Goal: Task Accomplishment & Management: Manage account settings

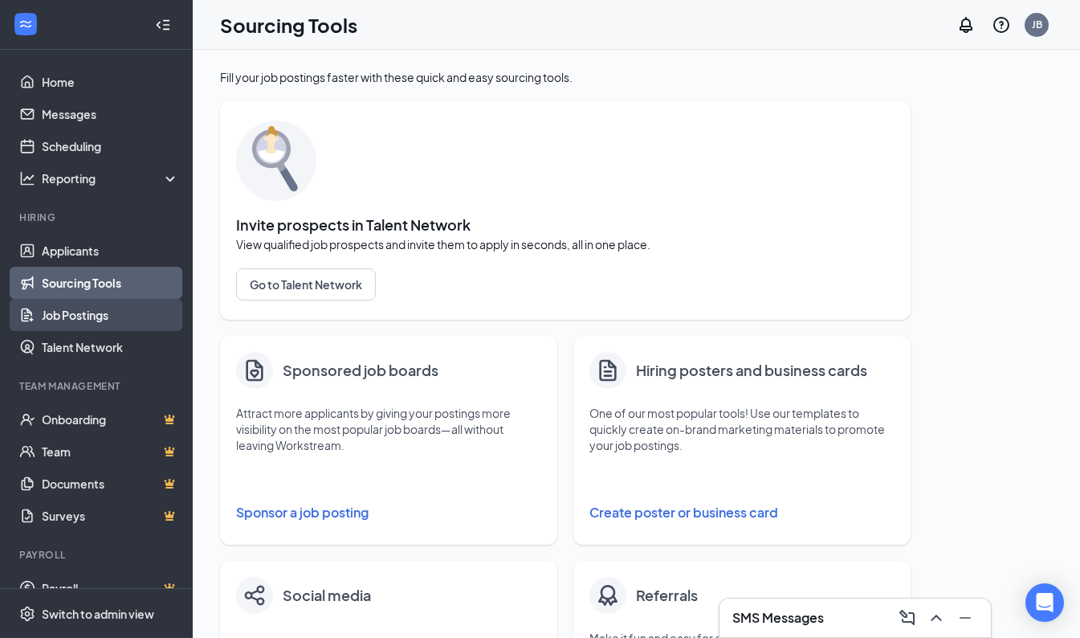
click at [102, 320] on link "Job Postings" at bounding box center [110, 315] width 137 height 32
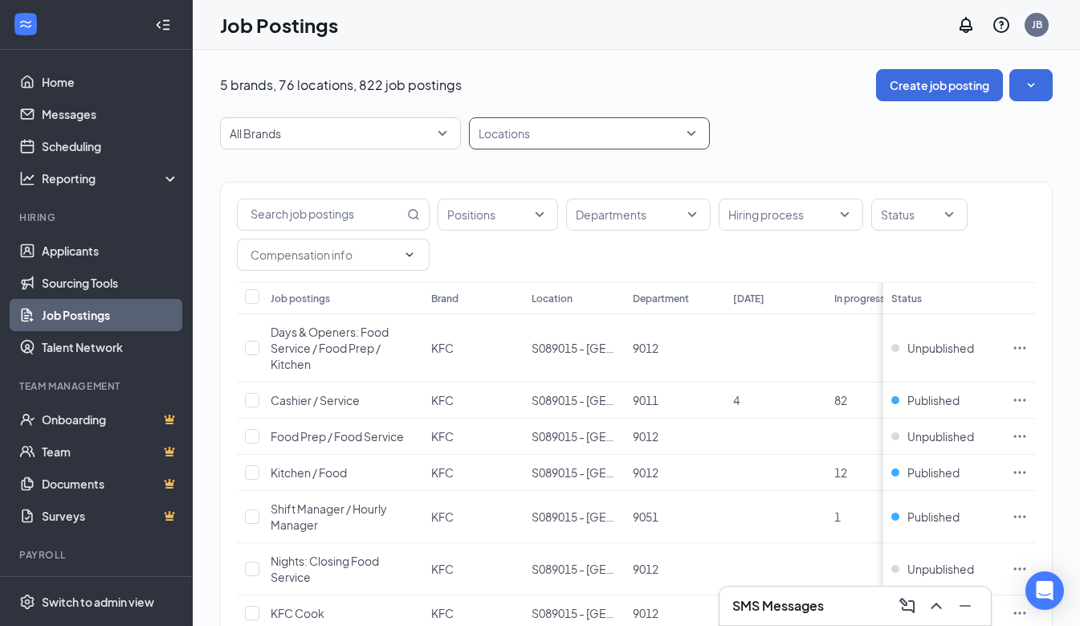
click at [698, 131] on div "Locations" at bounding box center [589, 133] width 241 height 32
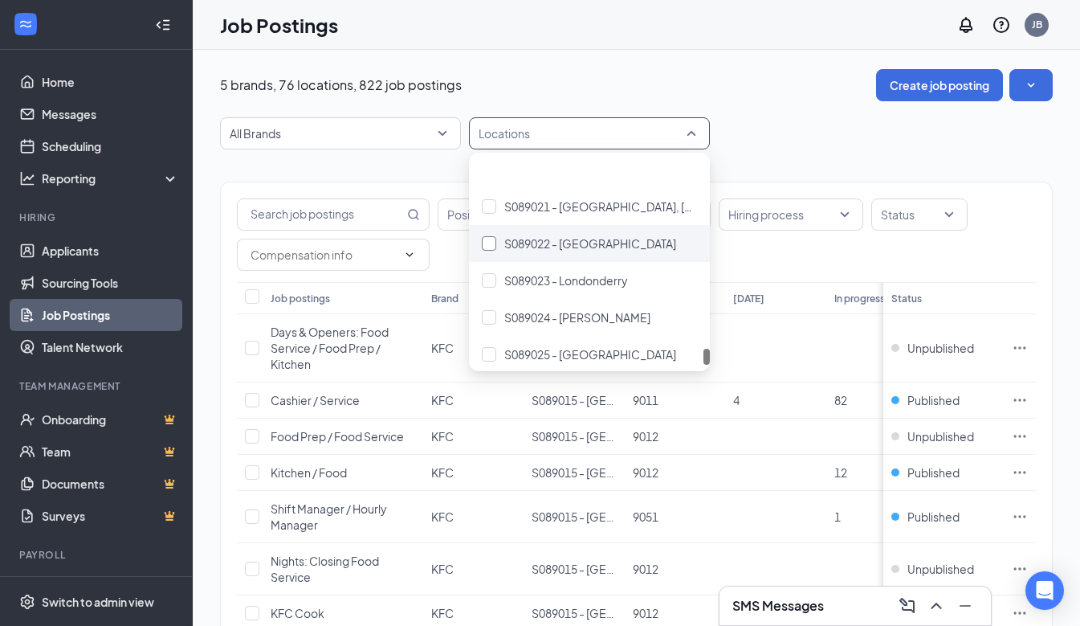
scroll to position [2639, 0]
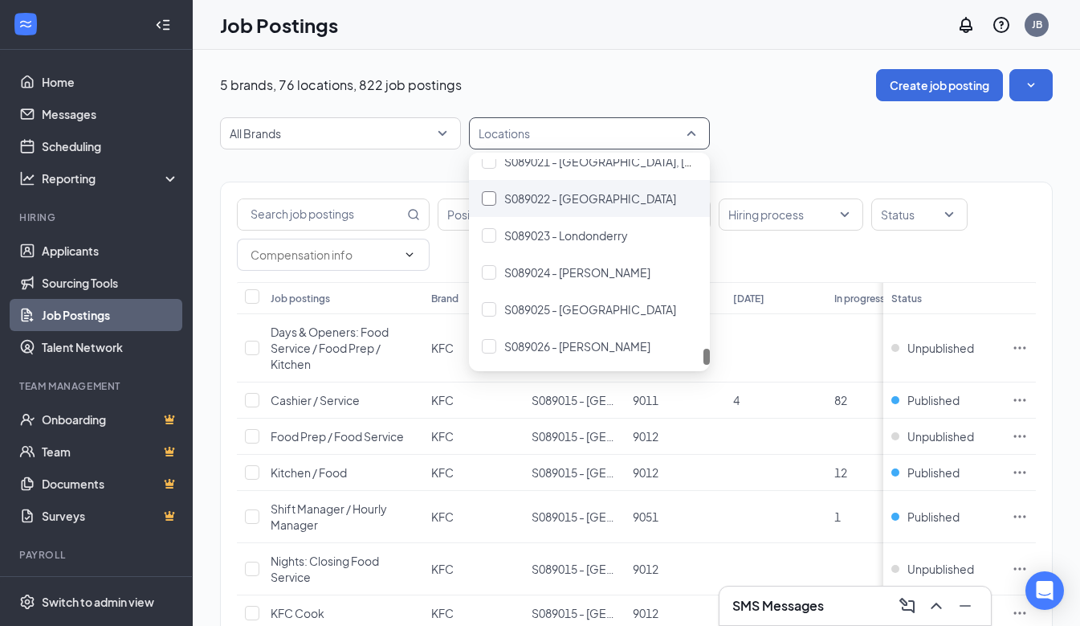
click at [493, 195] on div at bounding box center [489, 198] width 14 height 14
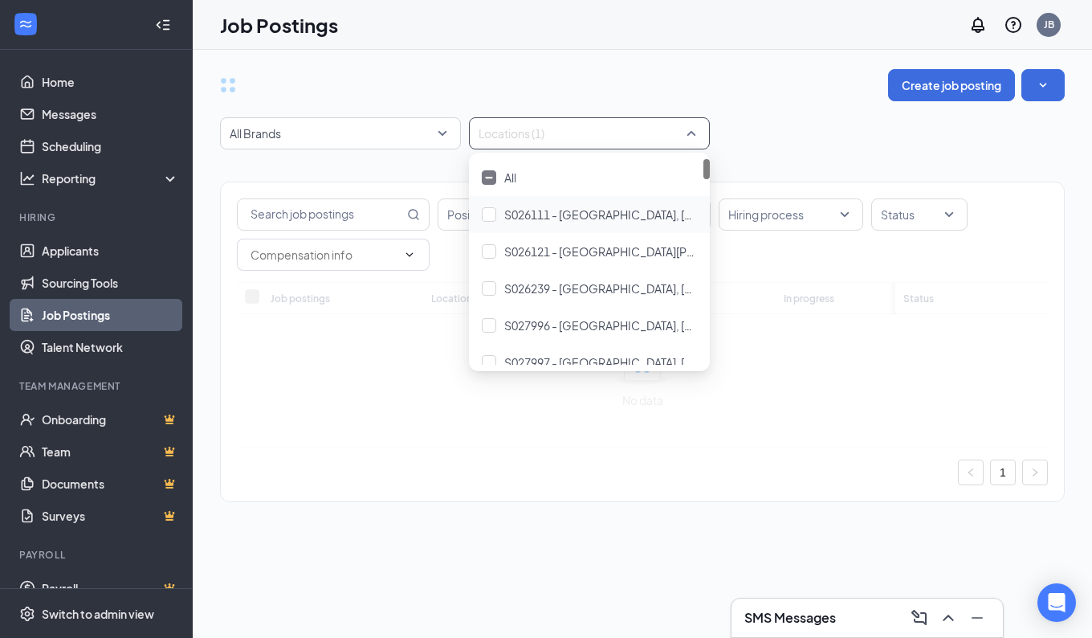
click at [786, 123] on div "All Brands Locations (1)" at bounding box center [642, 133] width 845 height 32
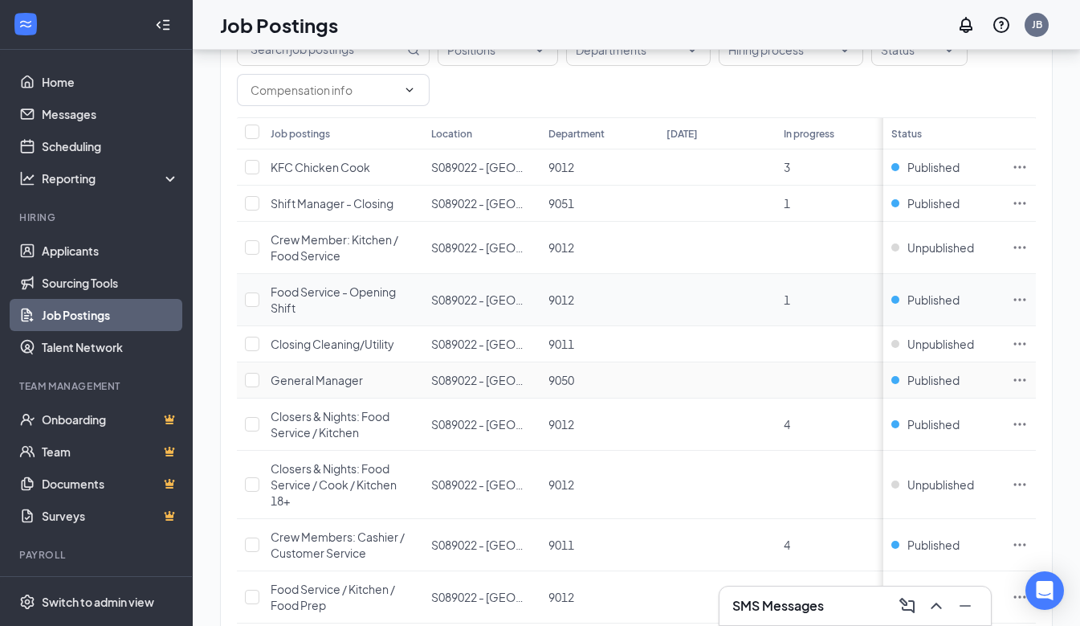
scroll to position [146, 0]
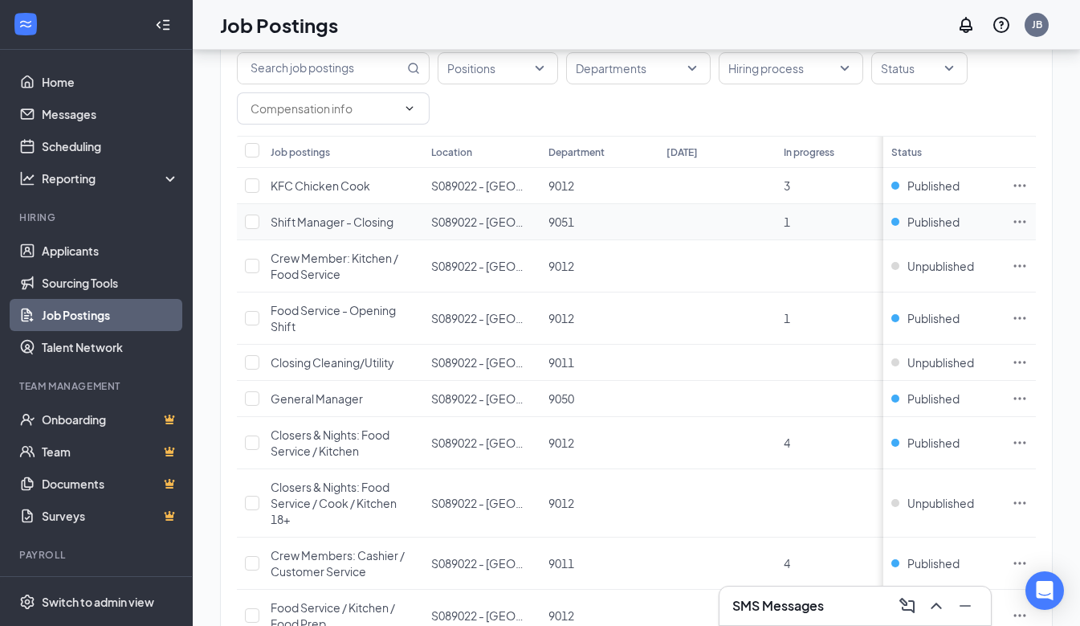
click at [1026, 222] on icon "Ellipses" at bounding box center [1020, 221] width 12 height 2
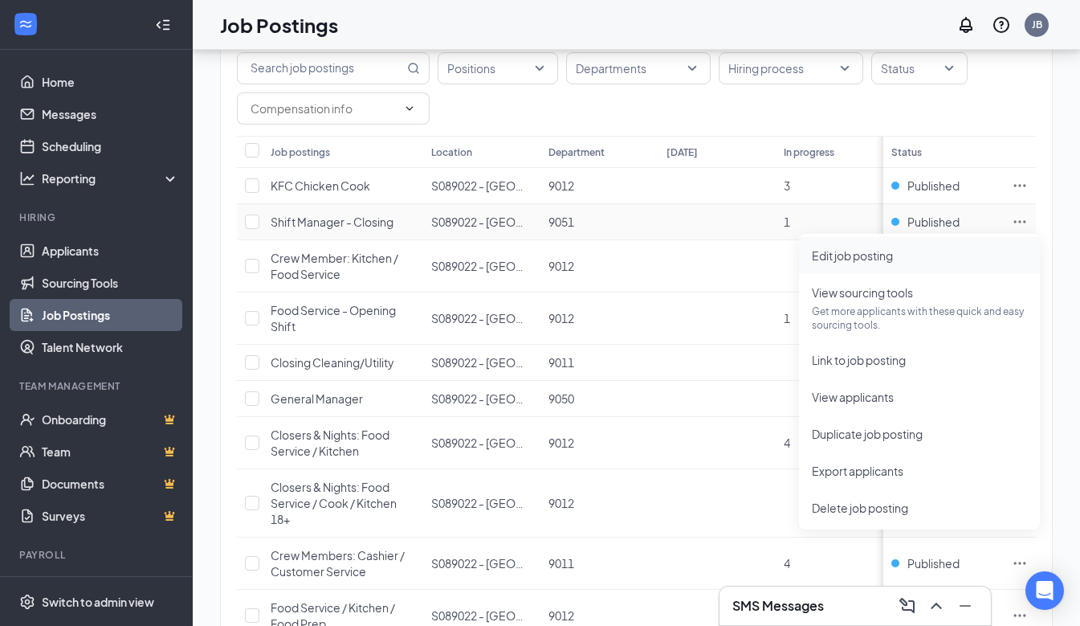
click at [887, 258] on span "Edit job posting" at bounding box center [852, 255] width 81 height 14
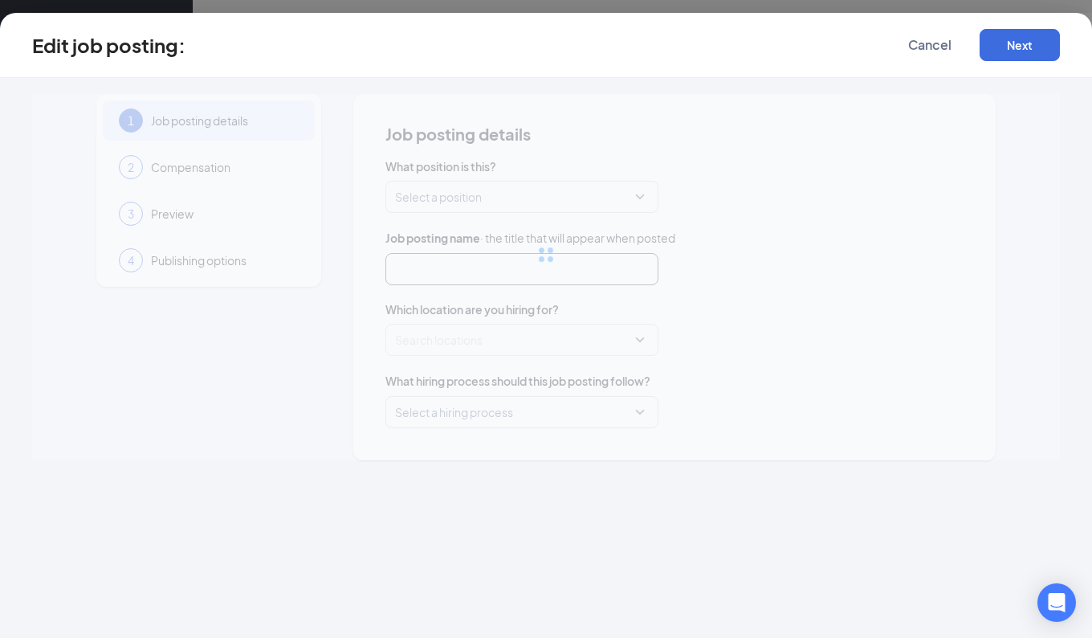
type input "Shift Manager - Closing"
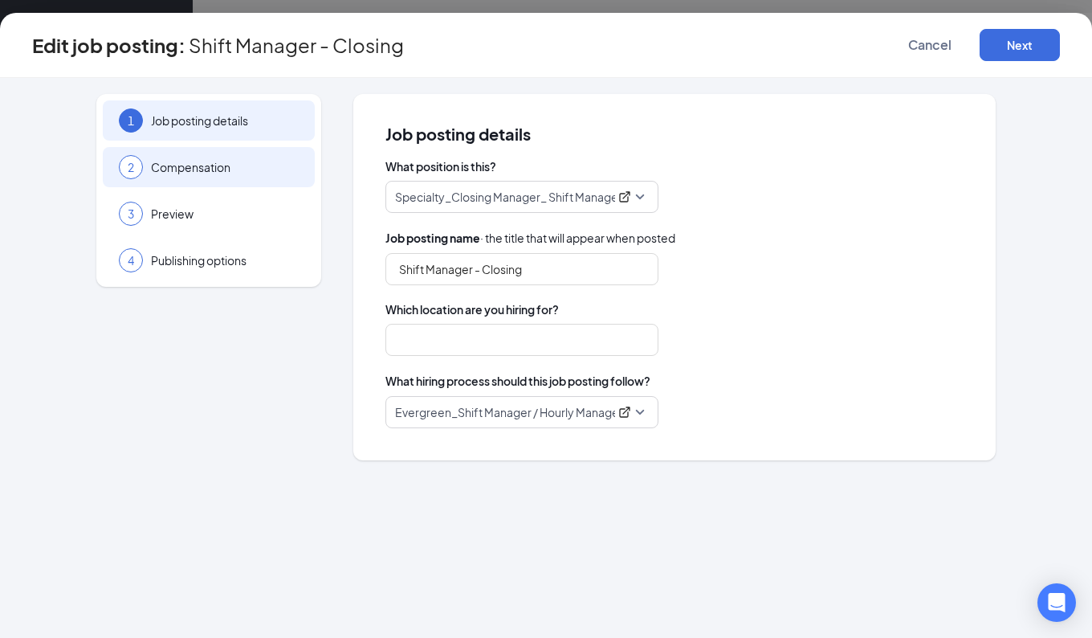
type input "S089022 - [GEOGRAPHIC_DATA]"
drag, startPoint x: 194, startPoint y: 166, endPoint x: 206, endPoint y: 176, distance: 16.1
click at [194, 167] on span "Compensation" at bounding box center [225, 167] width 148 height 16
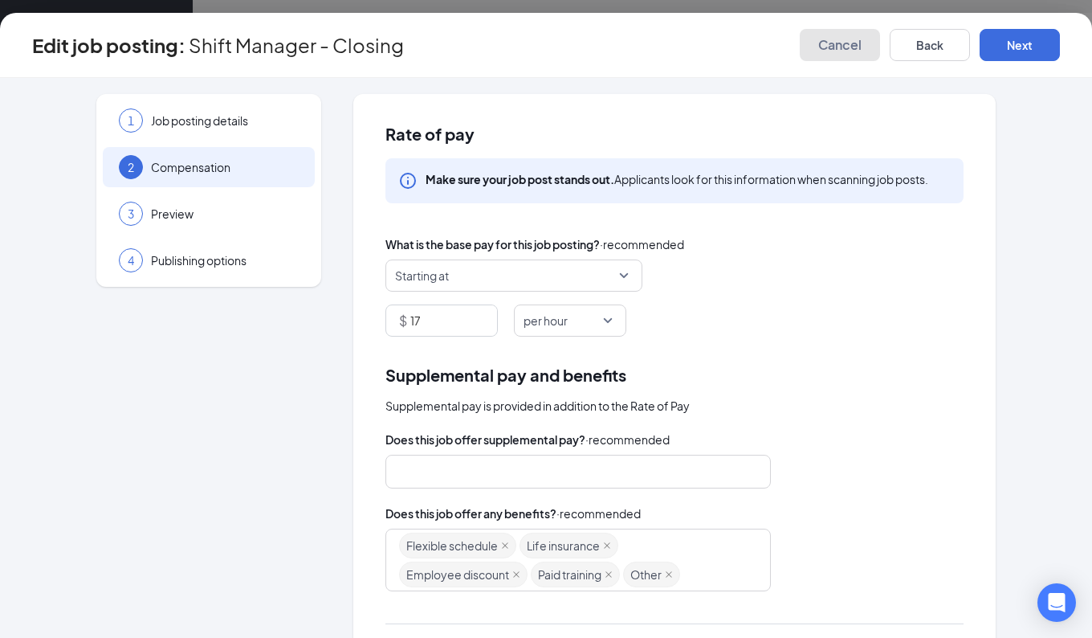
click at [835, 44] on span "Cancel" at bounding box center [839, 45] width 43 height 16
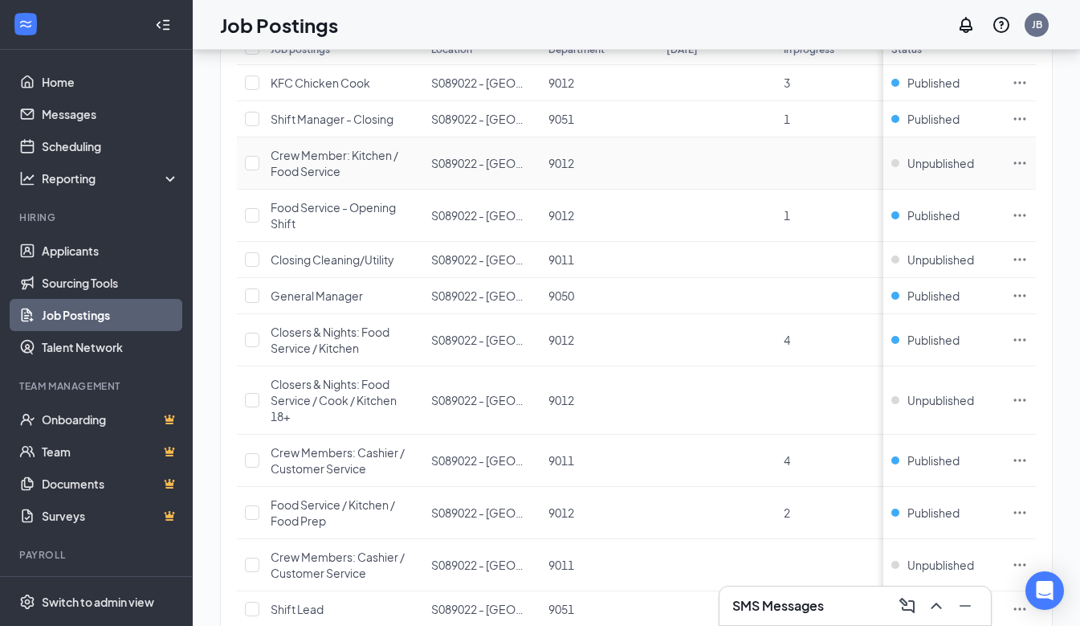
scroll to position [307, 0]
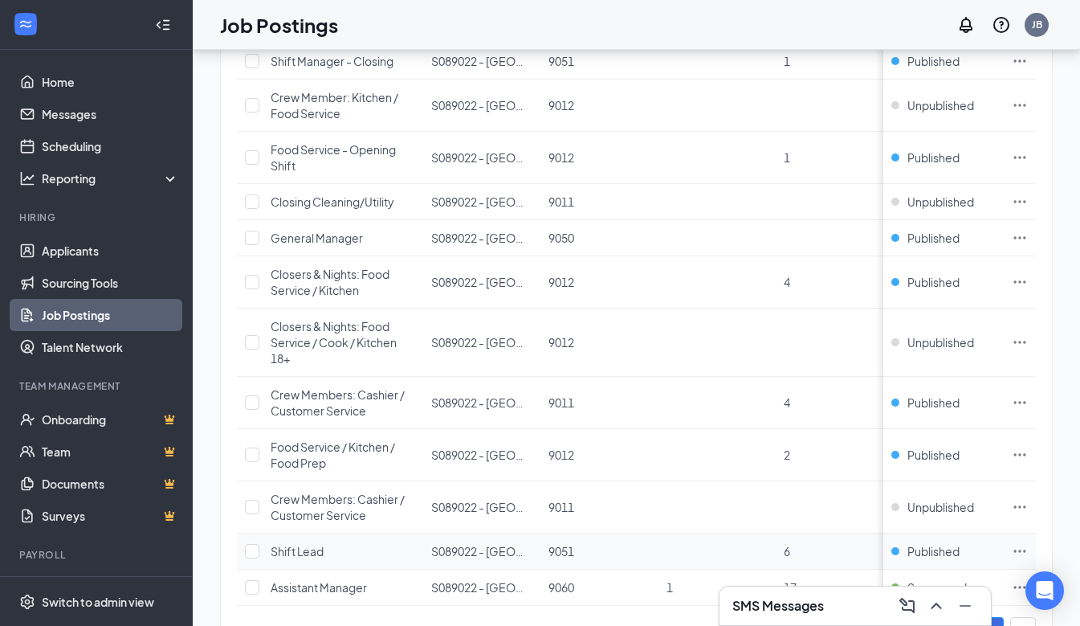
click at [1028, 549] on icon "Ellipses" at bounding box center [1020, 551] width 16 height 16
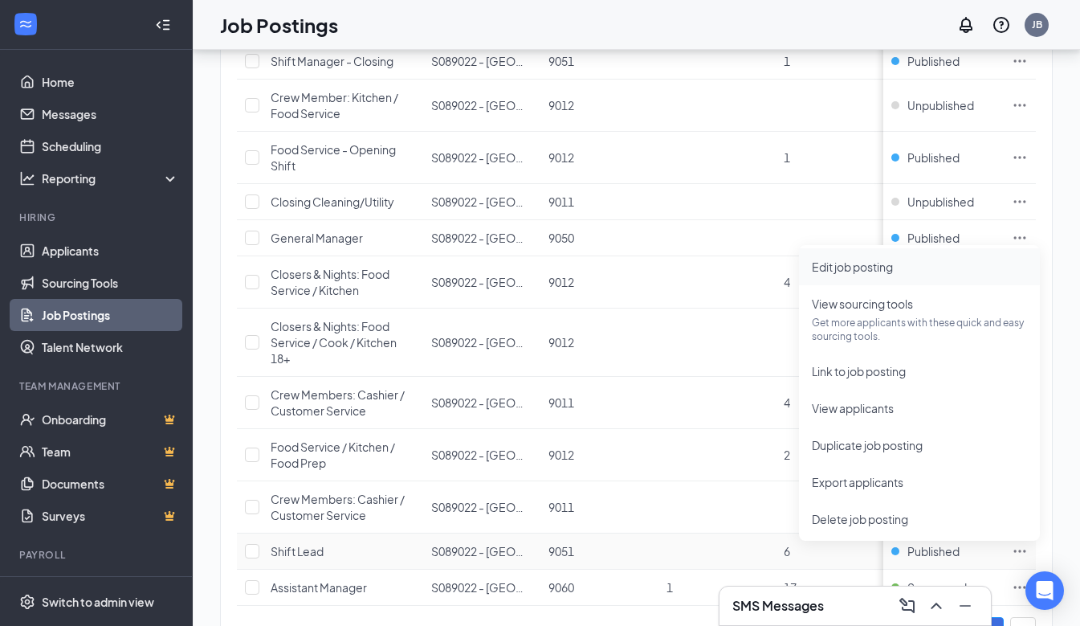
click at [841, 275] on li "Edit job posting" at bounding box center [919, 266] width 241 height 37
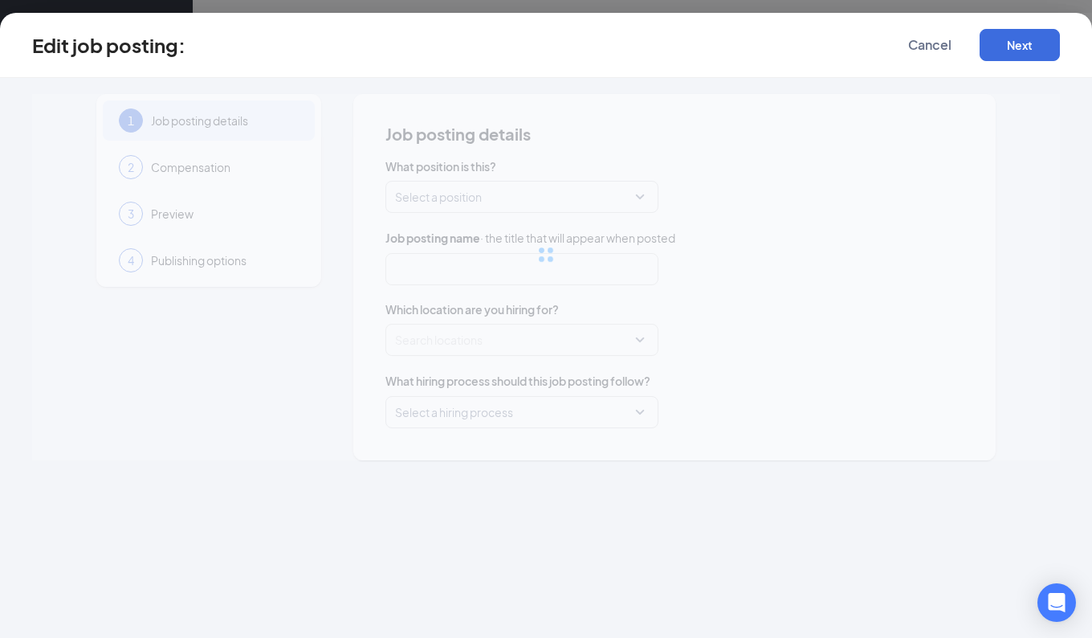
type input "Shift Lead"
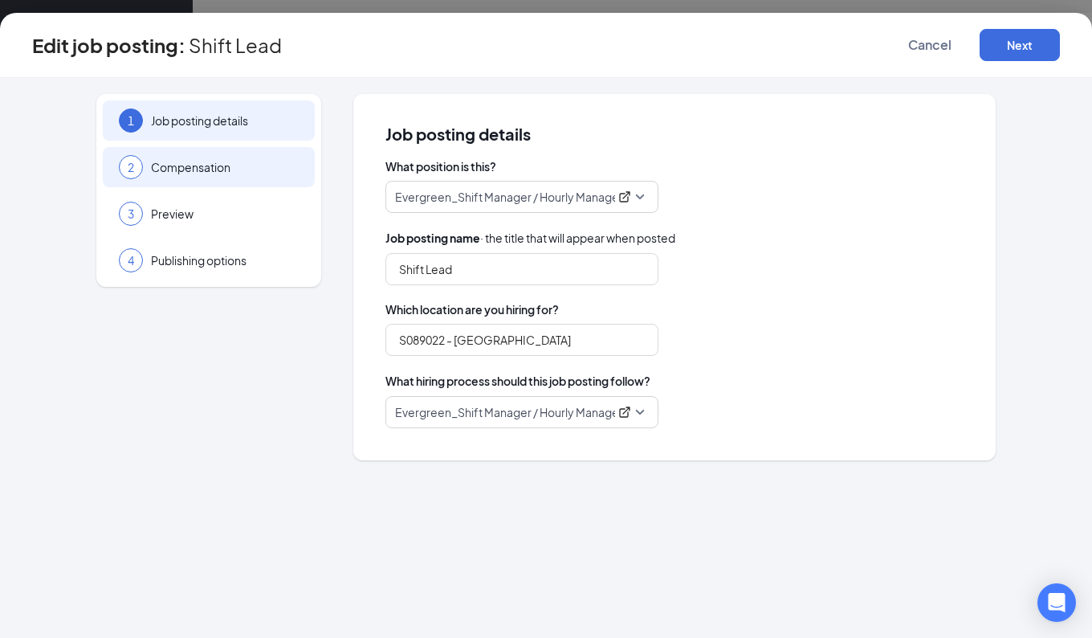
click at [202, 165] on span "Compensation" at bounding box center [225, 167] width 148 height 16
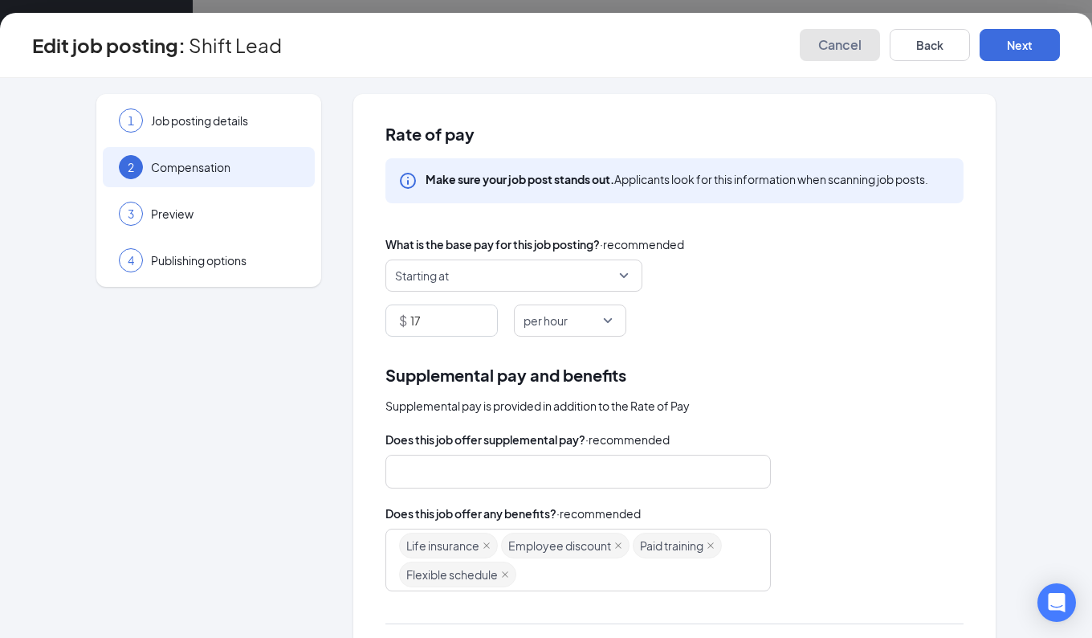
click at [846, 50] on span "Cancel" at bounding box center [839, 45] width 43 height 16
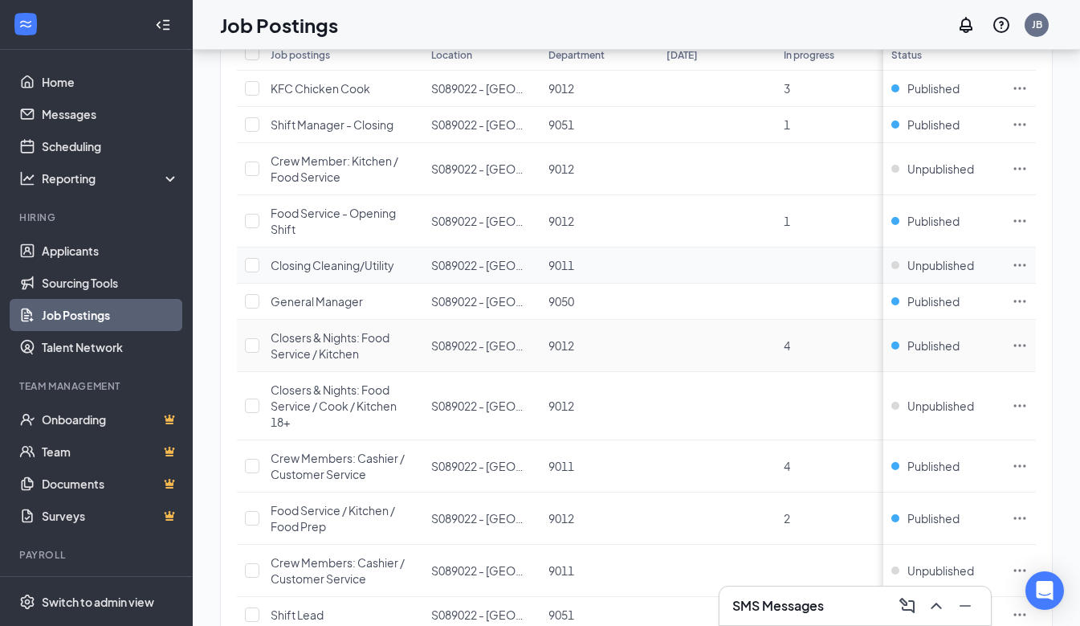
scroll to position [226, 0]
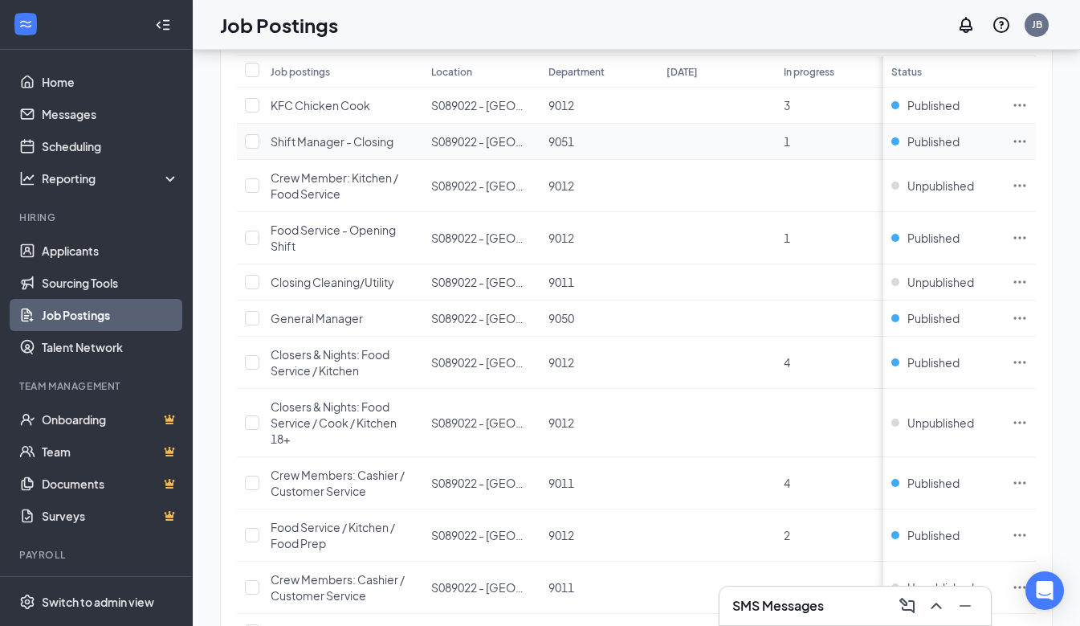
click at [1028, 142] on icon "Ellipses" at bounding box center [1020, 141] width 16 height 16
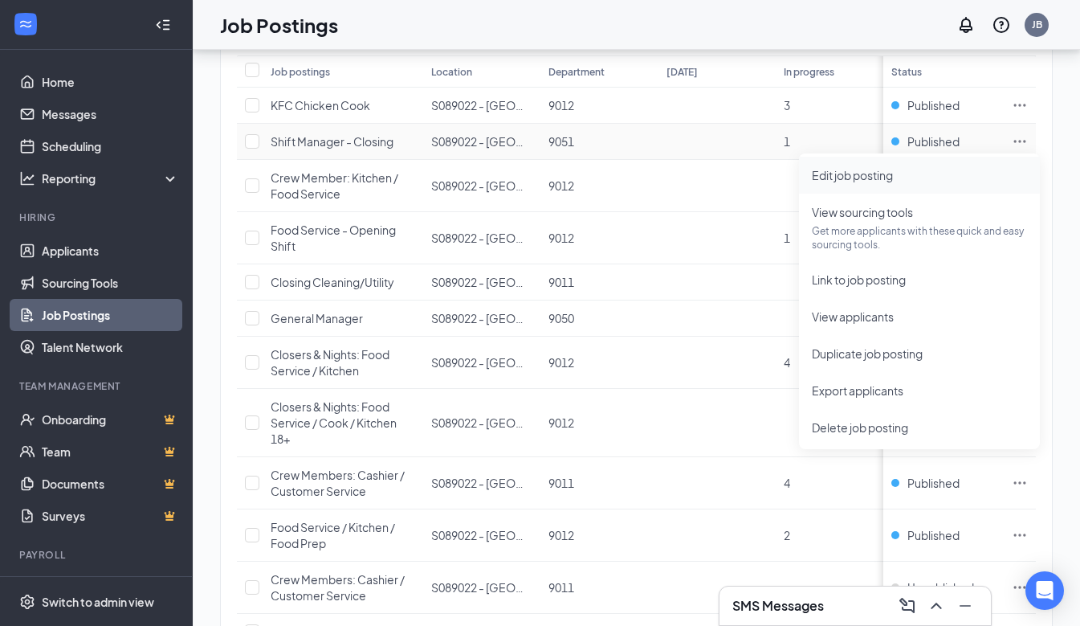
click at [882, 173] on span "Edit job posting" at bounding box center [852, 175] width 81 height 14
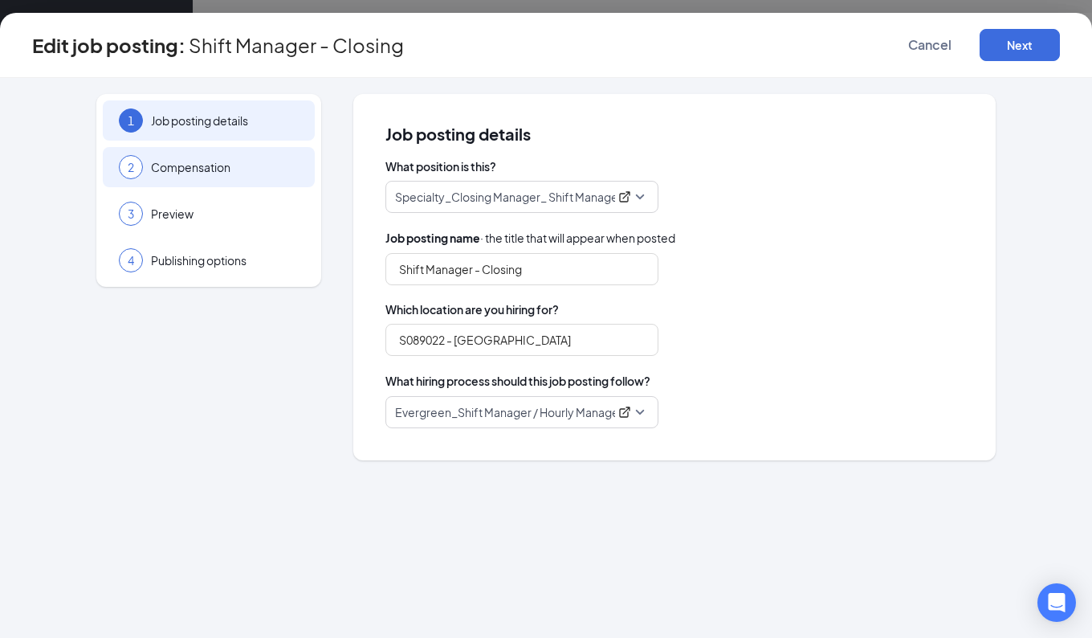
click at [188, 155] on div "2 Compensation" at bounding box center [209, 167] width 212 height 40
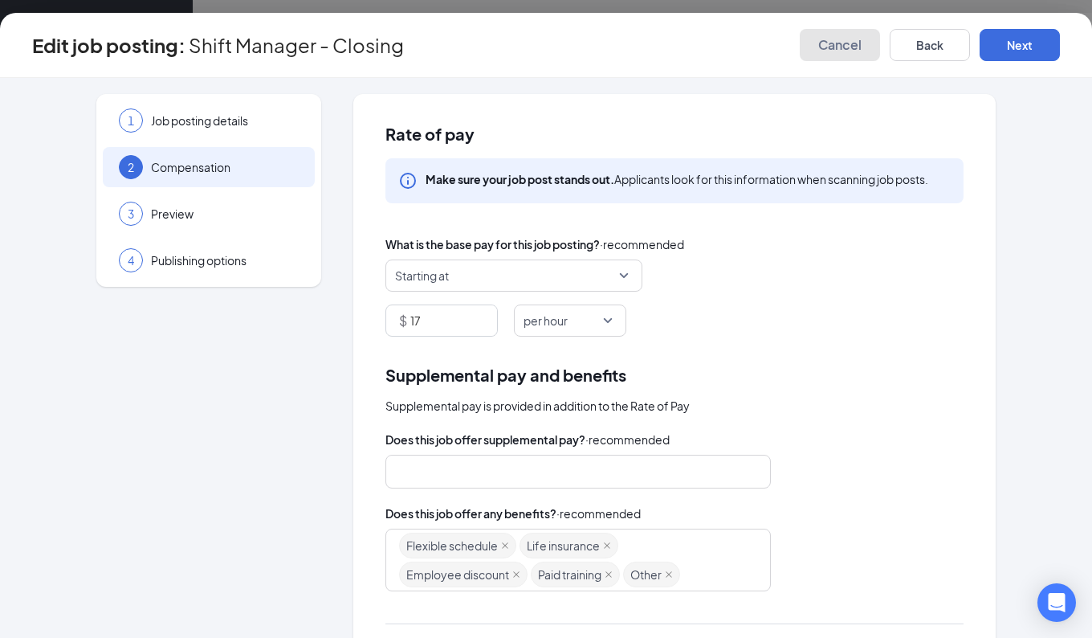
click at [831, 47] on span "Cancel" at bounding box center [839, 45] width 43 height 16
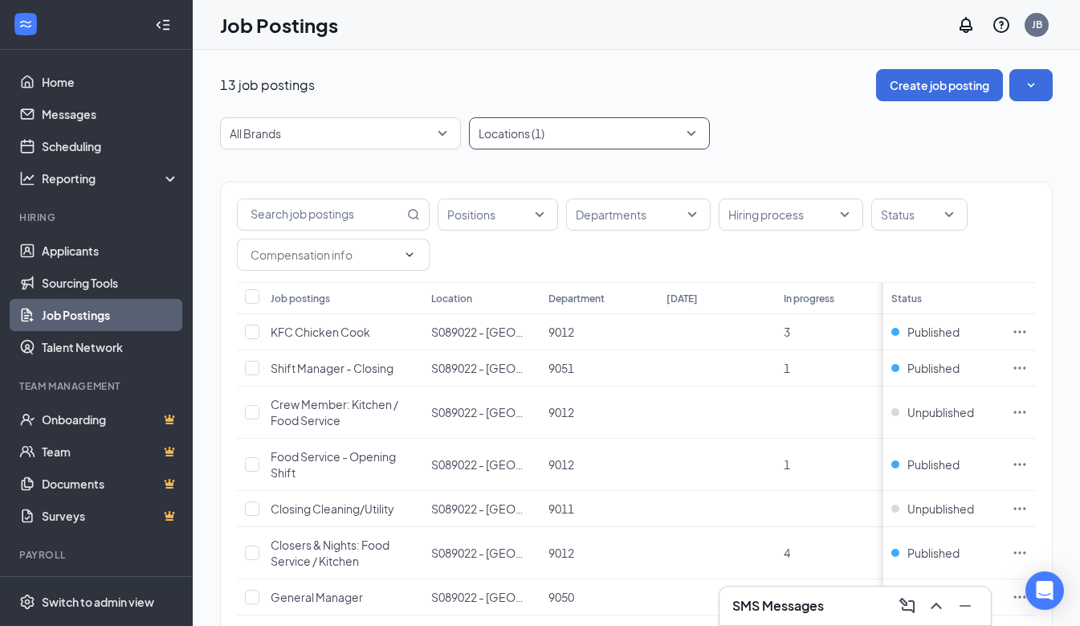
click at [694, 130] on div "Locations (1)" at bounding box center [589, 133] width 241 height 32
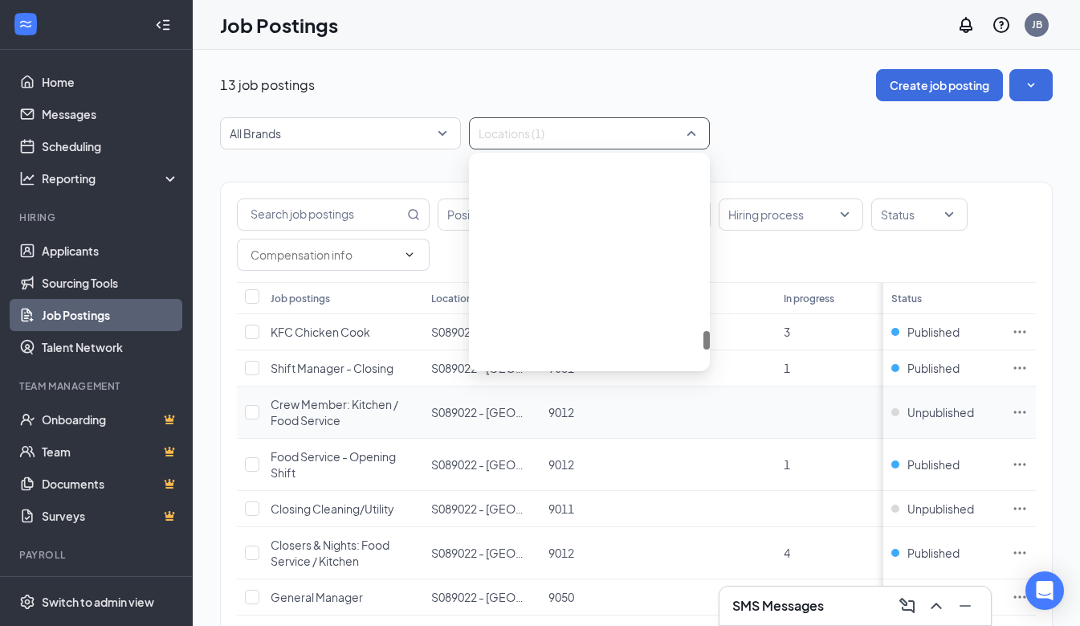
scroll to position [2245, 0]
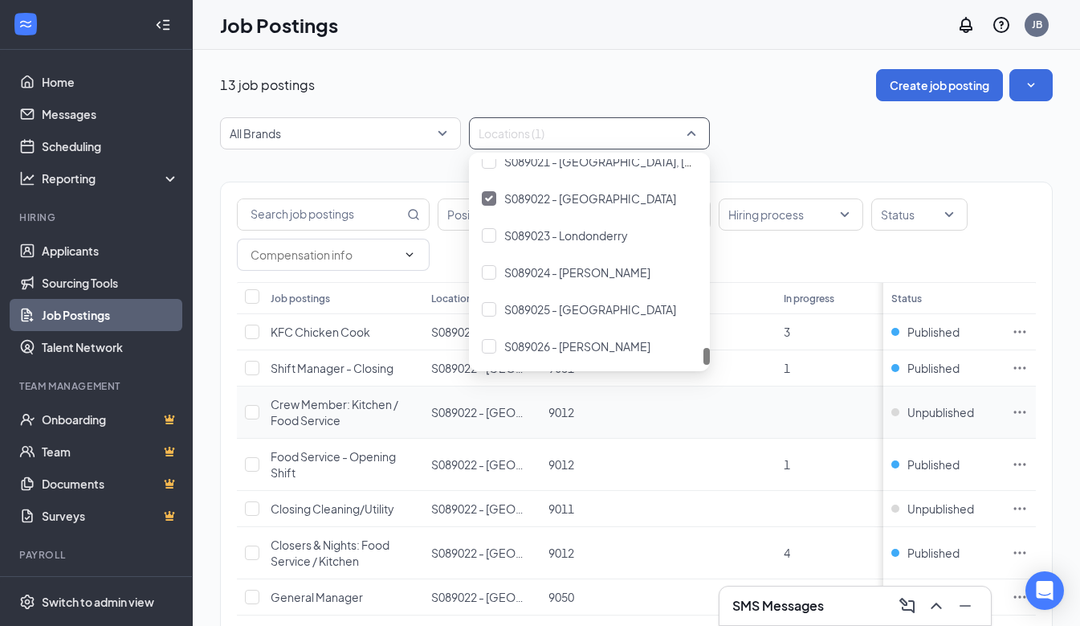
drag, startPoint x: 705, startPoint y: 165, endPoint x: 691, endPoint y: 413, distance: 247.7
click at [691, 413] on body "Home Messages Scheduling Reporting Hiring Applicants Sourcing Tools Job Posting…" at bounding box center [540, 313] width 1080 height 626
click at [490, 198] on img at bounding box center [489, 198] width 8 height 6
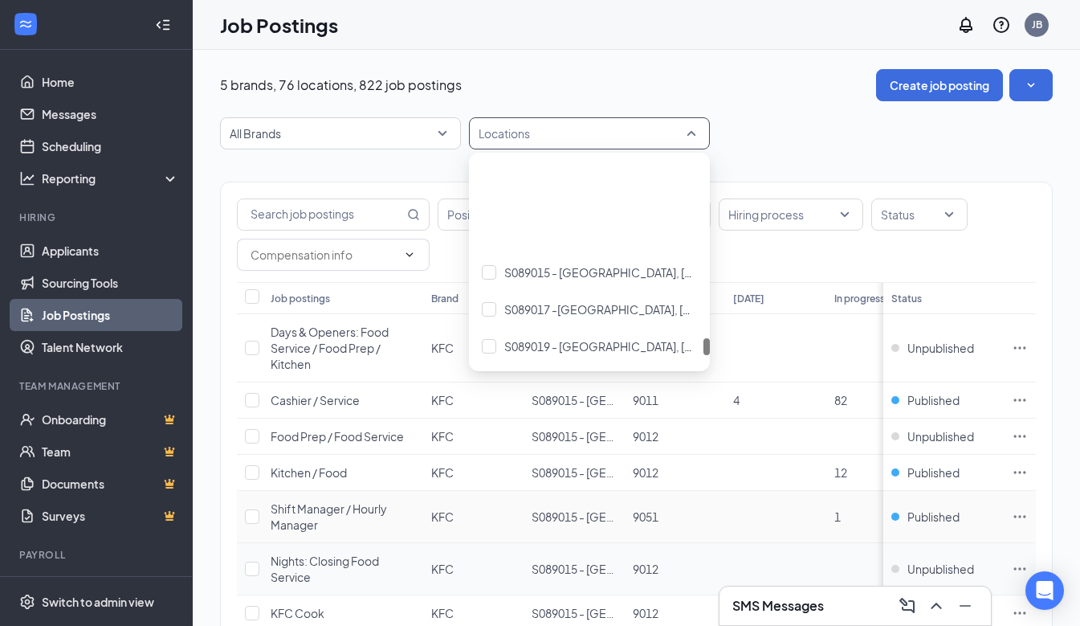
scroll to position [2279, 0]
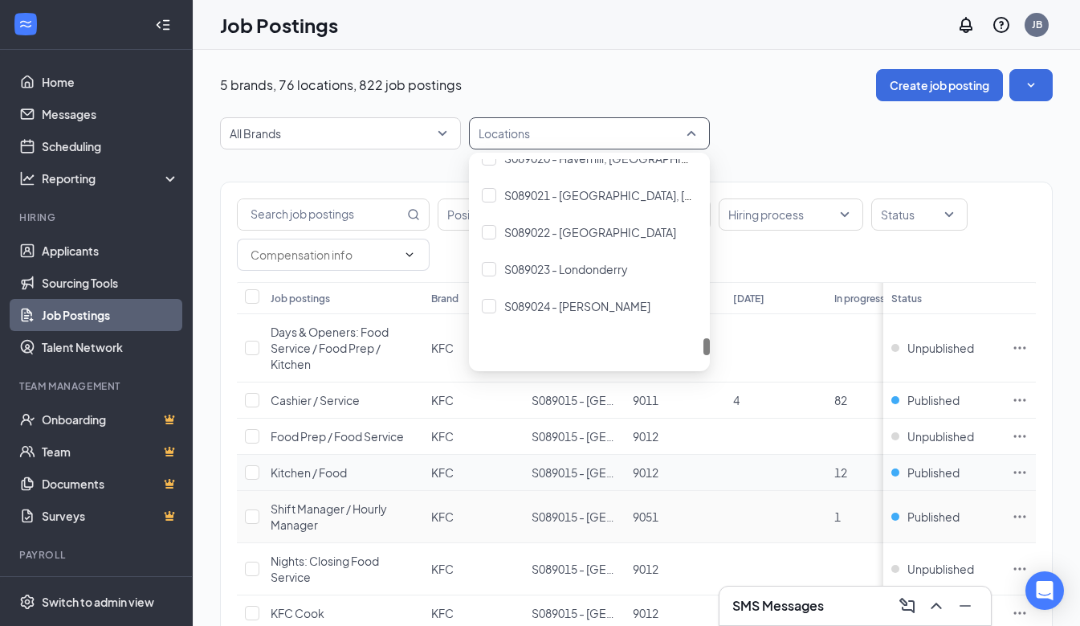
drag, startPoint x: 707, startPoint y: 167, endPoint x: 635, endPoint y: 459, distance: 300.9
click at [670, 572] on body "Home Messages Scheduling Reporting Hiring Applicants Sourcing Tools Job Posting…" at bounding box center [540, 313] width 1080 height 626
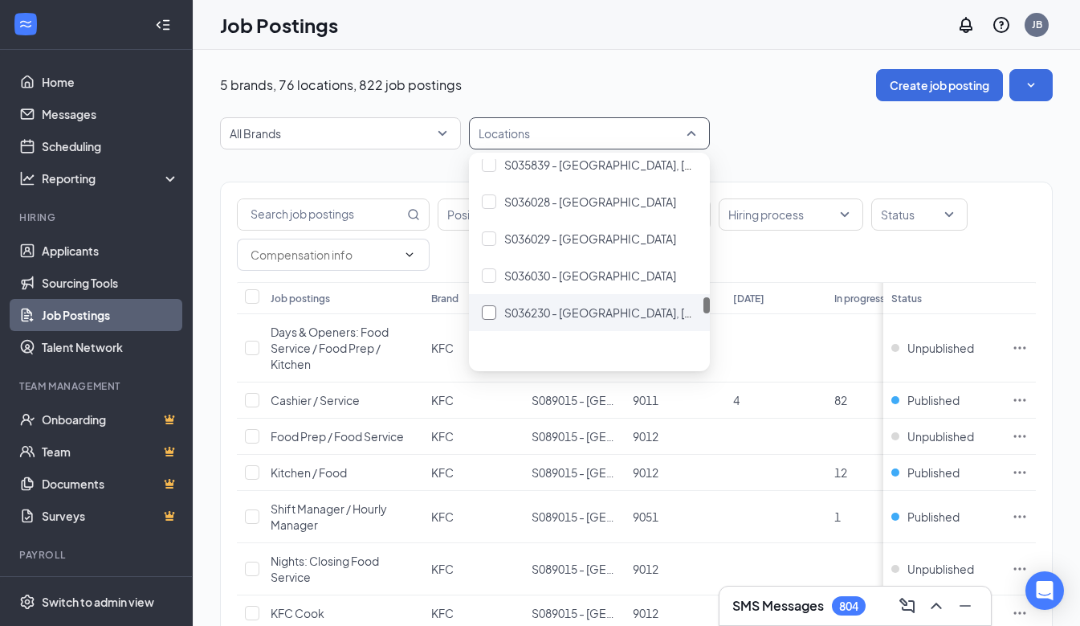
scroll to position [1927, 0]
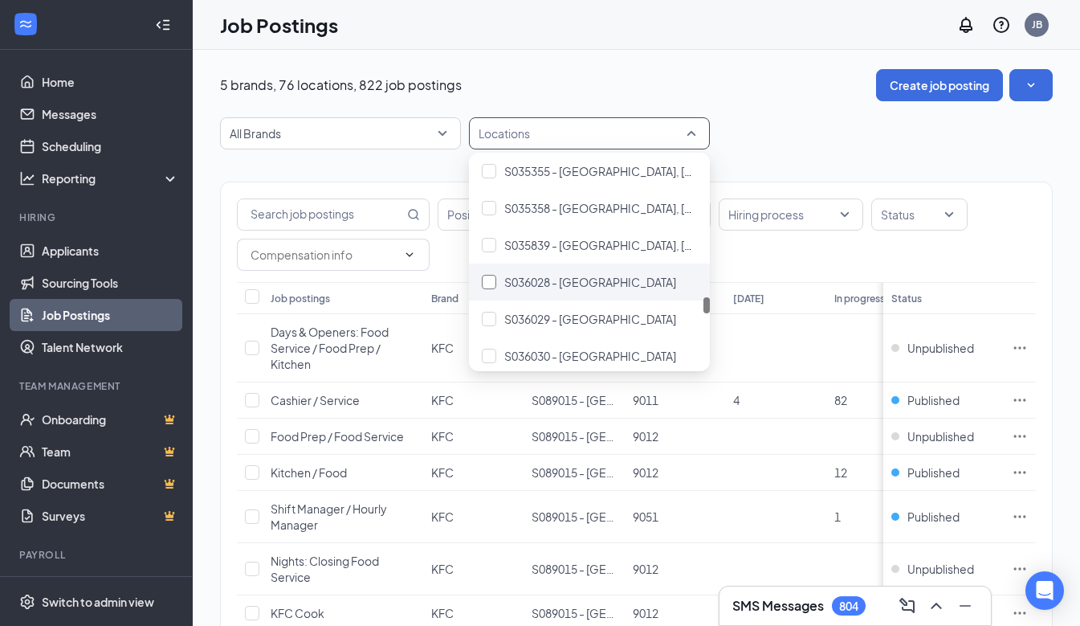
click at [491, 278] on div at bounding box center [489, 282] width 14 height 14
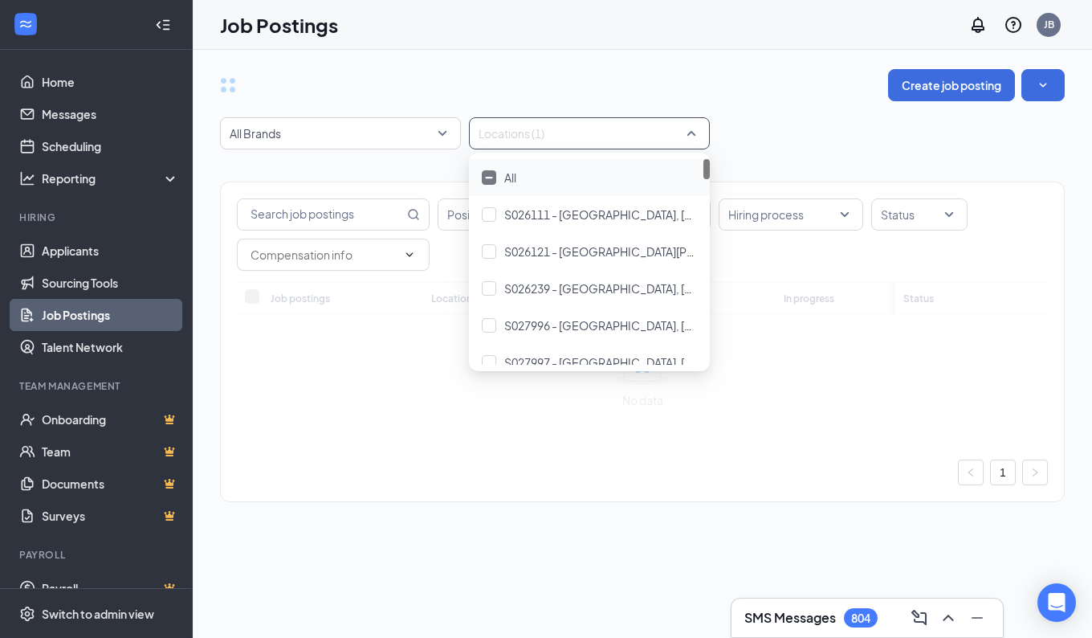
click at [744, 139] on div "All Brands Locations (1)" at bounding box center [642, 133] width 845 height 32
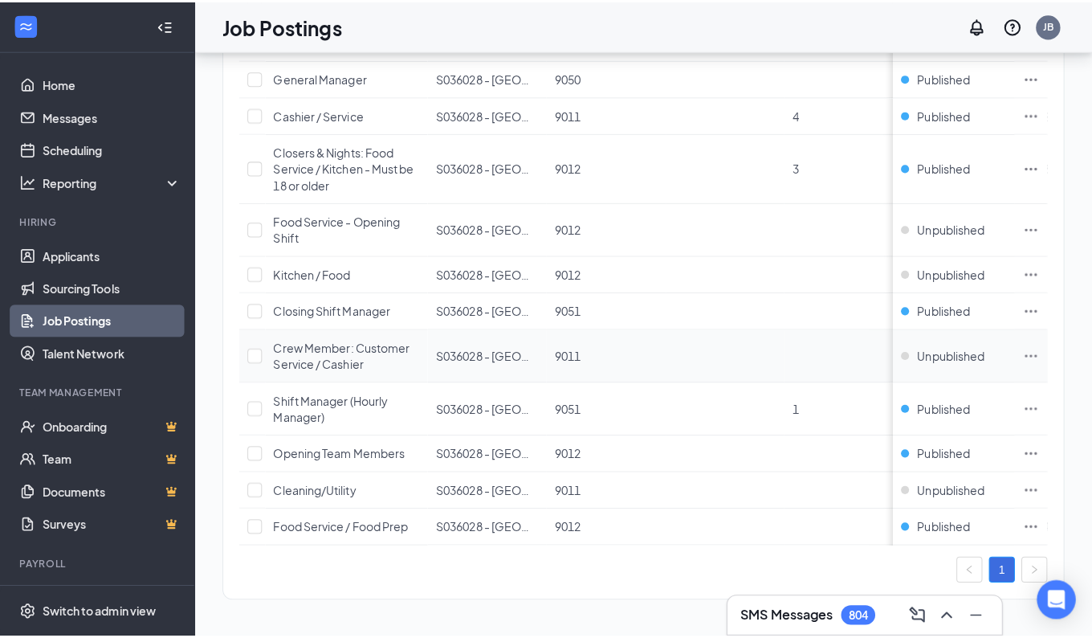
scroll to position [142, 0]
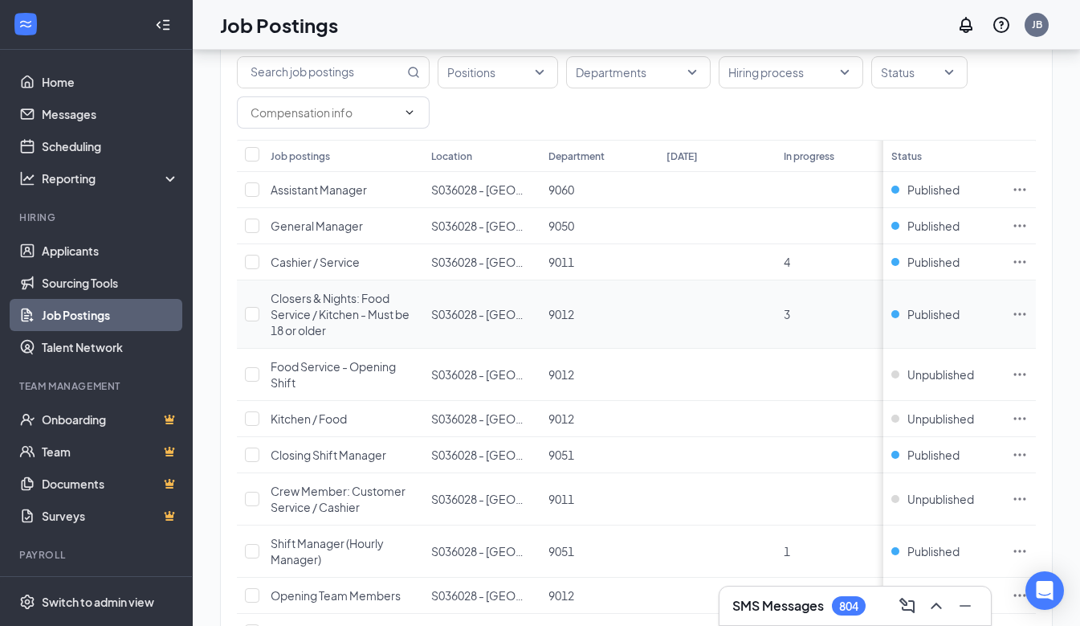
click at [1028, 315] on icon "Ellipses" at bounding box center [1020, 314] width 16 height 16
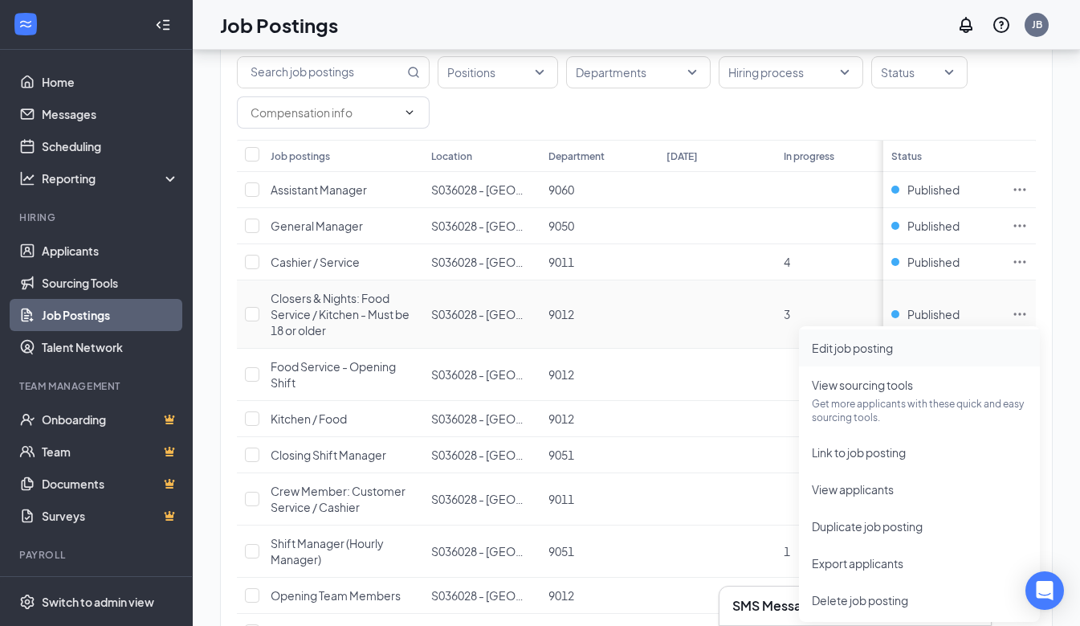
click at [871, 344] on span "Edit job posting" at bounding box center [852, 347] width 81 height 14
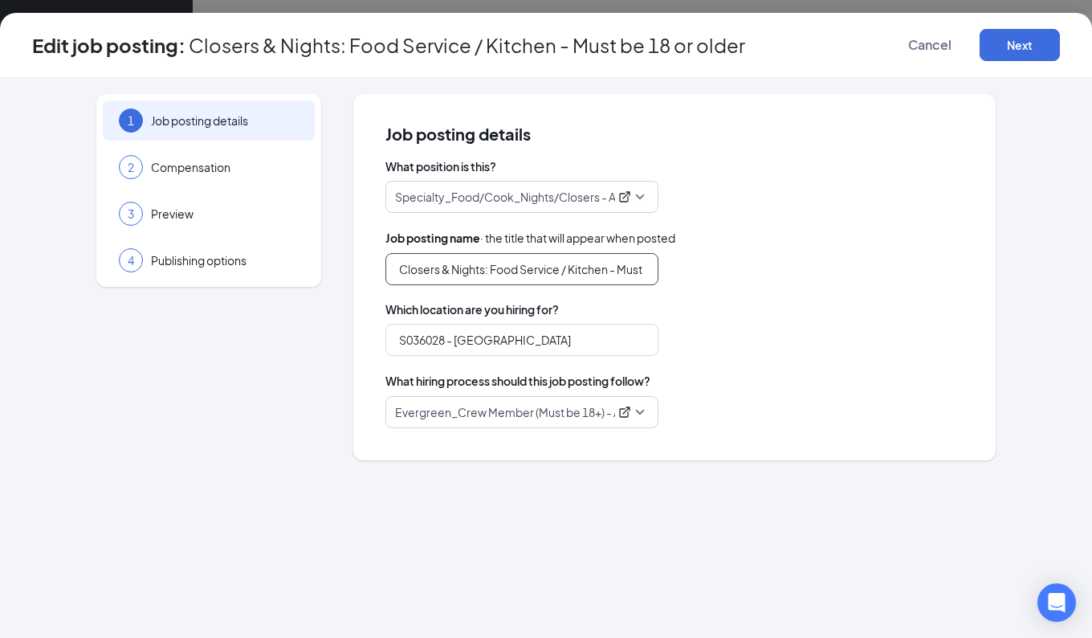
click at [649, 267] on input "Closers & Nights: Food Service / Kitchen - Must be 18 or older" at bounding box center [521, 269] width 273 height 32
click at [649, 268] on input "Closers & Nights: Food Service / Kitchenbe 18 or older" at bounding box center [521, 269] width 273 height 32
click at [649, 268] on input "Closers & Nights: Food Service / Kitchenr older" at bounding box center [521, 269] width 273 height 32
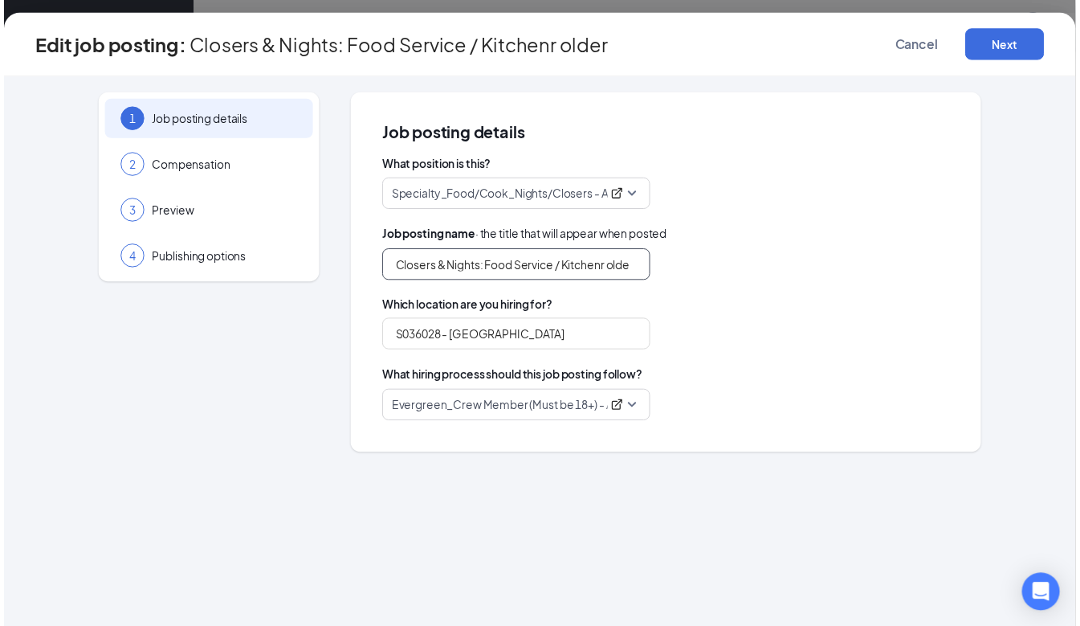
scroll to position [0, 0]
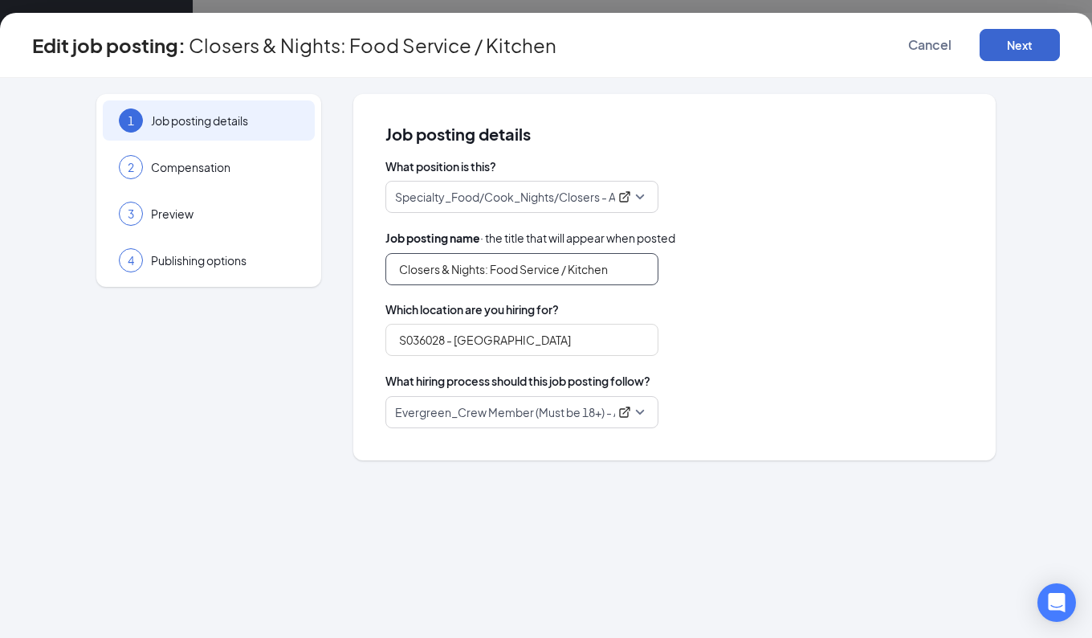
type input "Closers & Nights: Food Service / Kitchen"
click at [1025, 49] on button "Next" at bounding box center [1020, 45] width 80 height 32
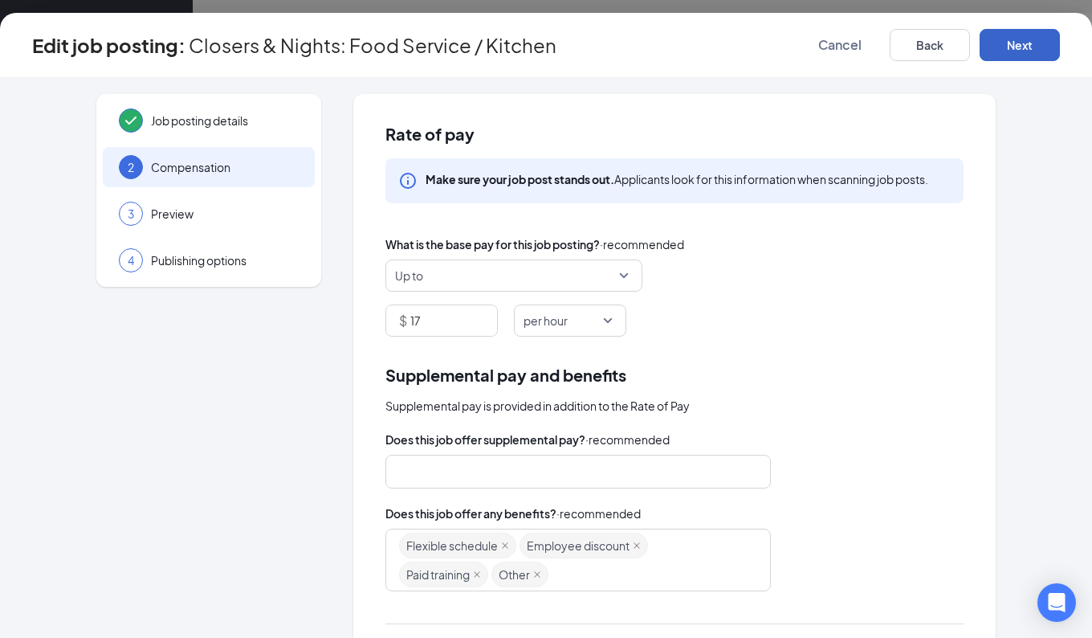
click at [1012, 49] on button "Next" at bounding box center [1020, 45] width 80 height 32
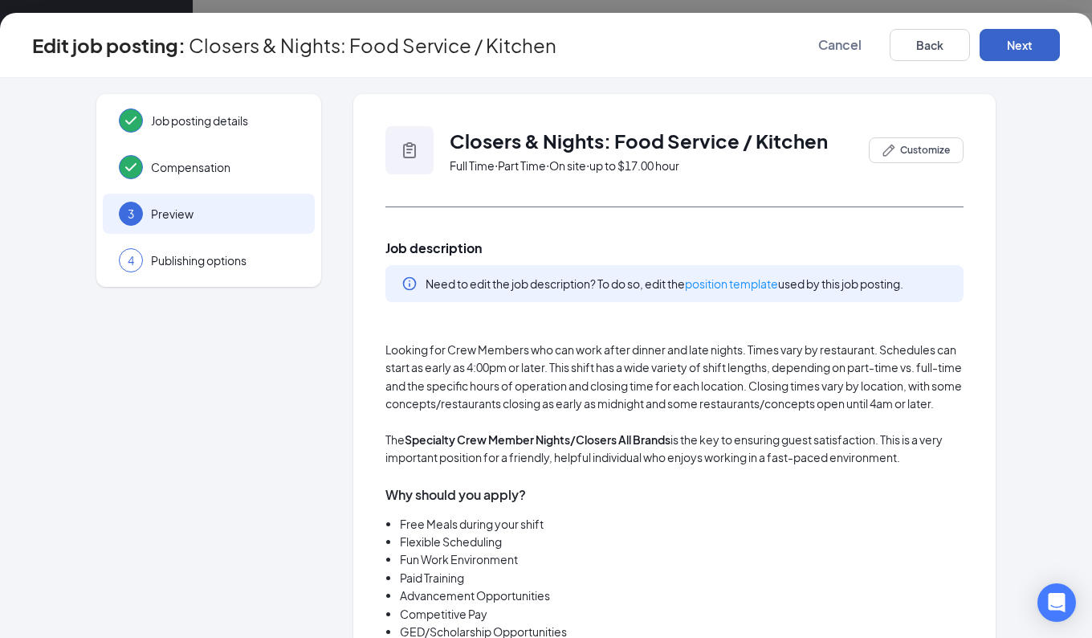
click at [1033, 45] on button "Next" at bounding box center [1020, 45] width 80 height 32
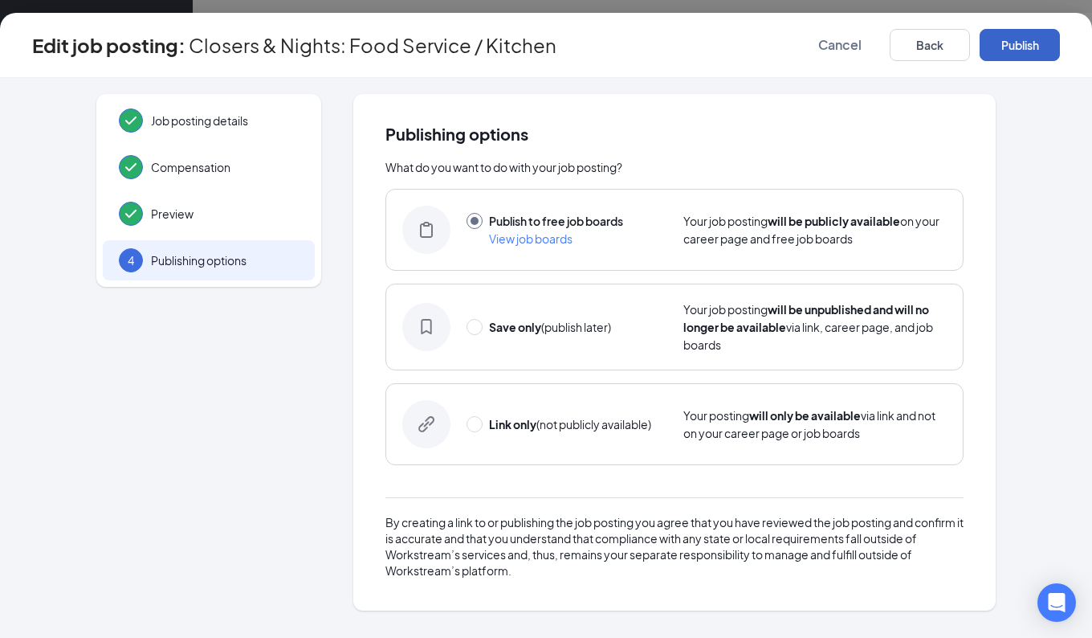
click at [1020, 45] on button "Publish" at bounding box center [1020, 45] width 80 height 32
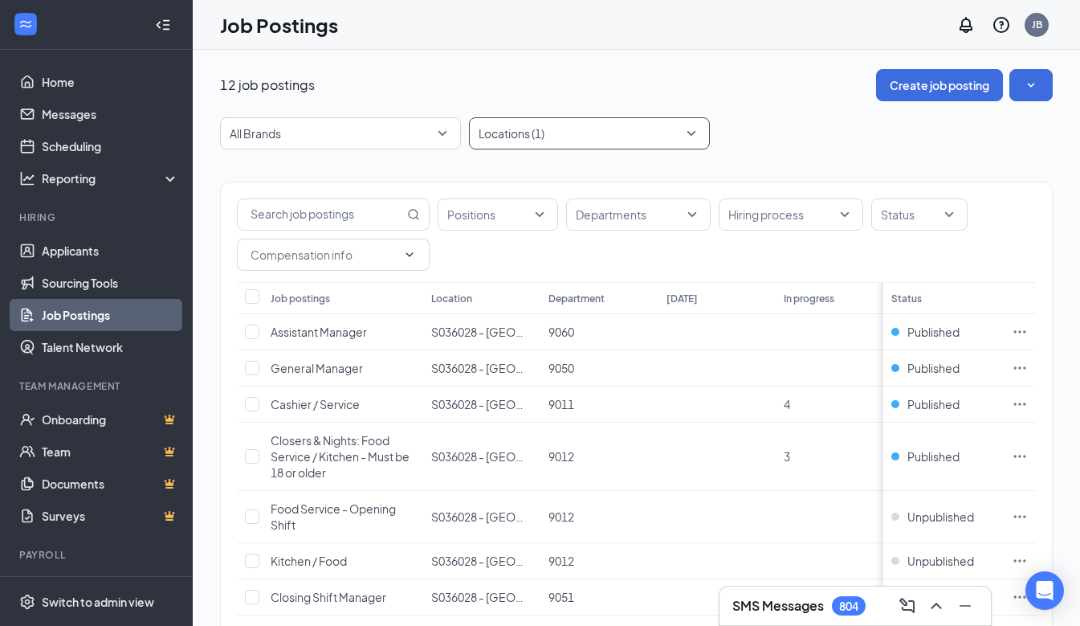
click at [689, 130] on div at bounding box center [581, 133] width 217 height 26
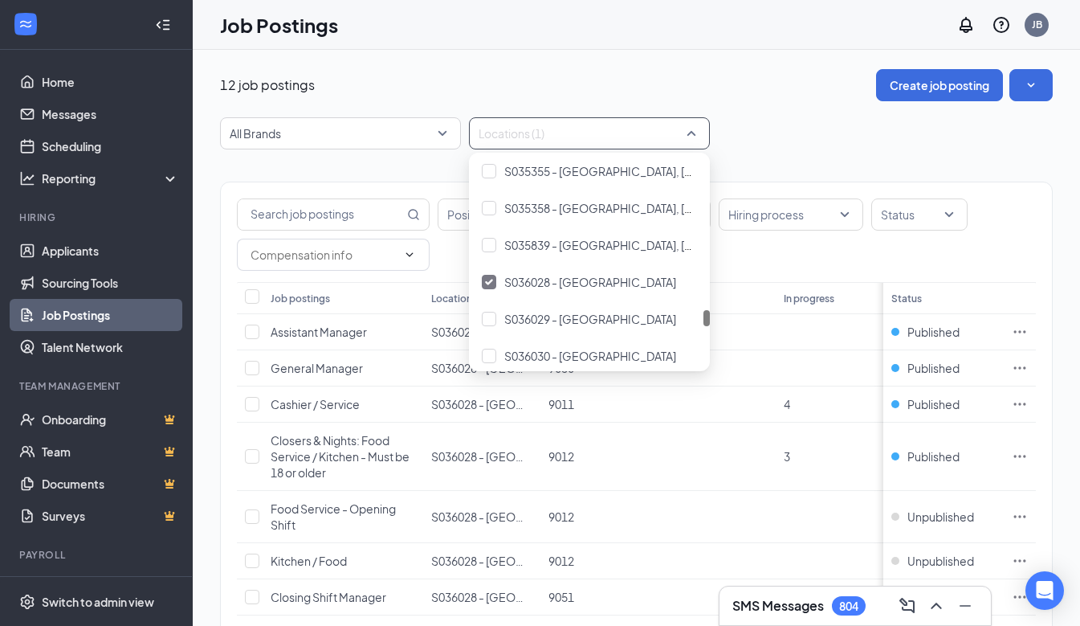
scroll to position [2007, 0]
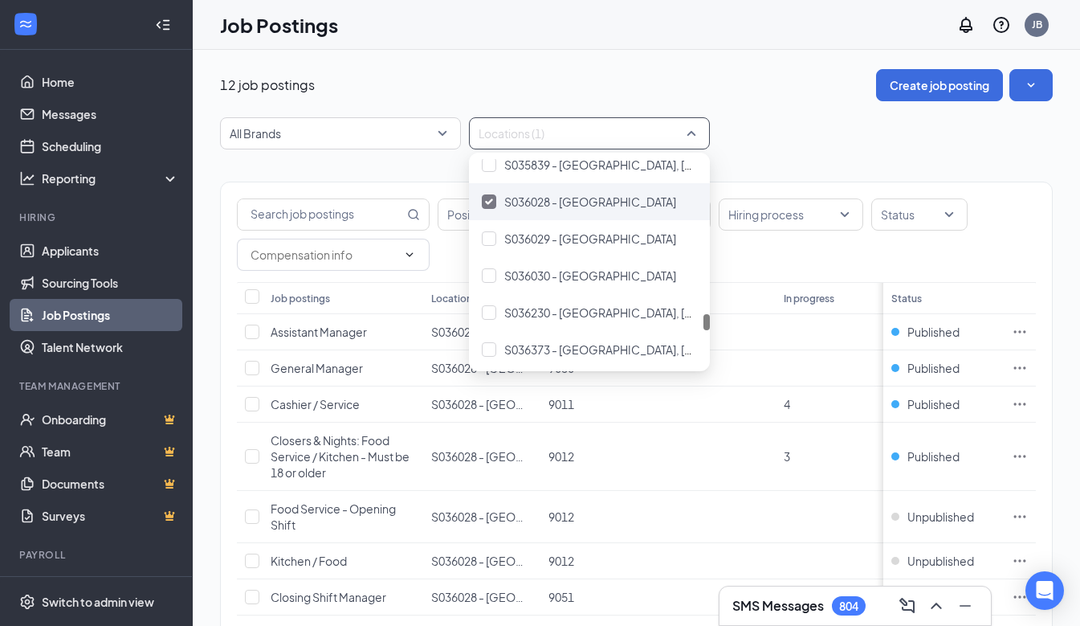
click at [489, 199] on img at bounding box center [489, 201] width 8 height 6
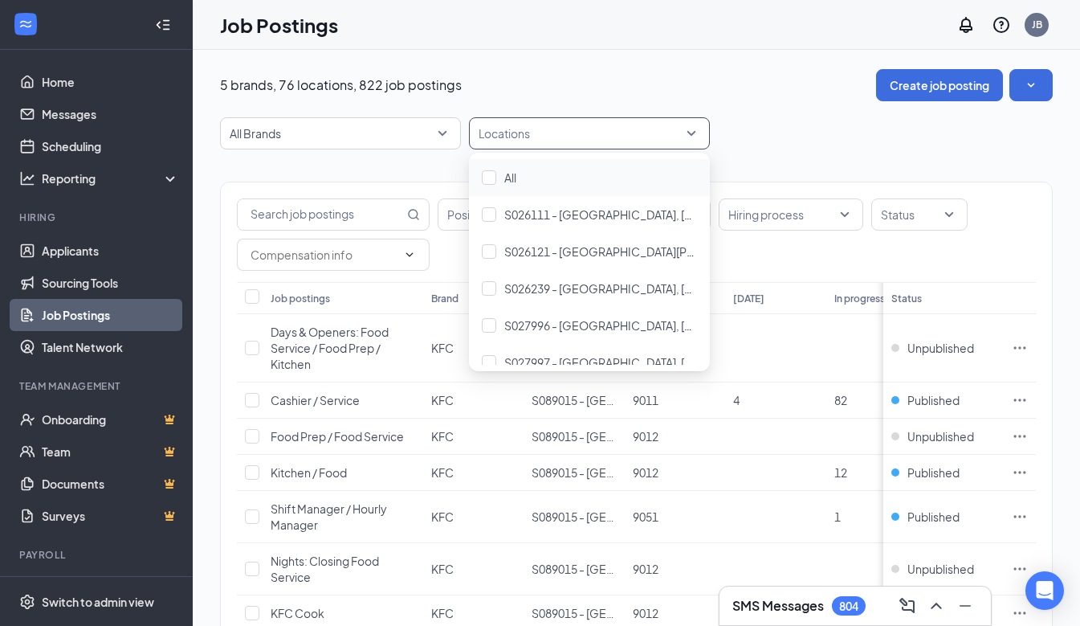
click at [521, 133] on div at bounding box center [581, 133] width 217 height 26
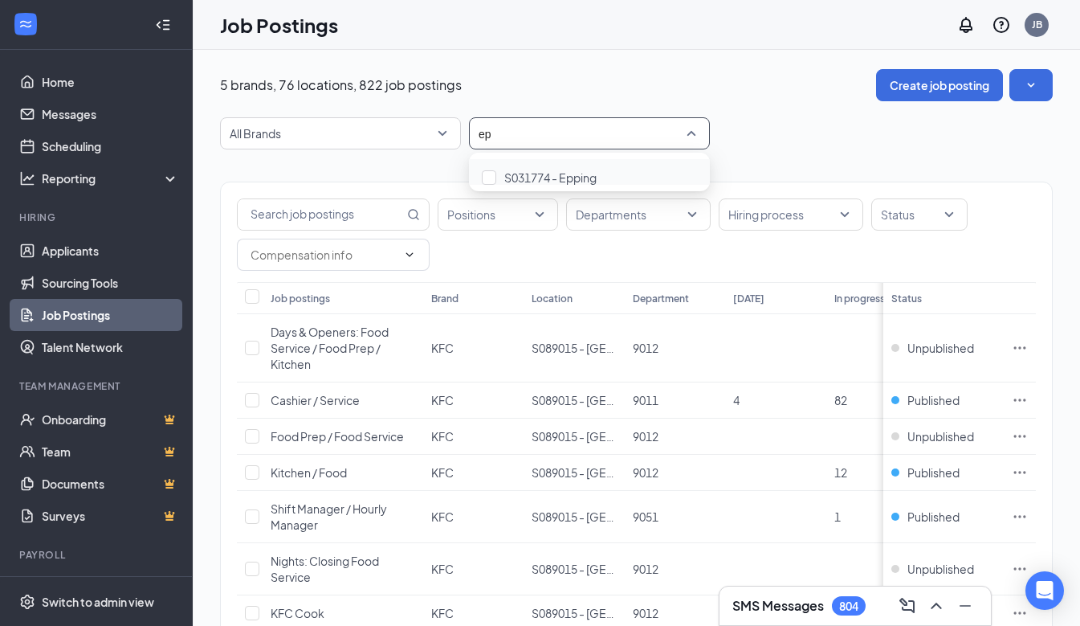
type input "epp"
click at [488, 177] on div at bounding box center [489, 177] width 14 height 14
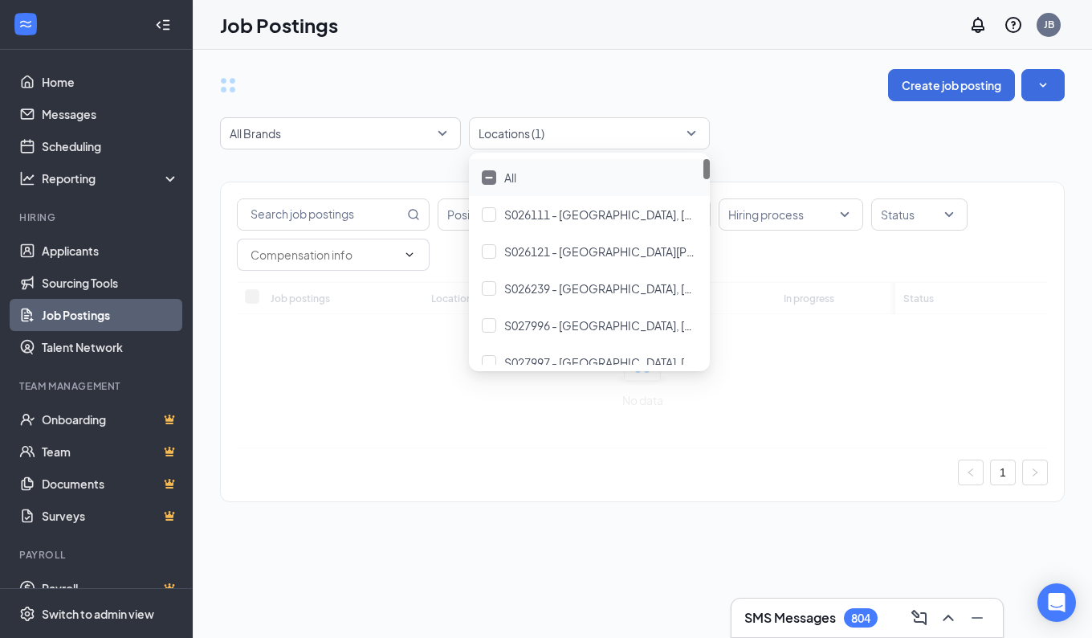
click at [776, 131] on div "All Brands Locations (1)" at bounding box center [642, 133] width 845 height 32
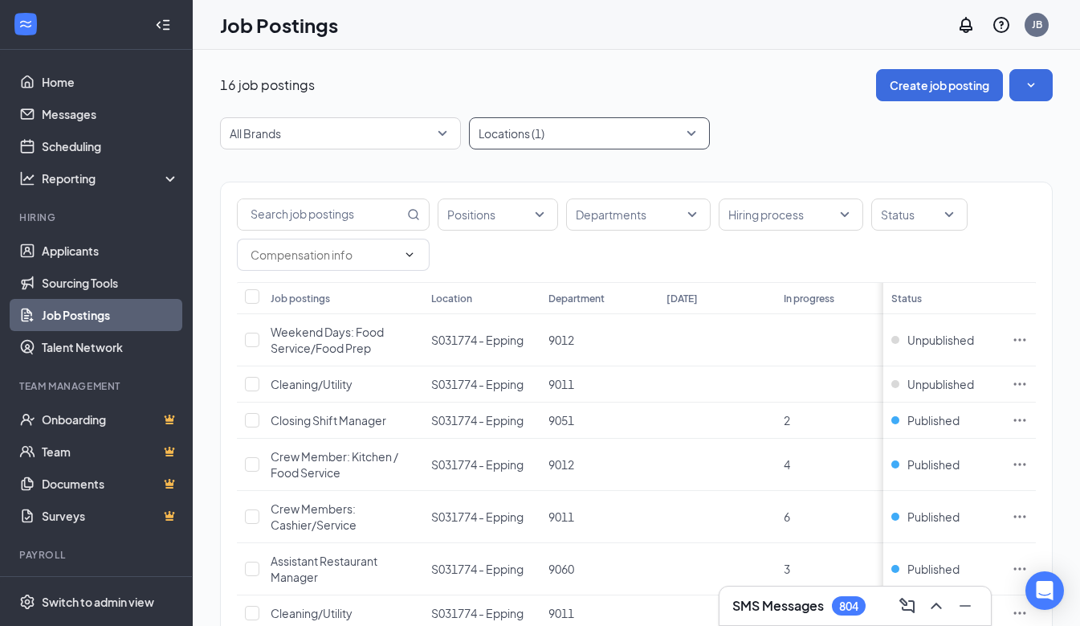
click at [688, 132] on div at bounding box center [581, 133] width 217 height 26
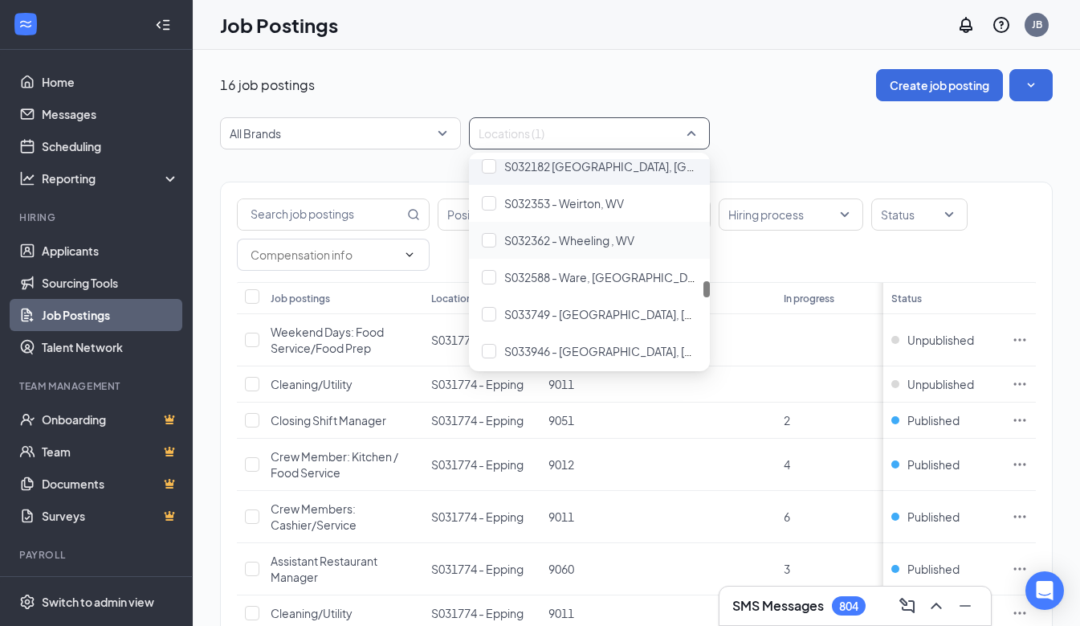
scroll to position [1365, 0]
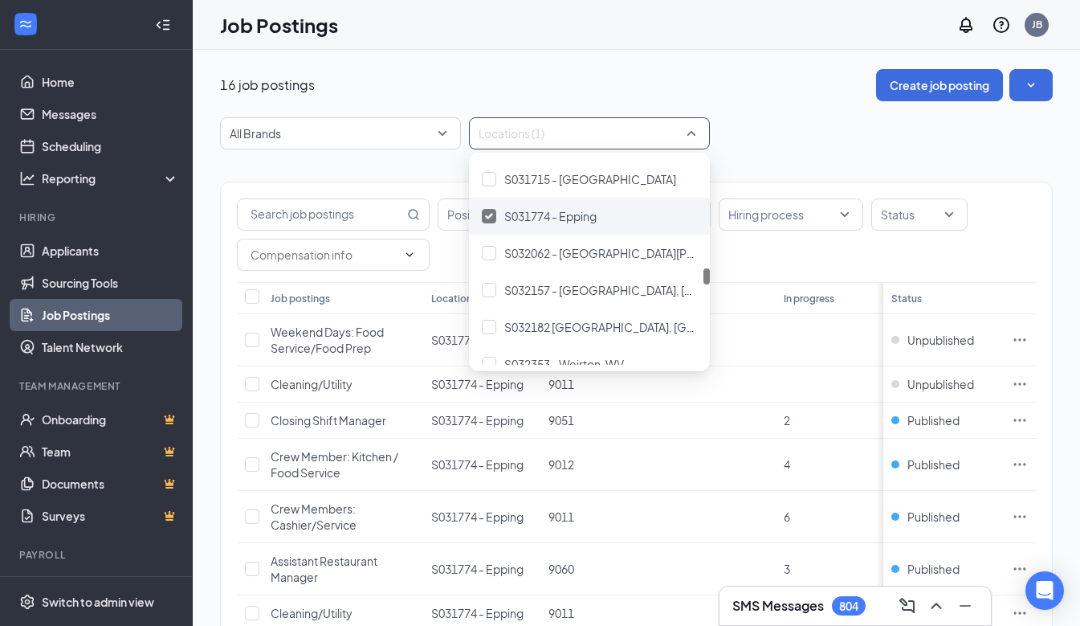
click at [490, 214] on img at bounding box center [489, 216] width 8 height 6
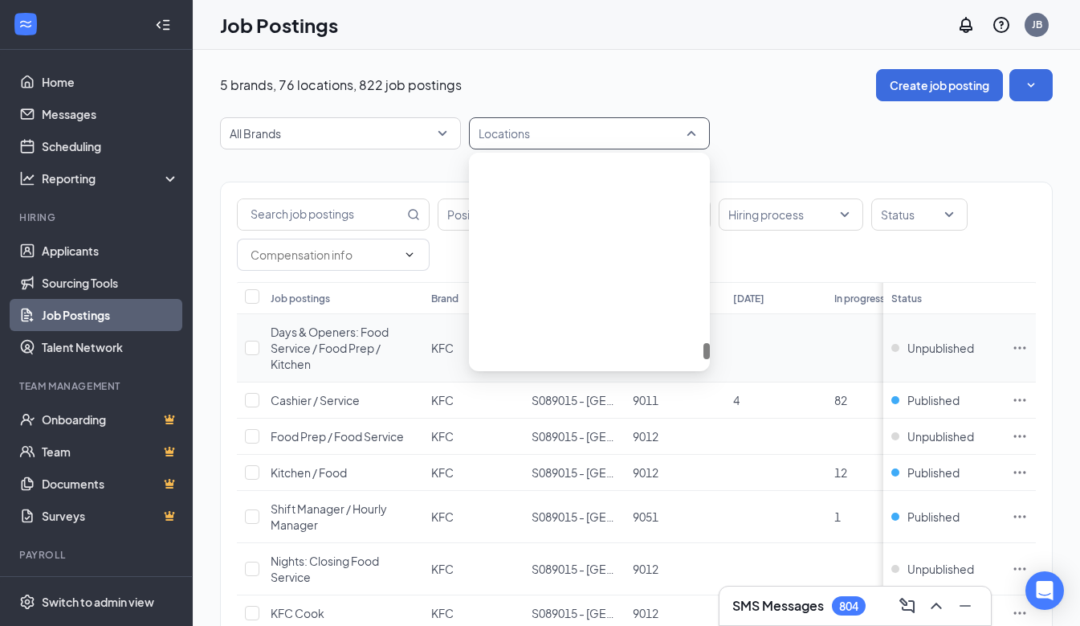
scroll to position [2526, 0]
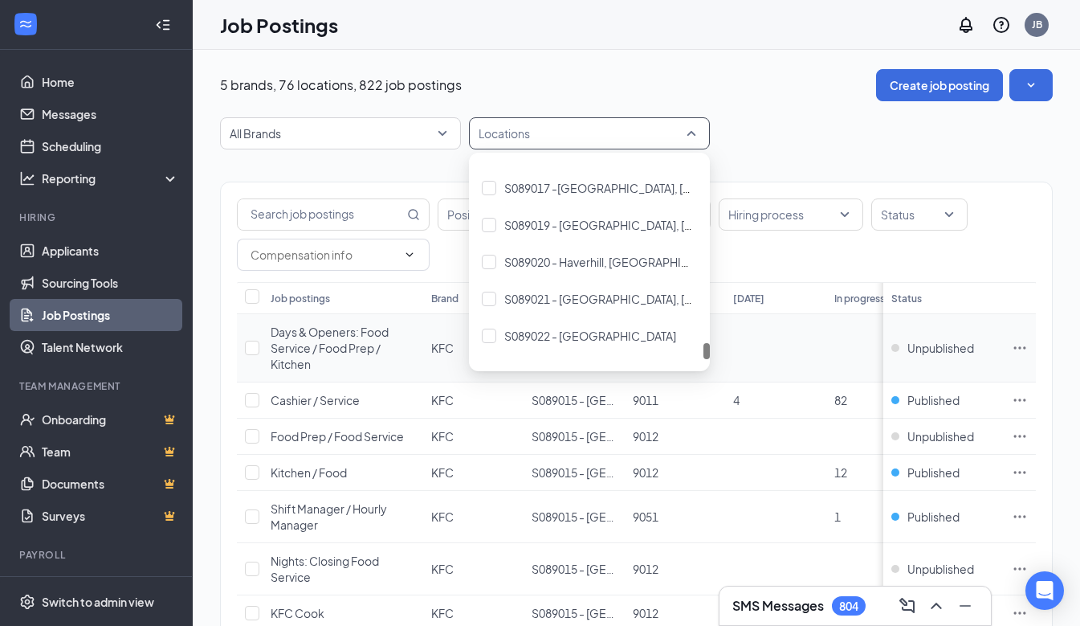
drag, startPoint x: 709, startPoint y: 234, endPoint x: 710, endPoint y: 368, distance: 134.1
click at [710, 368] on body "Home Messages Scheduling Reporting Hiring Applicants Sourcing Tools Job Posting…" at bounding box center [540, 313] width 1080 height 626
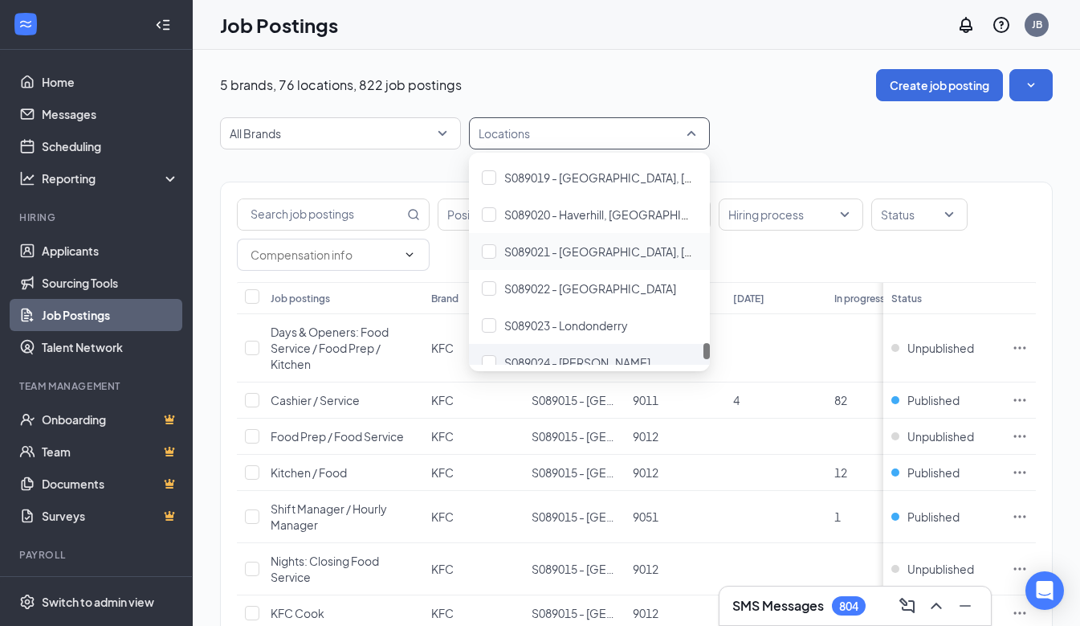
scroll to position [2616, 0]
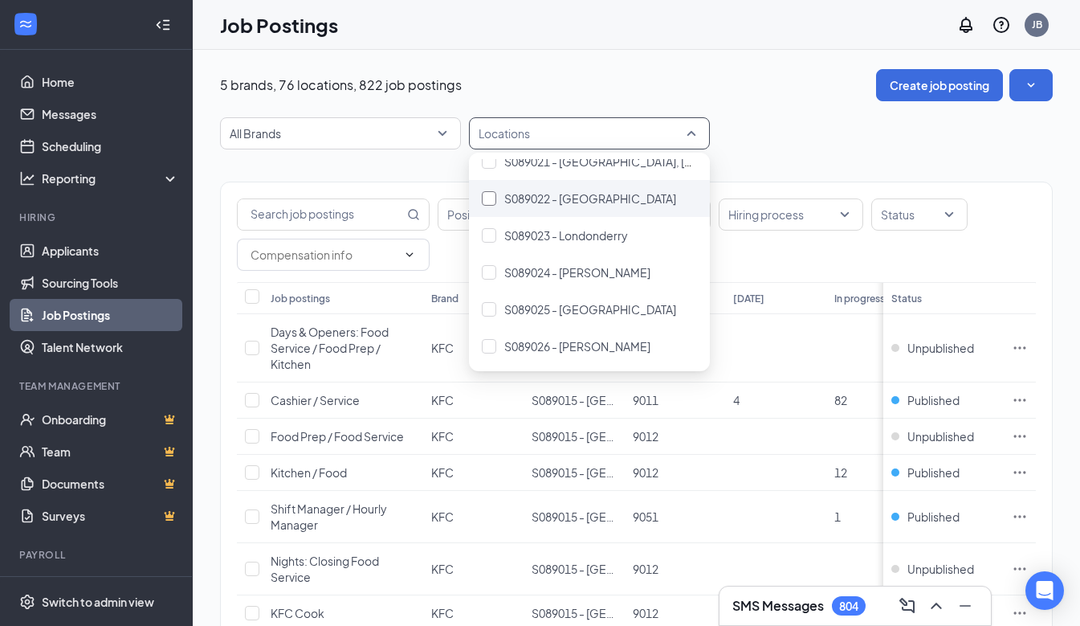
click at [492, 198] on div at bounding box center [489, 198] width 14 height 14
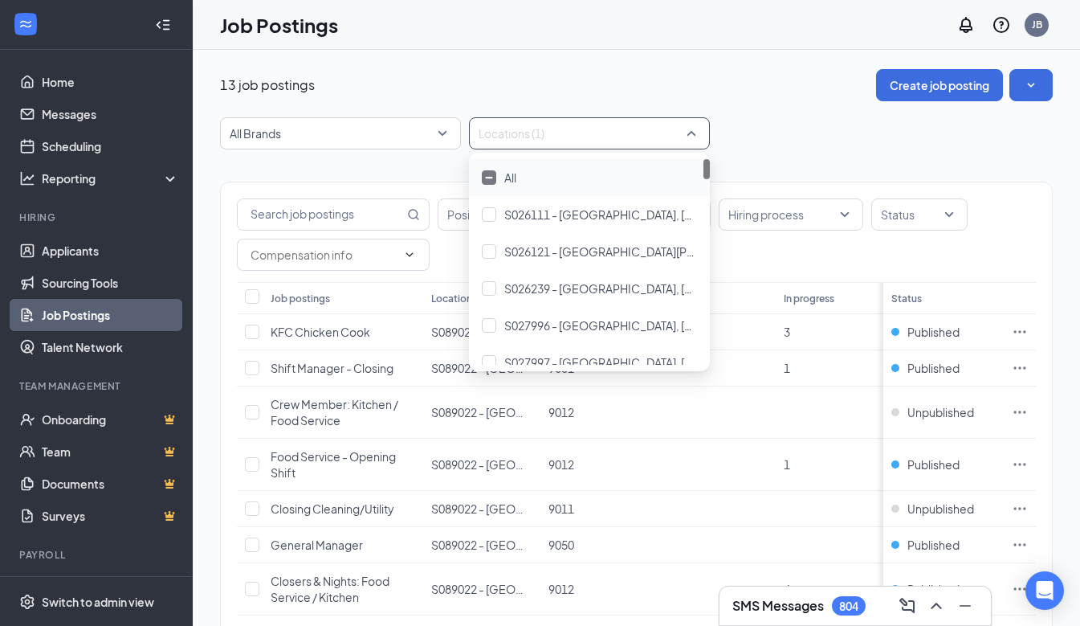
click at [783, 145] on div "All Brands Locations (1)" at bounding box center [636, 133] width 833 height 32
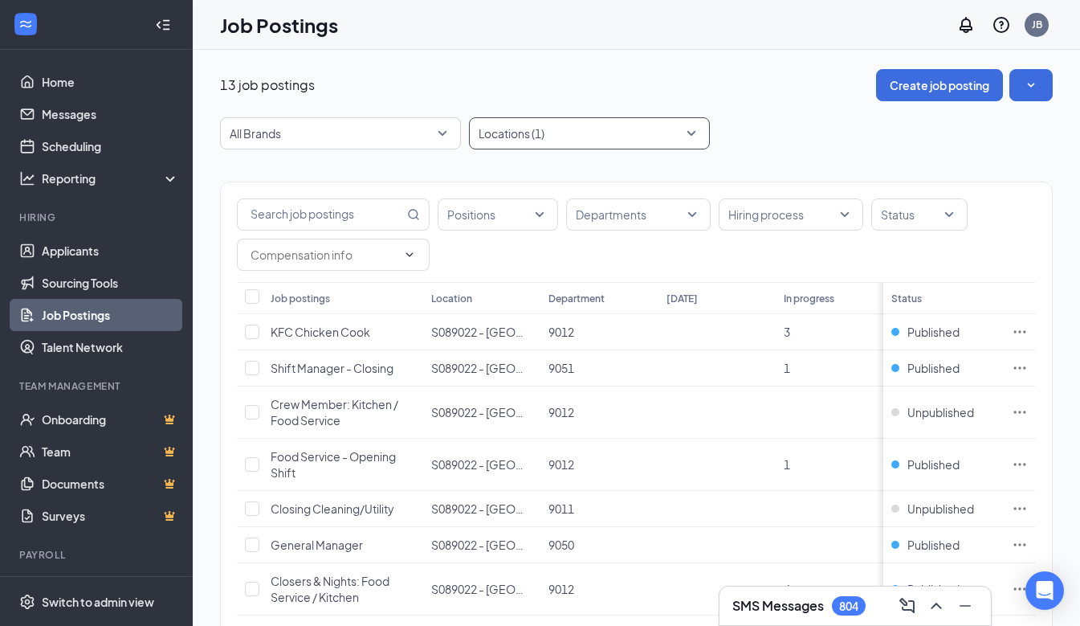
click at [695, 130] on div "Locations (1)" at bounding box center [589, 133] width 241 height 32
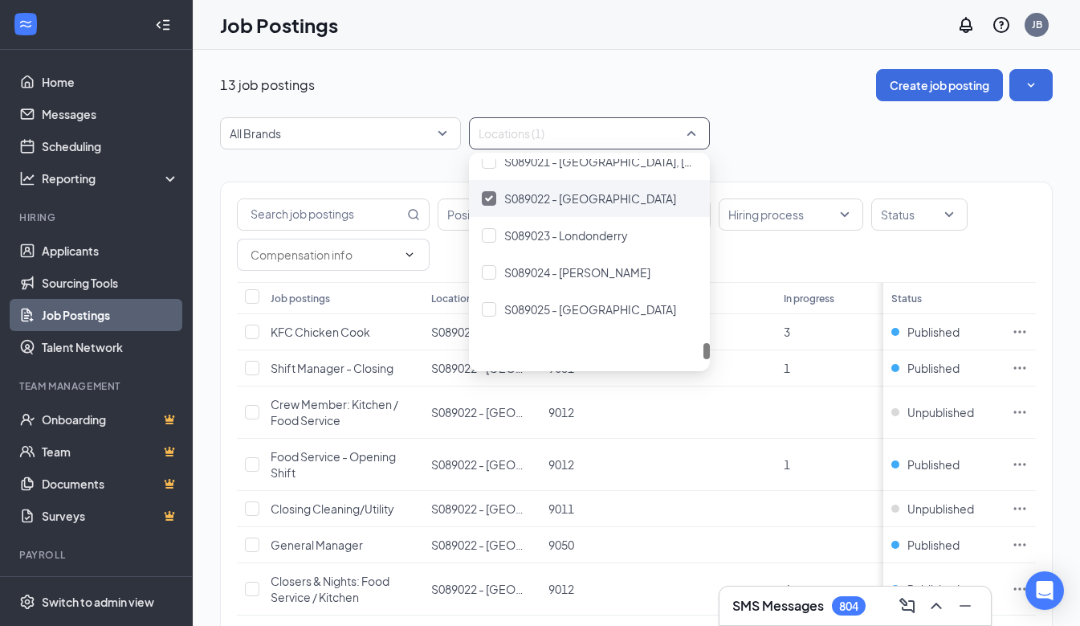
scroll to position [2558, 0]
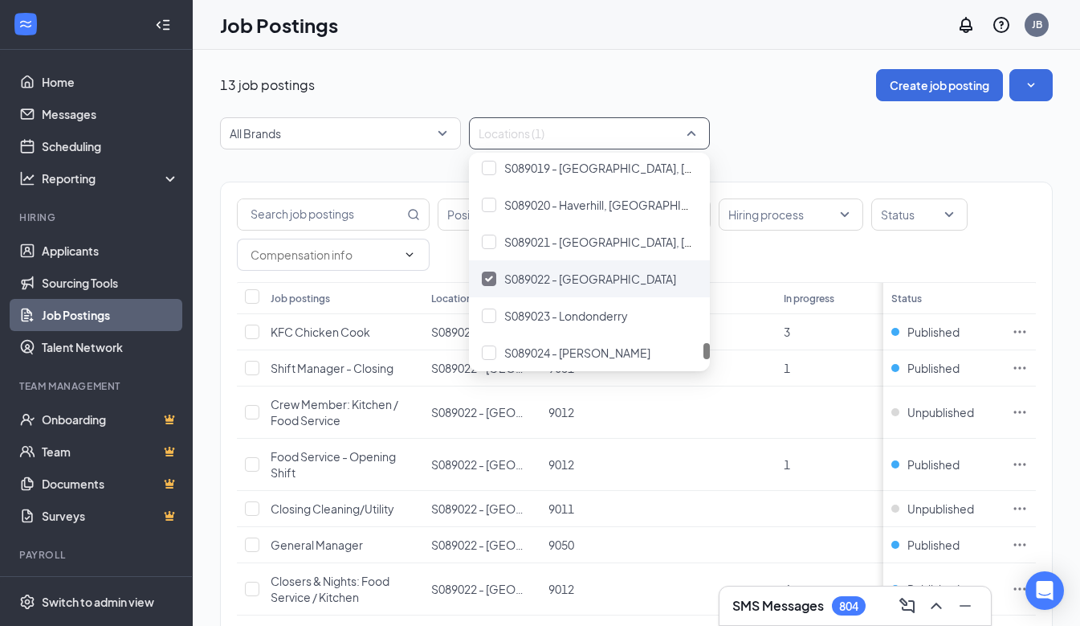
click at [491, 279] on img at bounding box center [489, 278] width 8 height 6
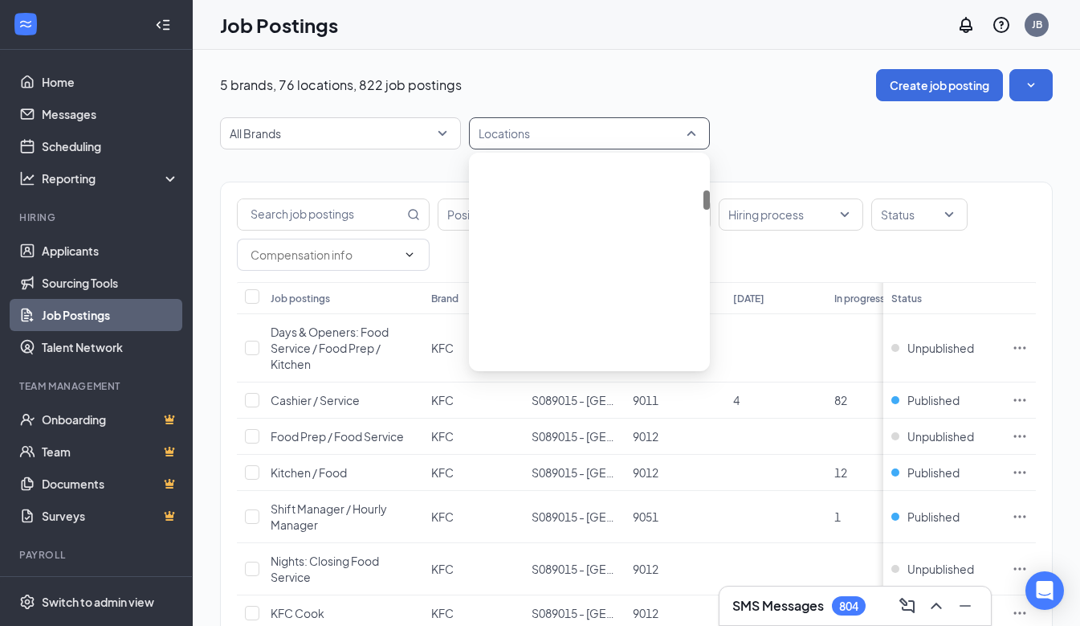
scroll to position [401, 0]
drag, startPoint x: 703, startPoint y: 206, endPoint x: 719, endPoint y: 362, distance: 157.4
click at [719, 362] on body "Home Messages Scheduling Reporting Hiring Applicants Sourcing Tools Job Posting…" at bounding box center [540, 313] width 1080 height 626
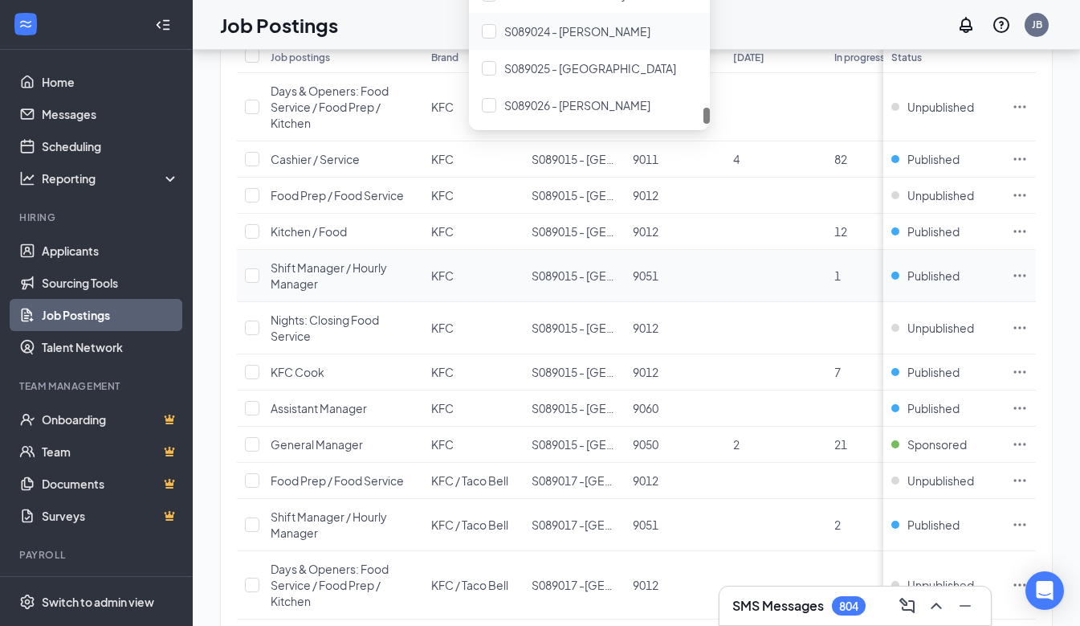
scroll to position [161, 0]
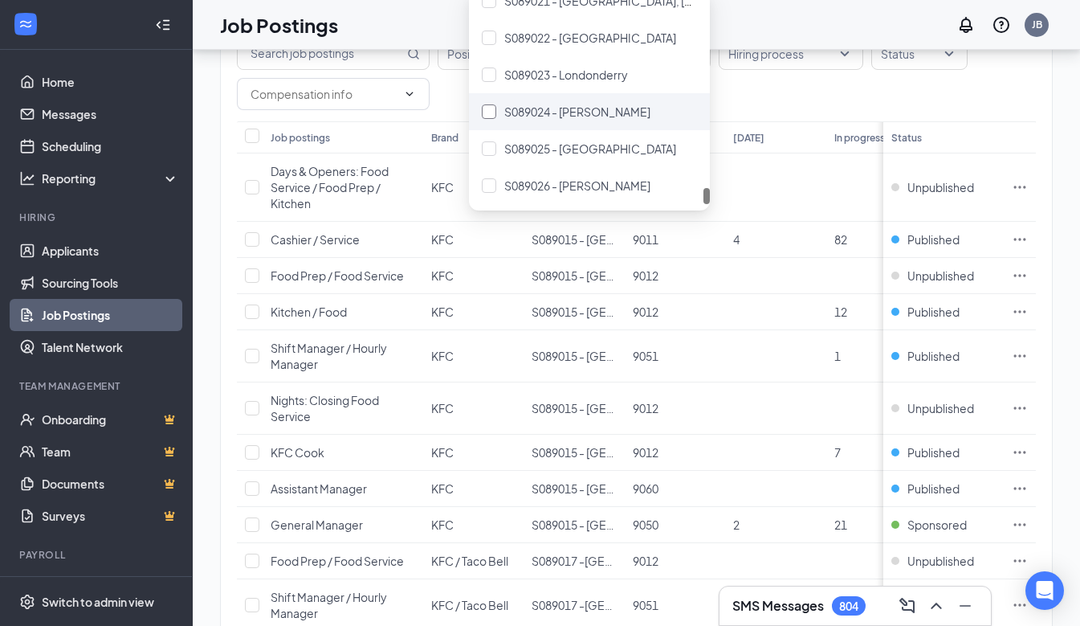
click at [493, 110] on div at bounding box center [489, 111] width 14 height 14
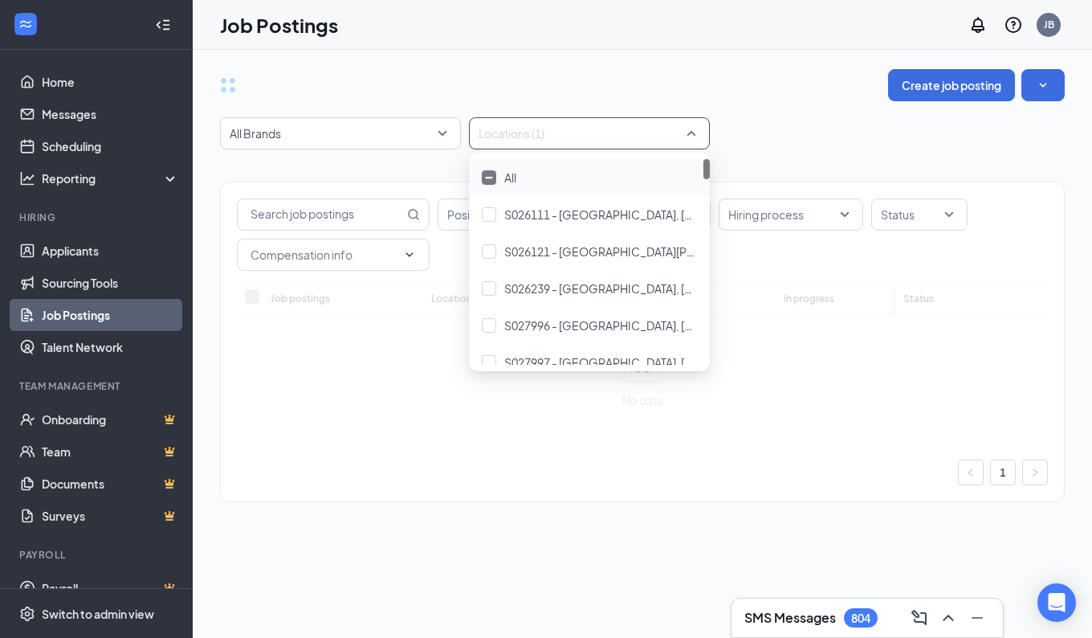
click at [797, 124] on div "All Brands Locations (1)" at bounding box center [642, 133] width 845 height 32
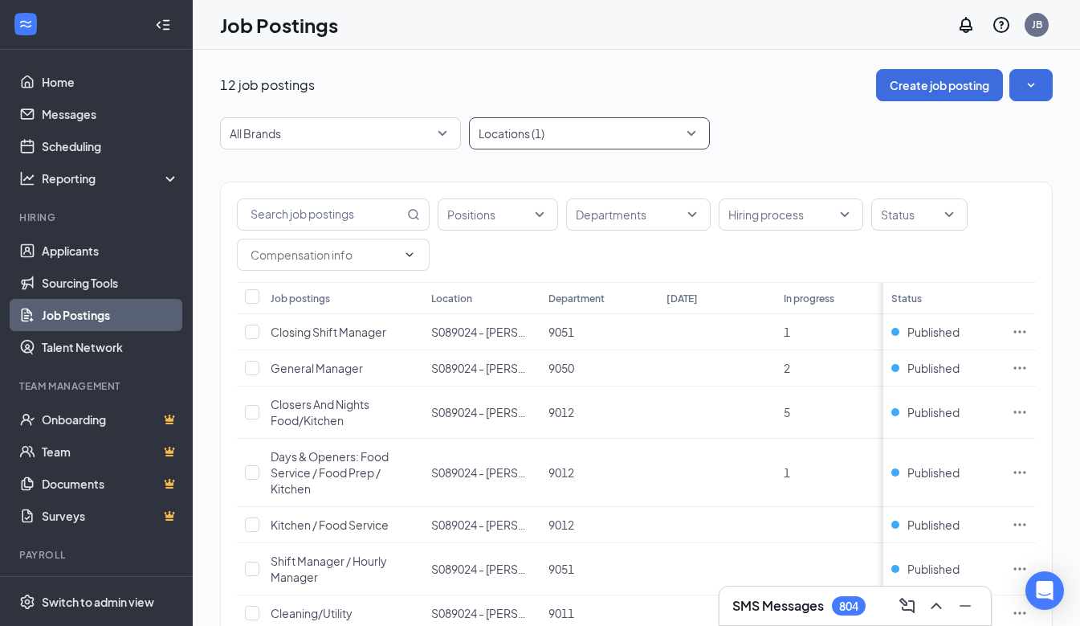
click at [695, 132] on div "Locations (1)" at bounding box center [589, 133] width 241 height 32
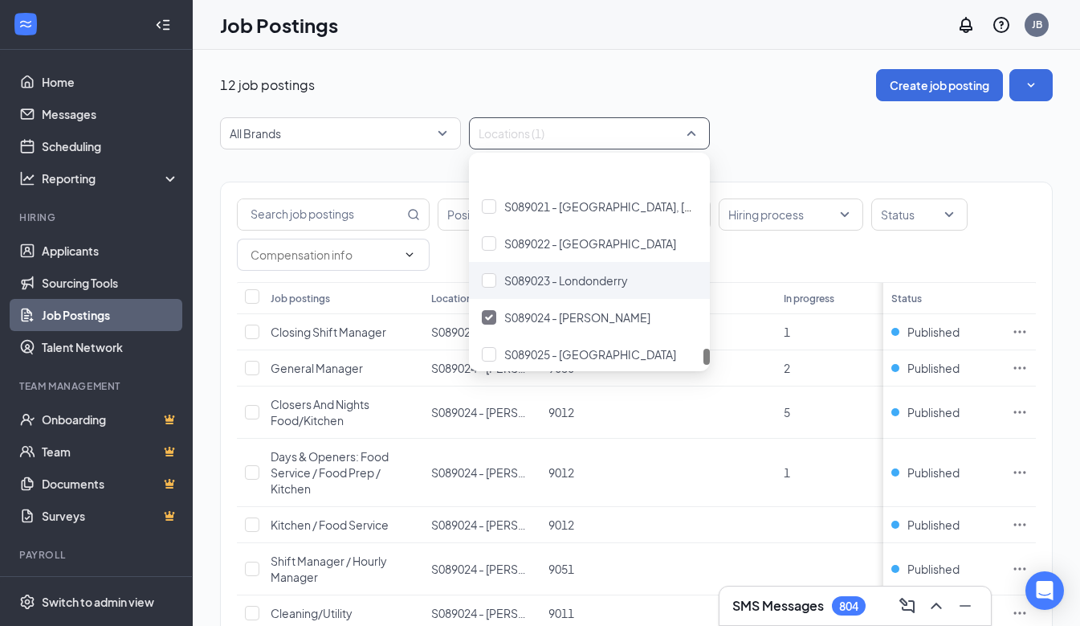
scroll to position [2639, 0]
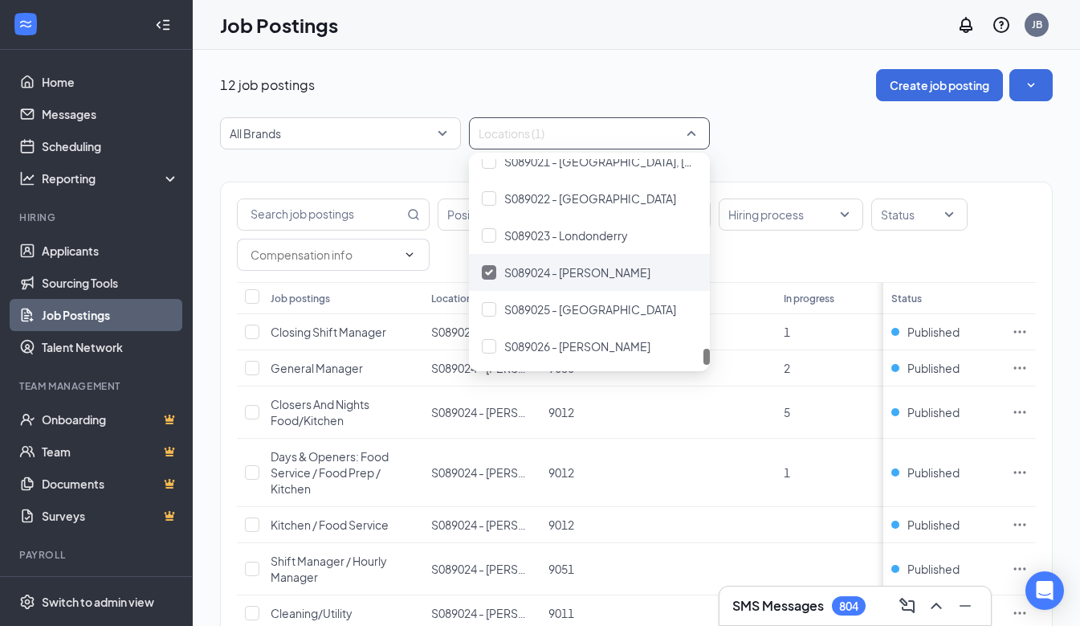
click at [488, 273] on img at bounding box center [489, 272] width 8 height 6
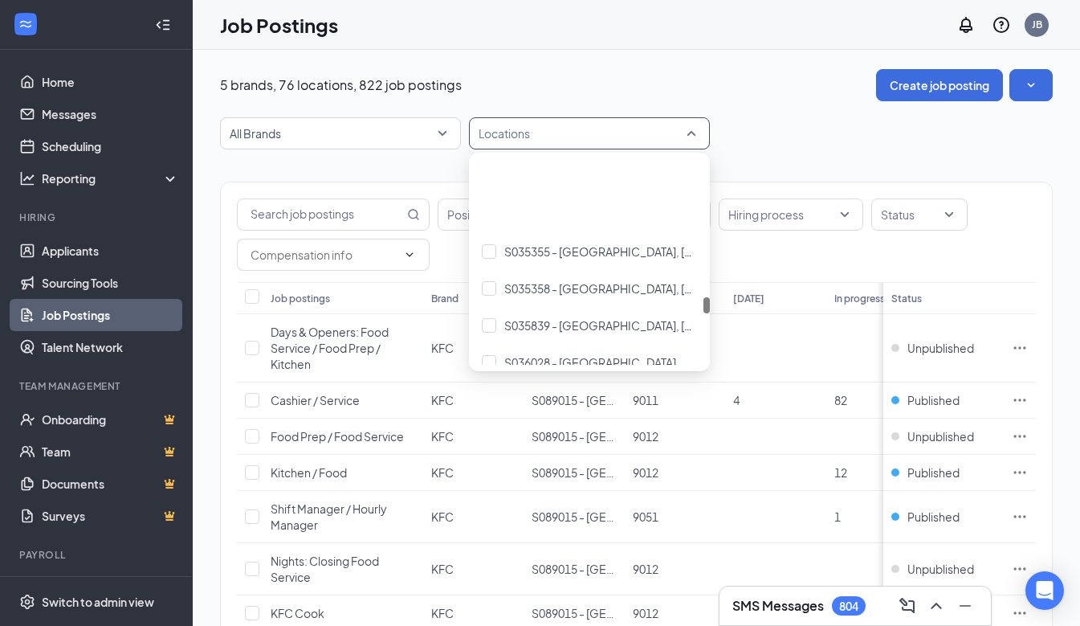
scroll to position [1927, 0]
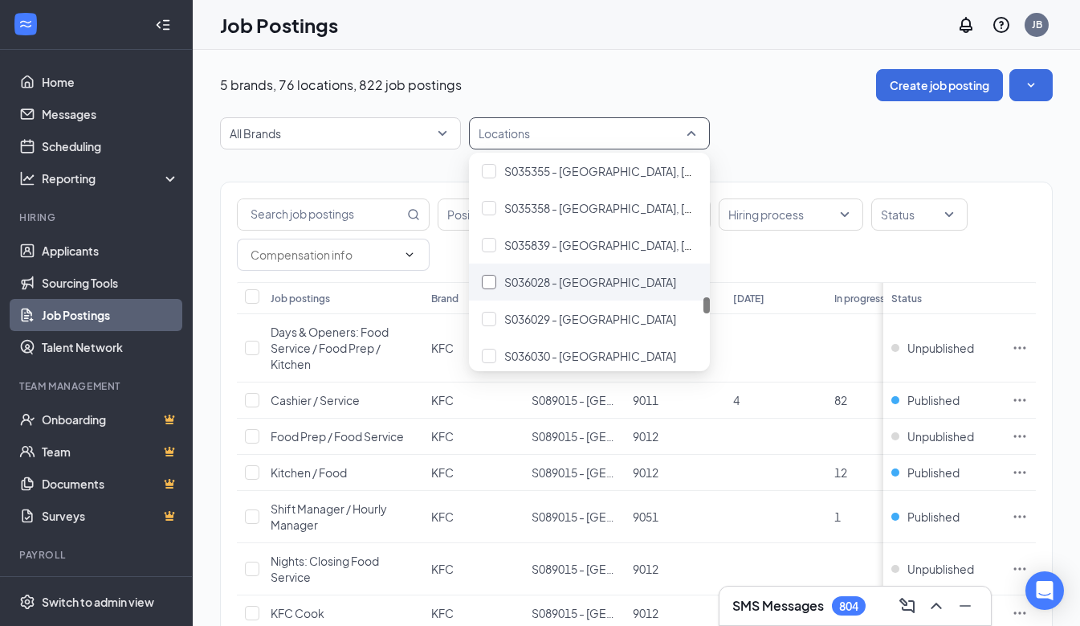
click at [491, 280] on div at bounding box center [489, 282] width 14 height 14
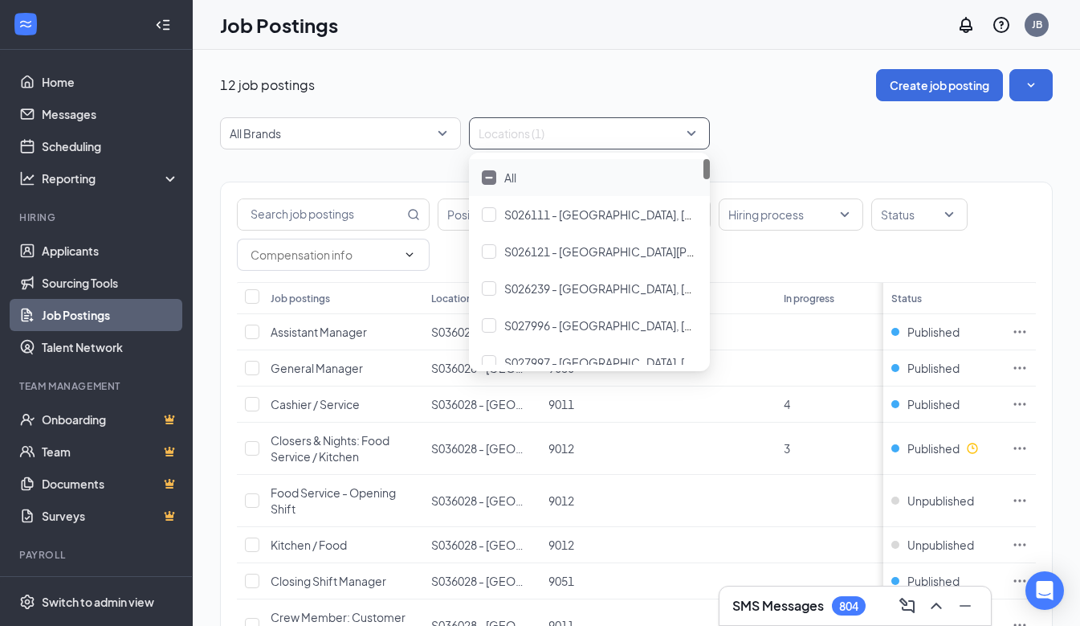
click at [773, 88] on div "12 job postings Create job posting" at bounding box center [636, 85] width 833 height 32
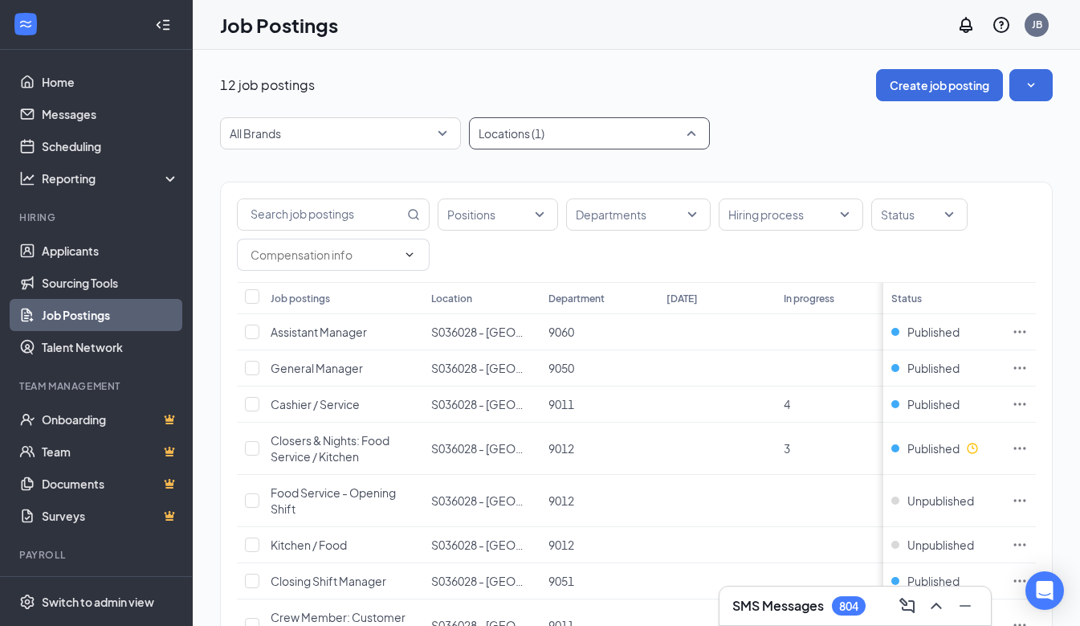
click at [694, 132] on div "Locations (1)" at bounding box center [589, 133] width 241 height 32
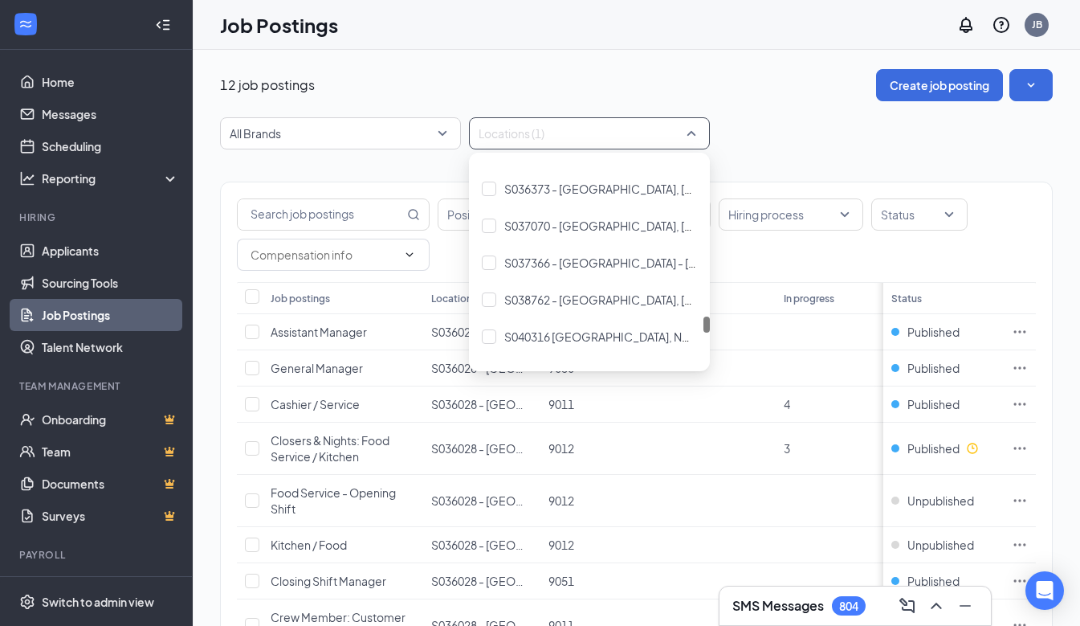
scroll to position [2007, 0]
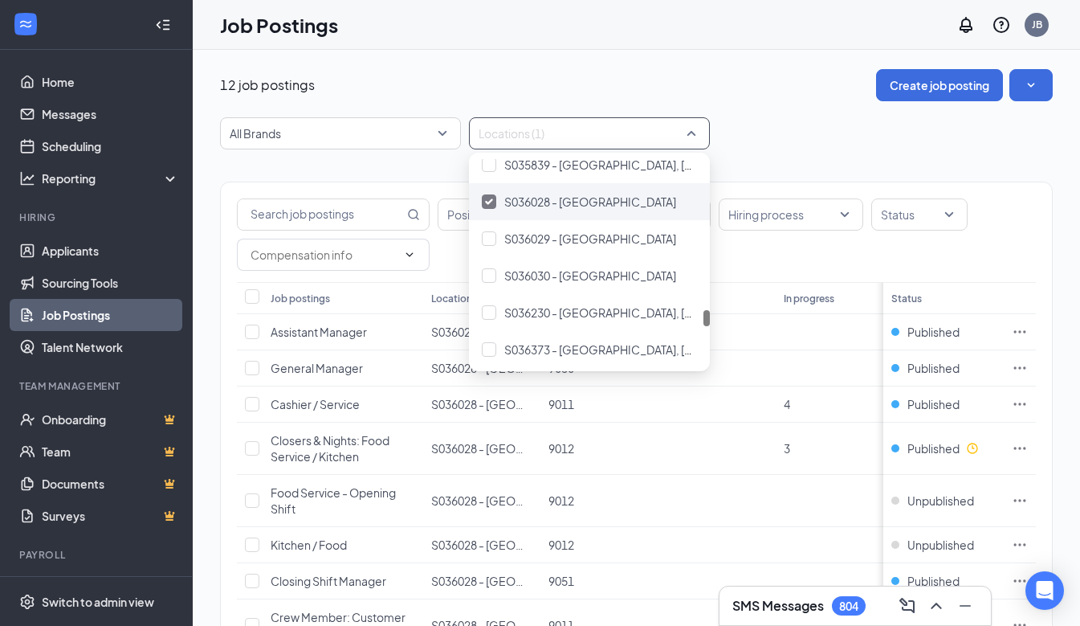
click at [493, 201] on div at bounding box center [489, 201] width 14 height 14
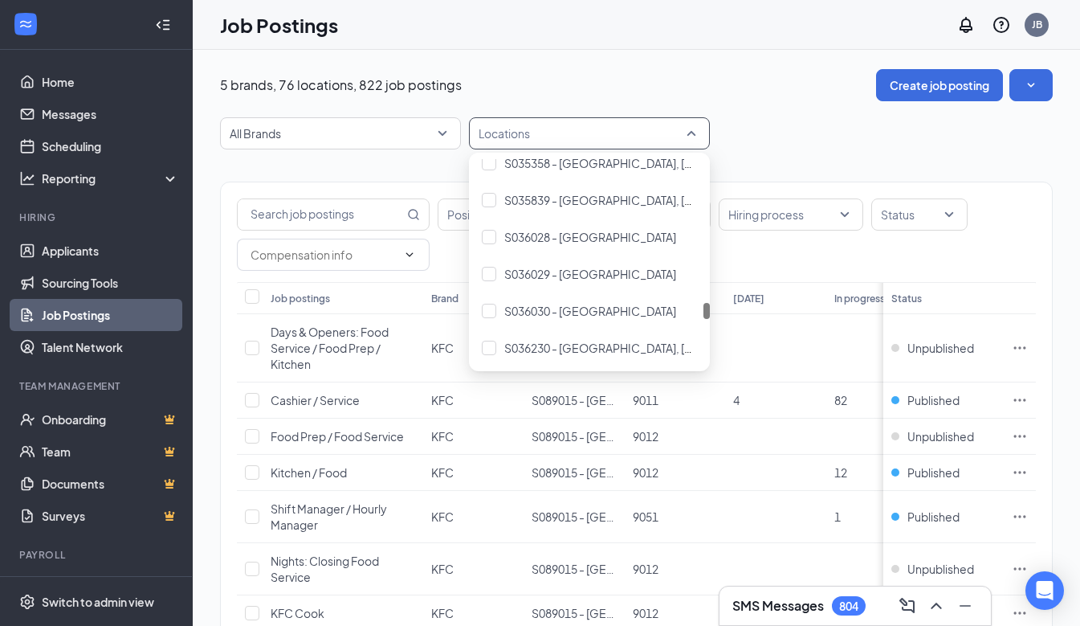
scroll to position [1847, 0]
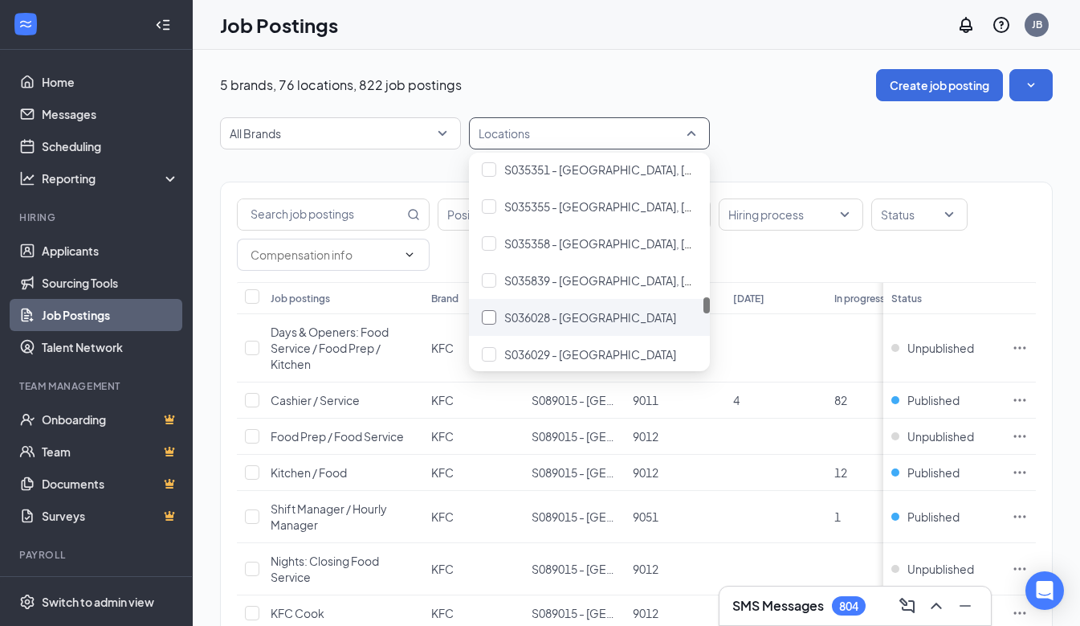
click at [486, 317] on div at bounding box center [489, 317] width 14 height 14
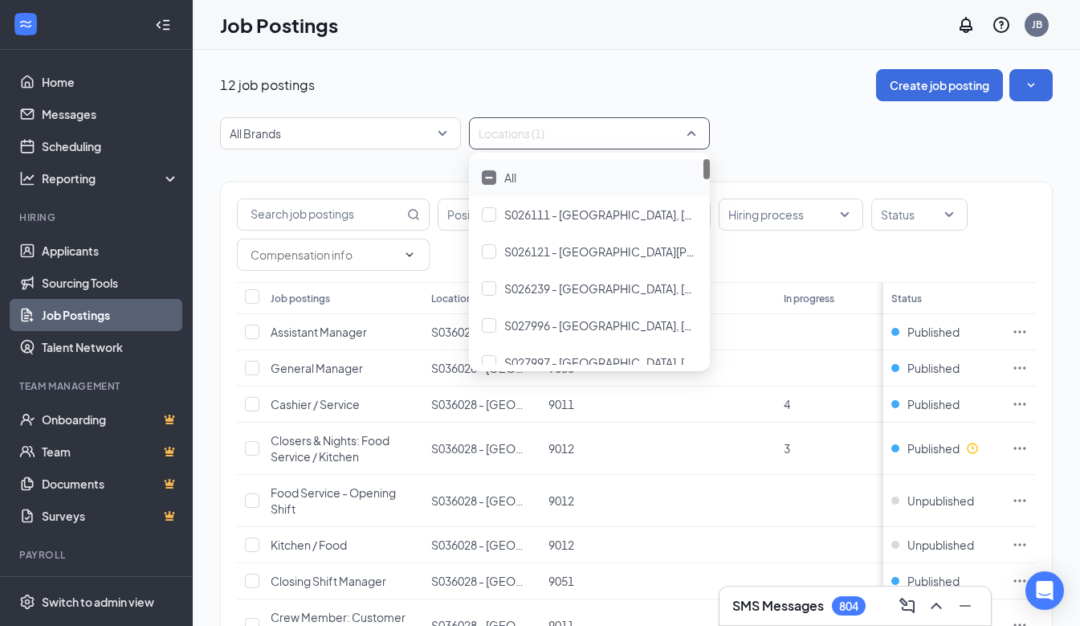
click at [776, 112] on div "12 job postings Create job posting All Brands Locations (1) Positions Departmen…" at bounding box center [636, 475] width 833 height 813
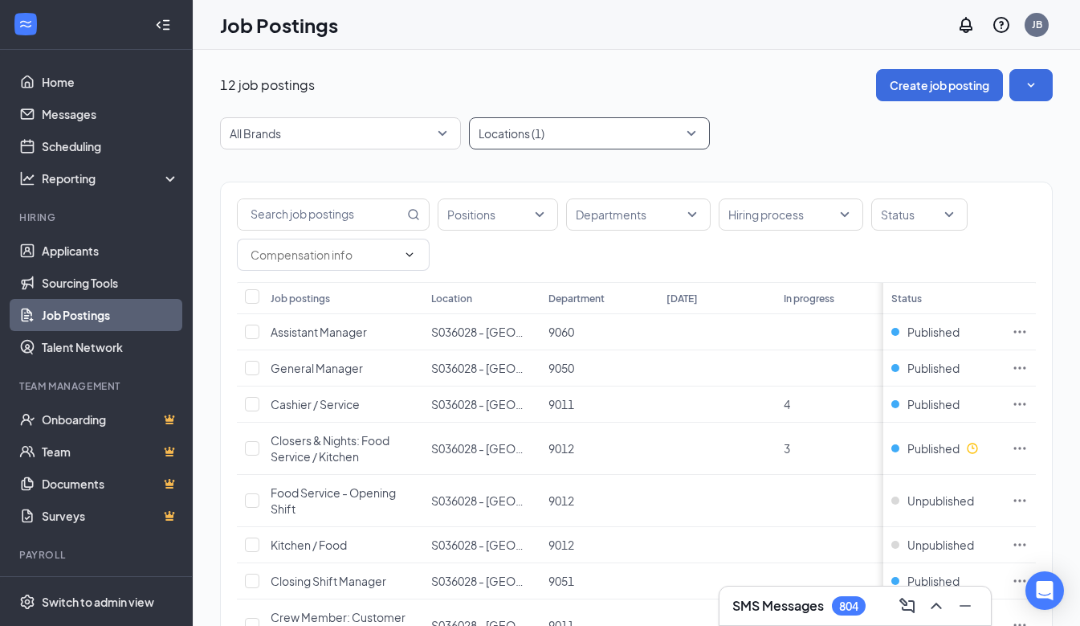
click at [693, 135] on div "Locations (1)" at bounding box center [589, 133] width 241 height 32
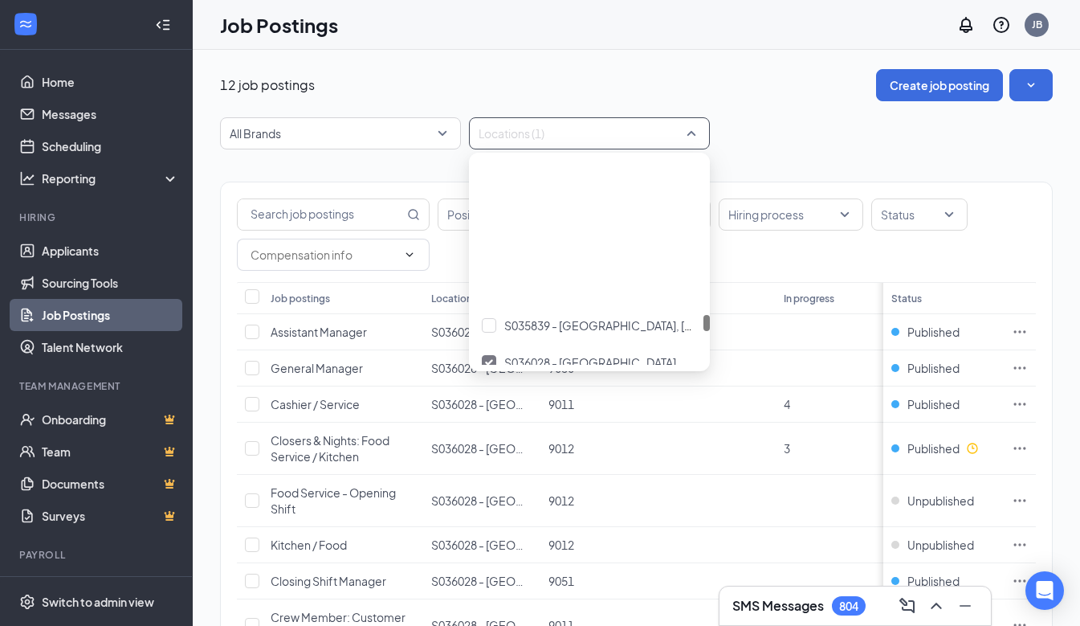
scroll to position [2007, 0]
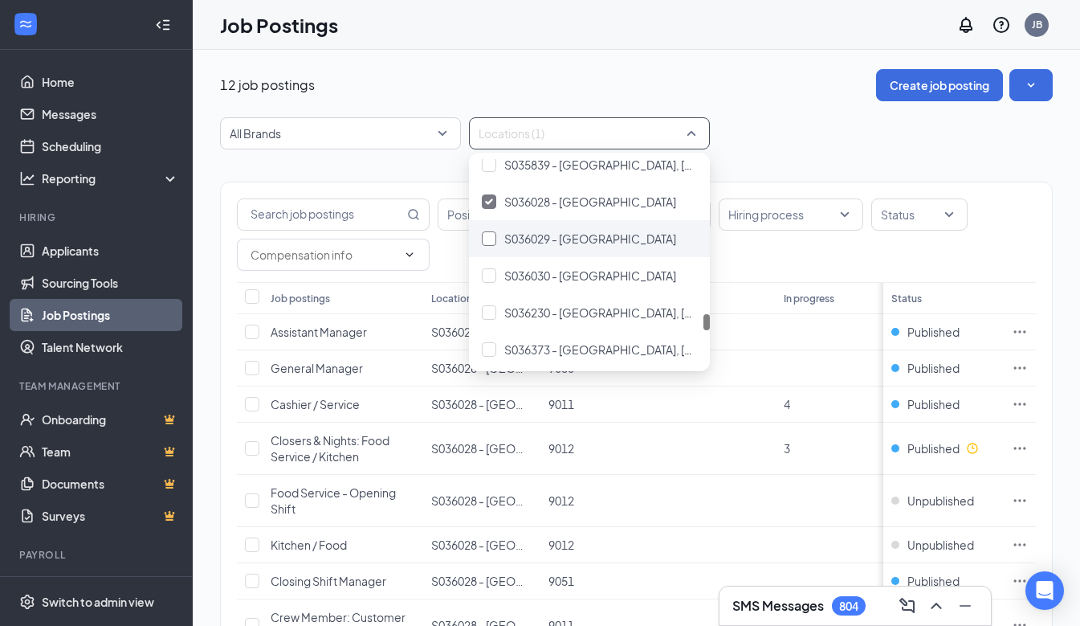
click at [489, 237] on div at bounding box center [489, 238] width 14 height 14
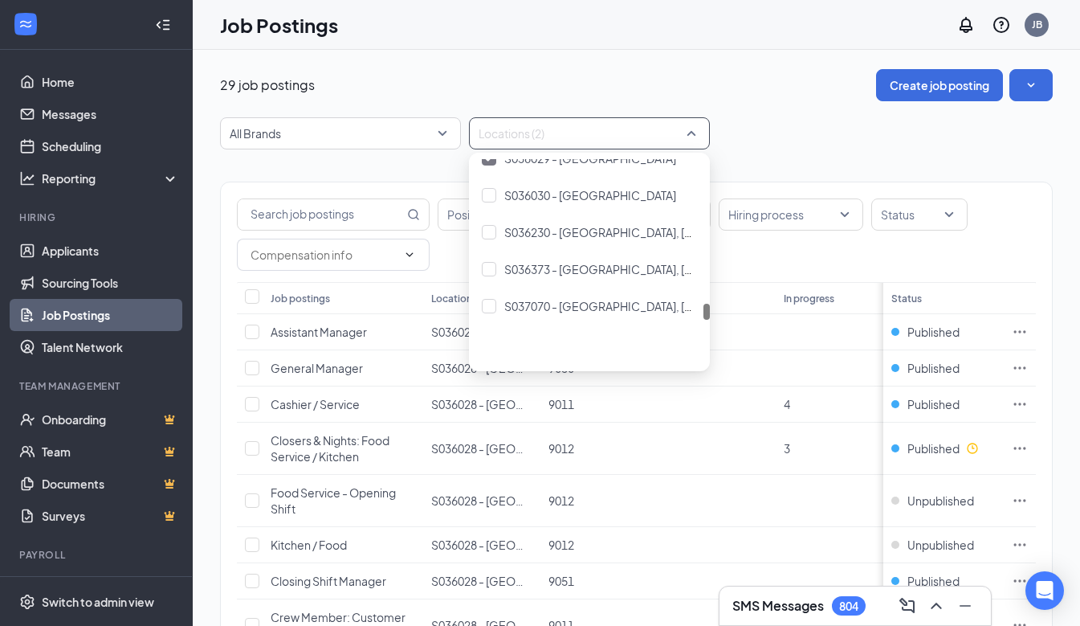
scroll to position [1927, 0]
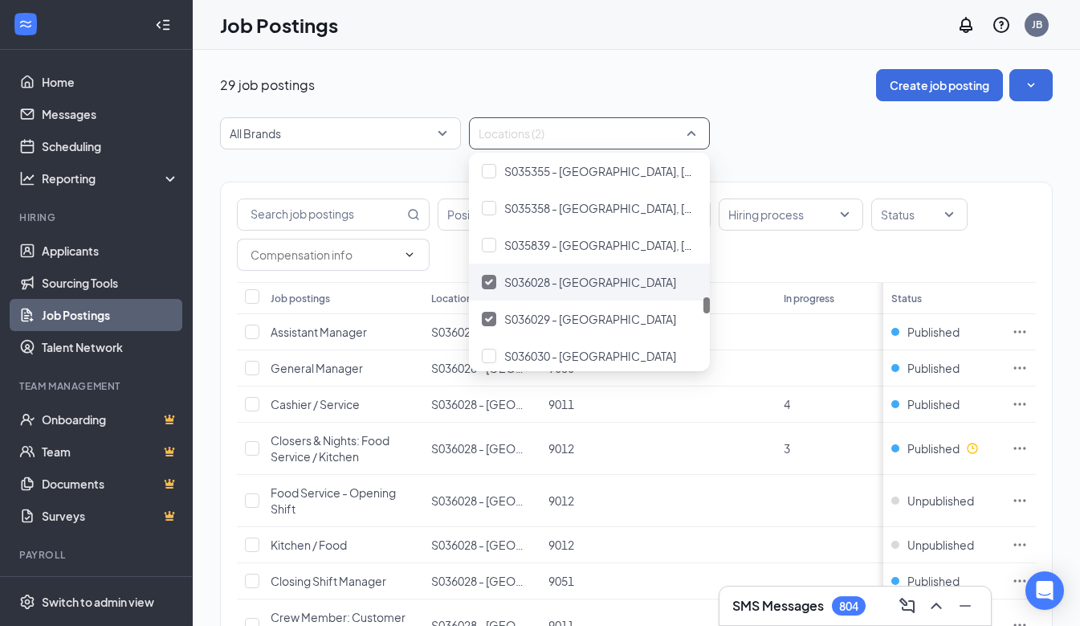
click at [490, 279] on img at bounding box center [489, 282] width 8 height 6
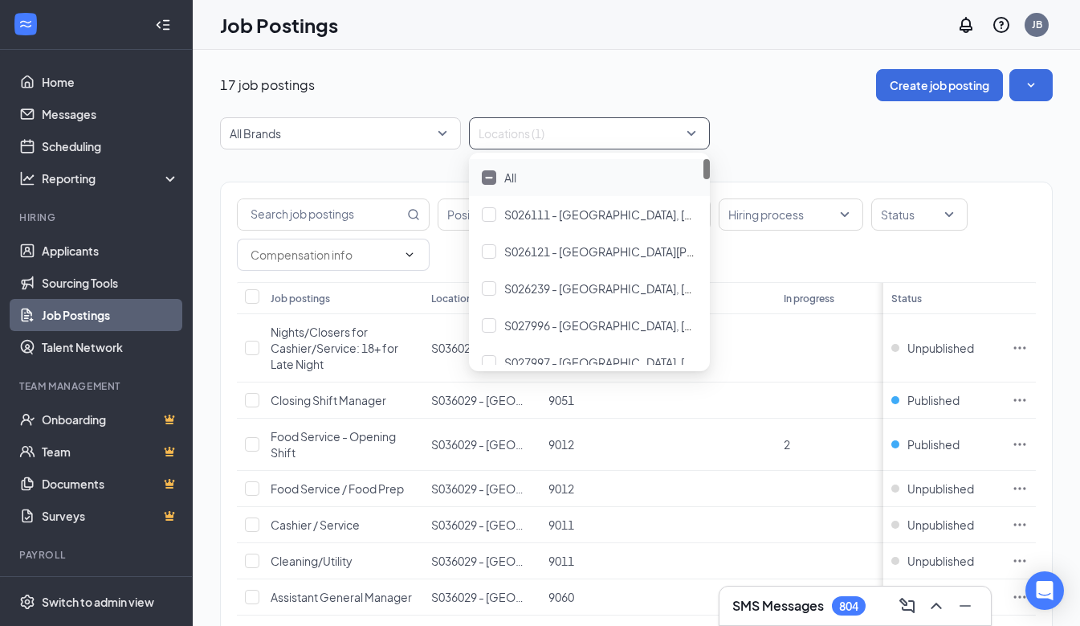
click at [785, 51] on div "17 job postings Create job posting All Brands Locations (1) Positions Departmen…" at bounding box center [636, 622] width 887 height 1144
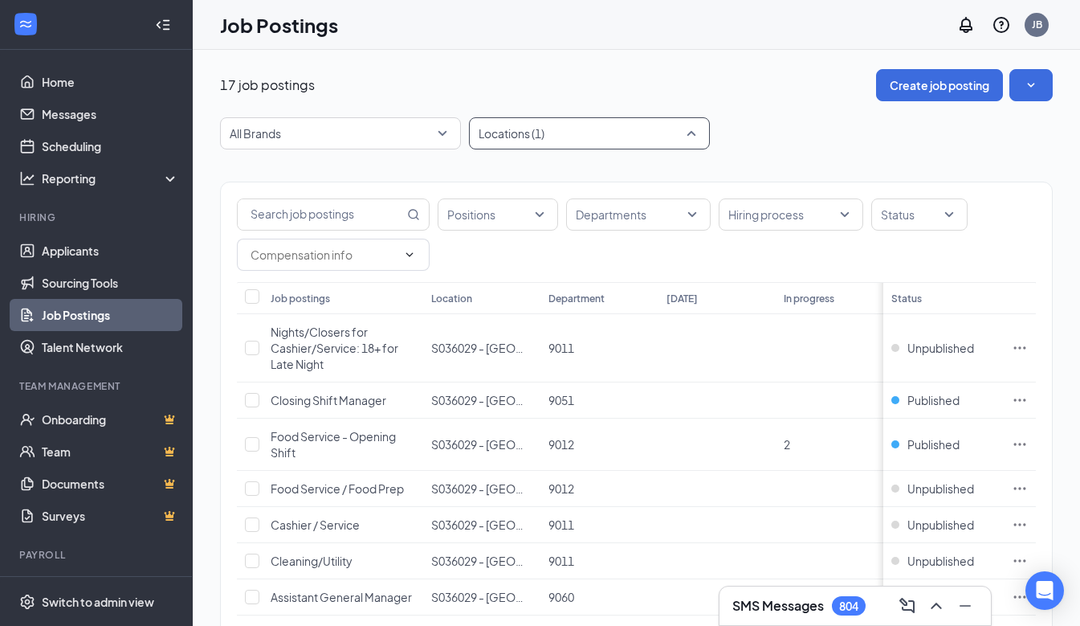
click at [698, 126] on div "Locations (1)" at bounding box center [589, 133] width 241 height 32
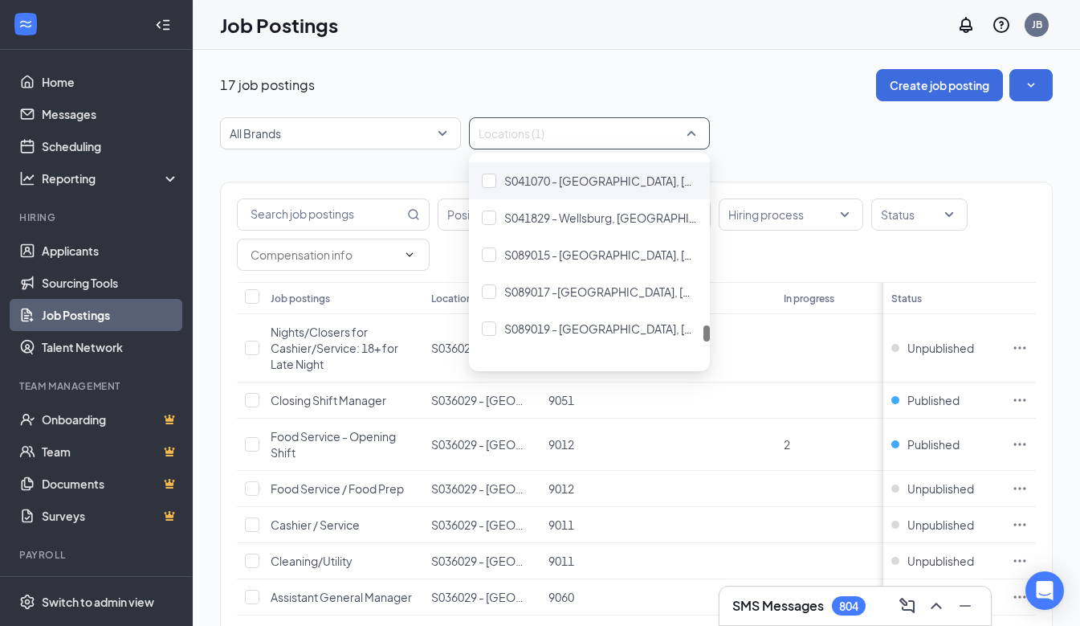
scroll to position [2317, 0]
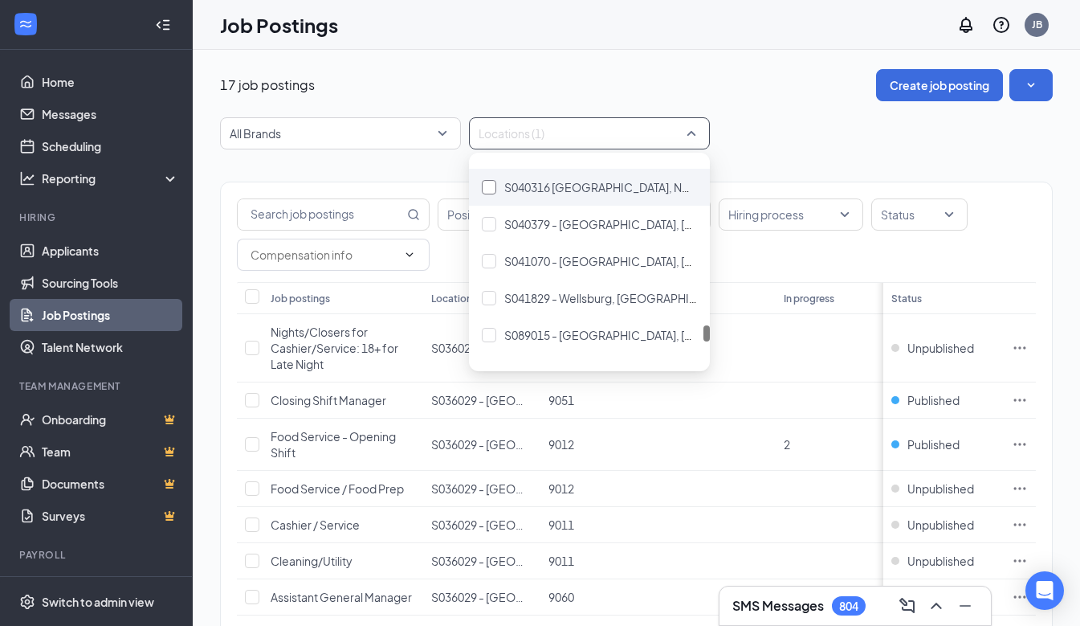
click at [491, 187] on div at bounding box center [489, 187] width 14 height 14
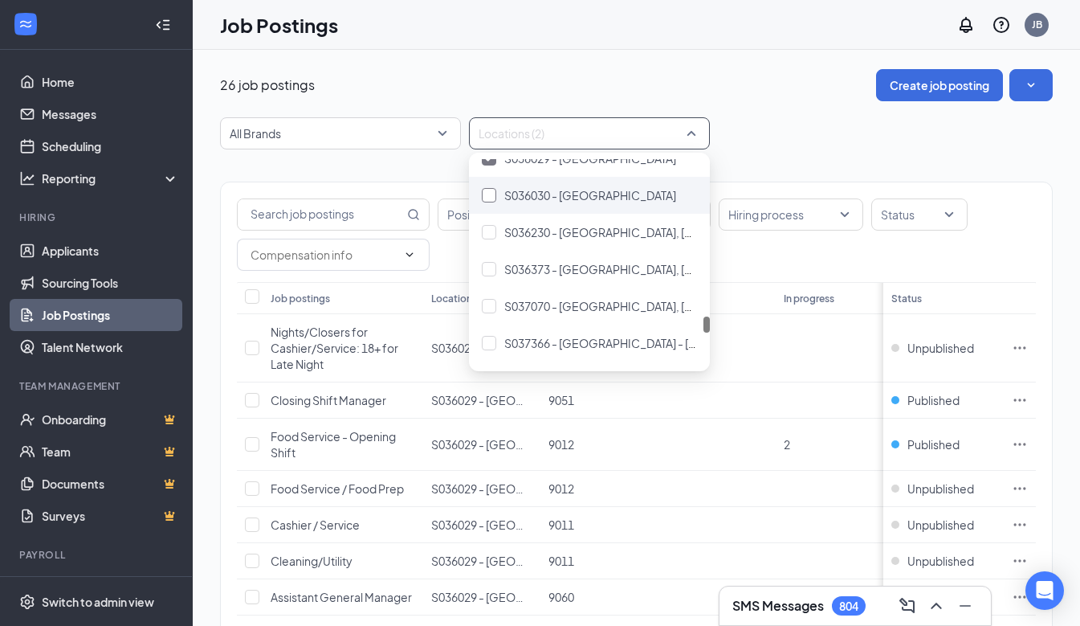
scroll to position [1927, 0]
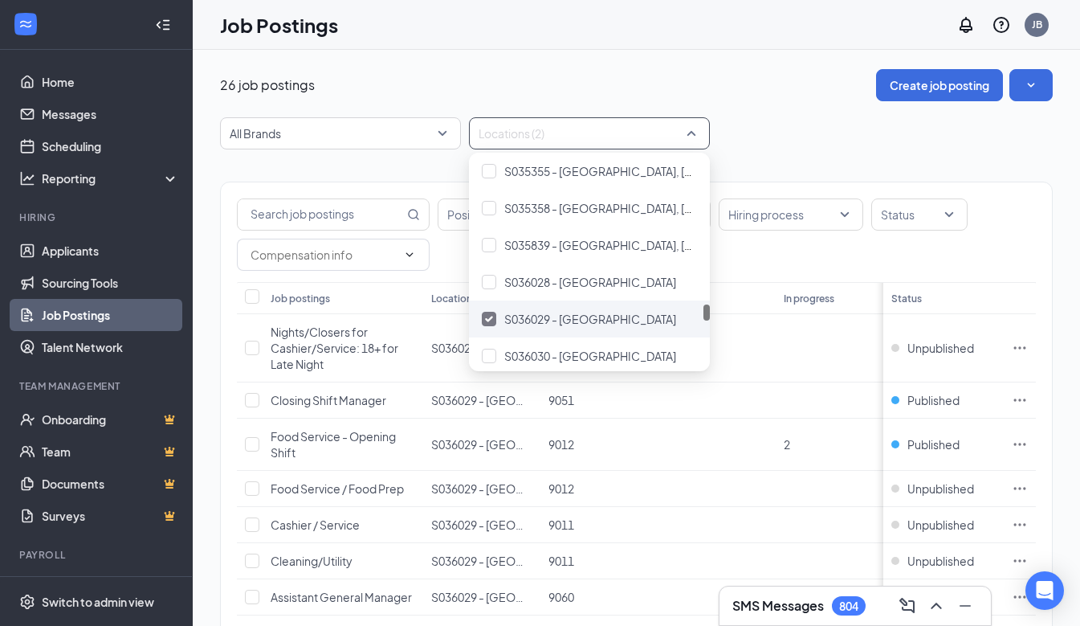
click at [488, 318] on img at bounding box center [489, 319] width 8 height 6
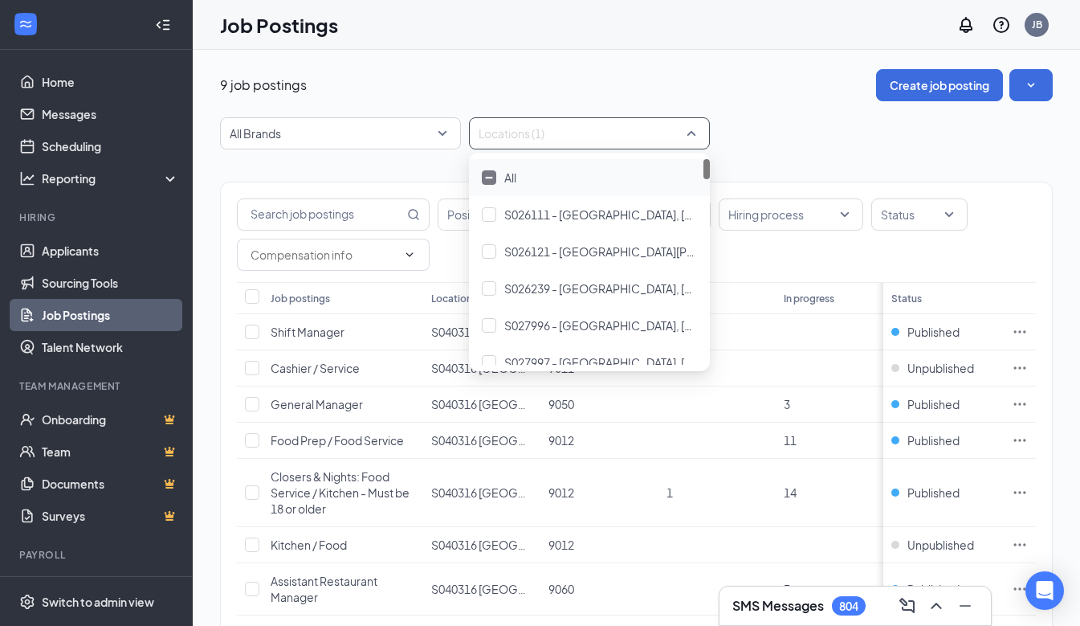
click at [774, 106] on div "9 job postings Create job posting All Brands Locations (1) Positions Department…" at bounding box center [636, 421] width 833 height 704
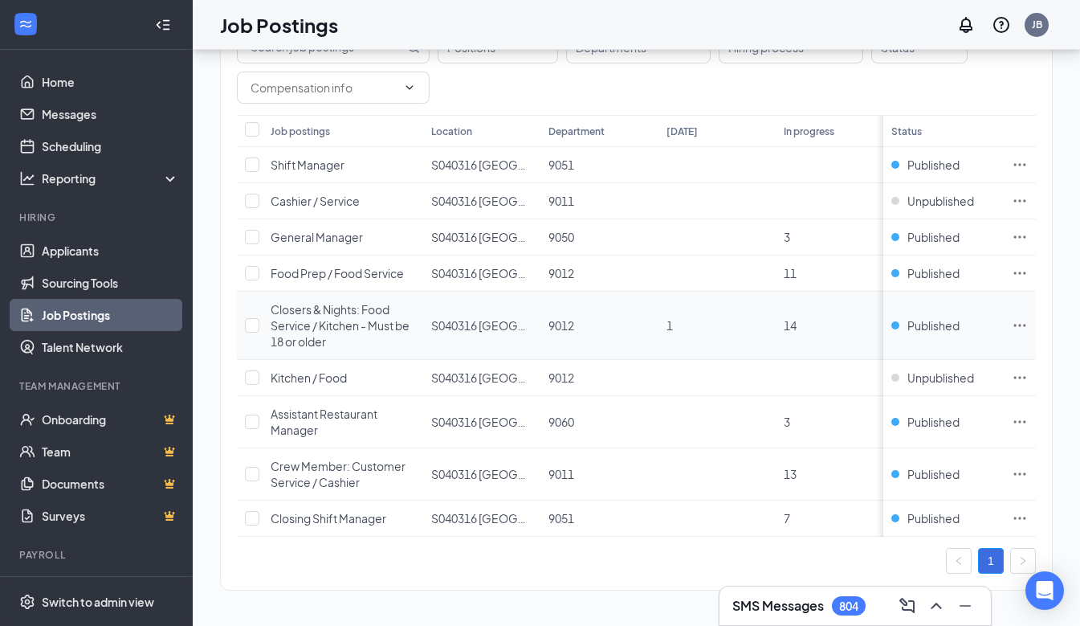
scroll to position [178, 0]
click at [1028, 317] on icon "Ellipses" at bounding box center [1020, 325] width 16 height 16
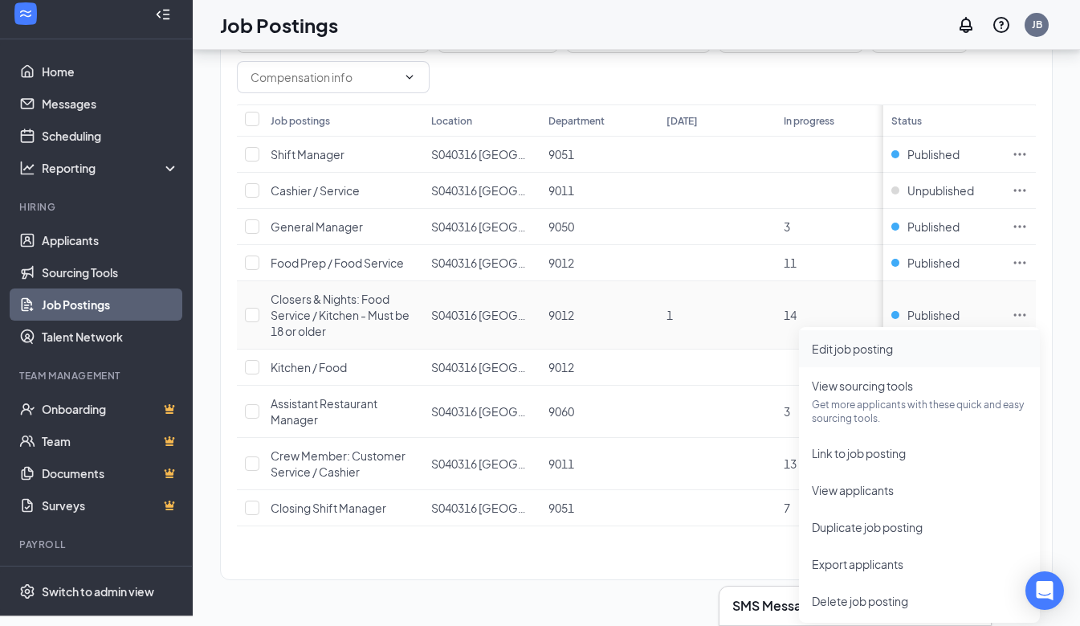
click at [886, 346] on span "Edit job posting" at bounding box center [852, 348] width 81 height 14
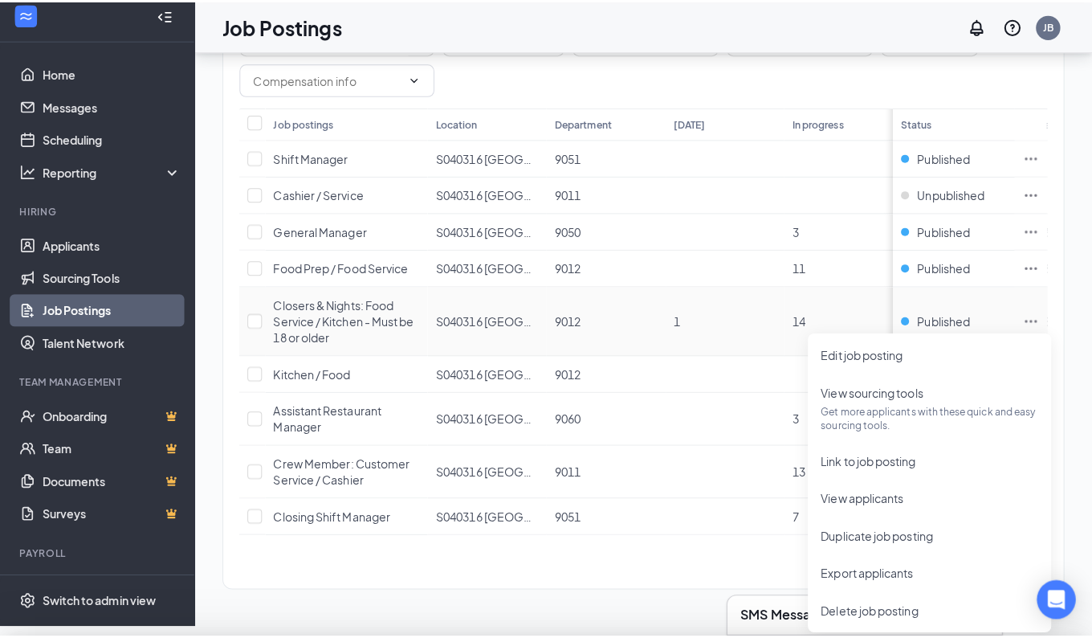
scroll to position [166, 0]
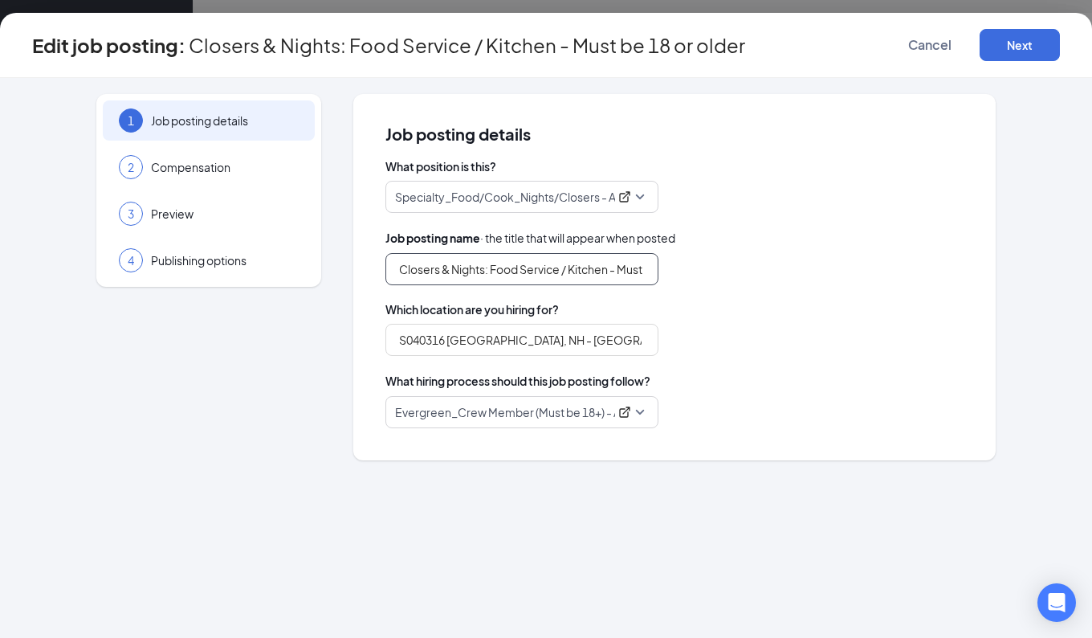
click at [644, 270] on input "Closers & Nights: Food Service / Kitchen - Must be 18 or older" at bounding box center [521, 269] width 273 height 32
click at [1062, 471] on div "1 Job posting details 2 Compensation 3 Preview 4 Publishing options Job posting…" at bounding box center [546, 358] width 1092 height 560
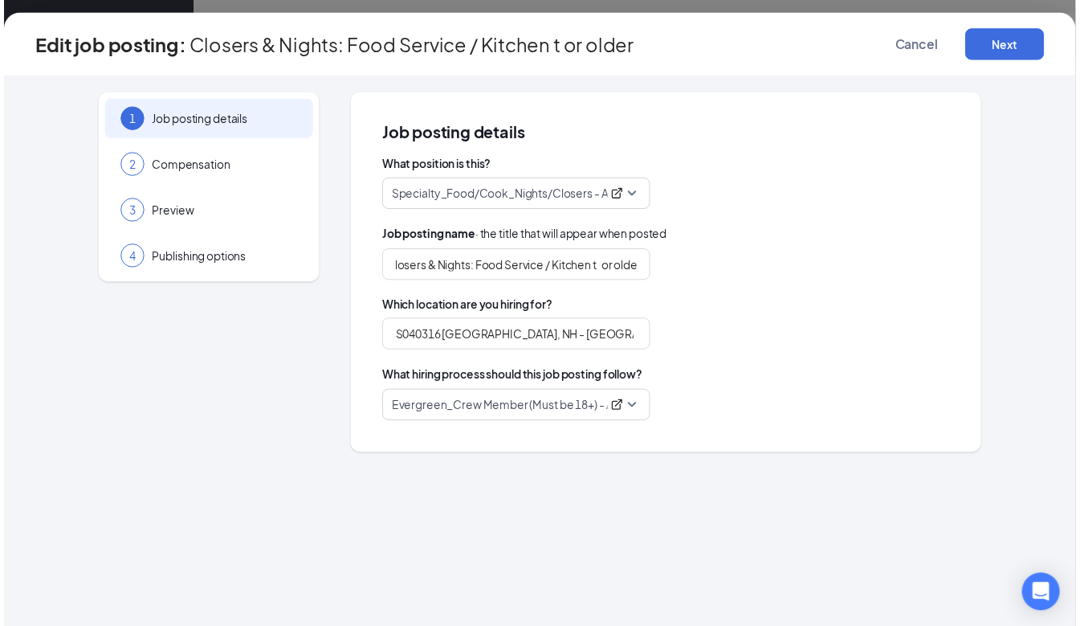
scroll to position [0, 0]
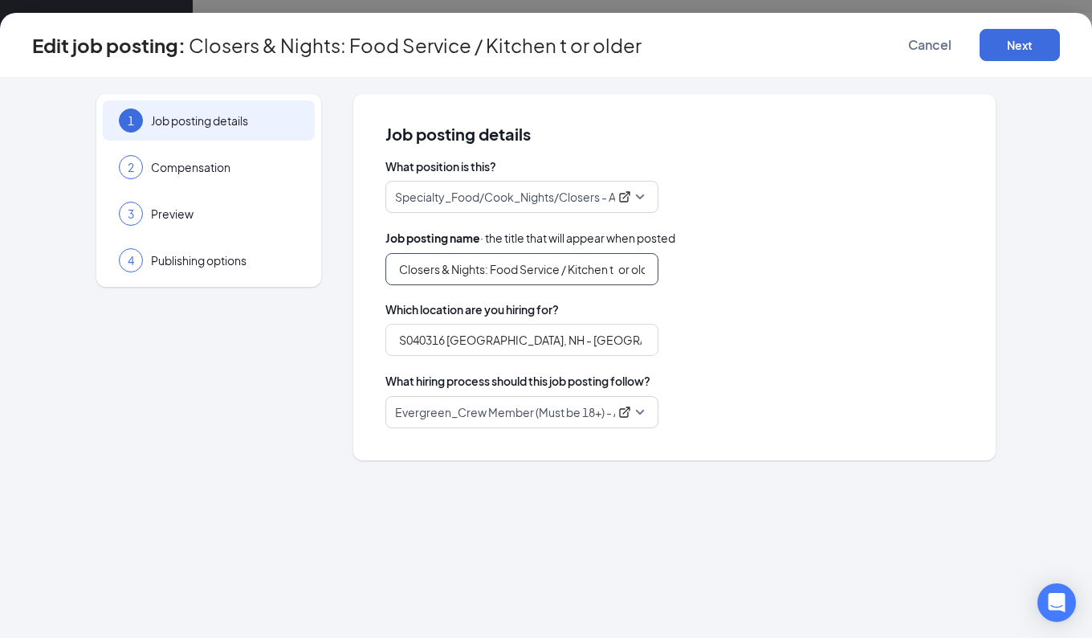
click at [649, 266] on input "Closers & Nights: Food Service / Kitchen t or older" at bounding box center [521, 269] width 273 height 32
click at [634, 275] on input "Closers & Nights: Food Service / Kitchen tder" at bounding box center [521, 269] width 273 height 32
type input "Closers & Nights: Food Service / Kitchen"
click at [1034, 39] on button "Next" at bounding box center [1020, 45] width 80 height 32
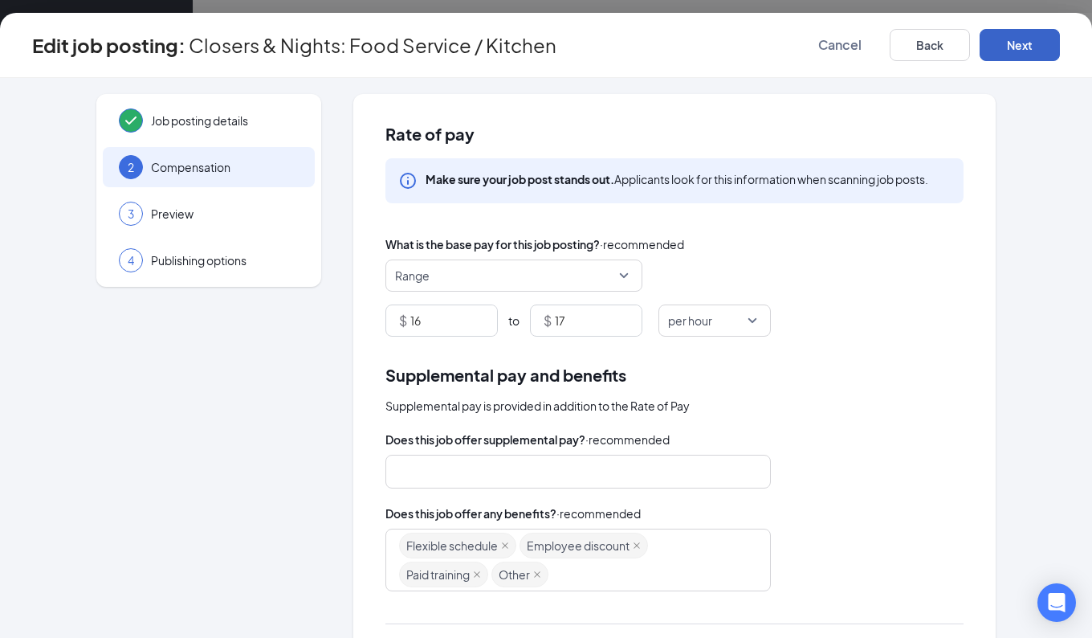
click at [1023, 44] on button "Next" at bounding box center [1020, 45] width 80 height 32
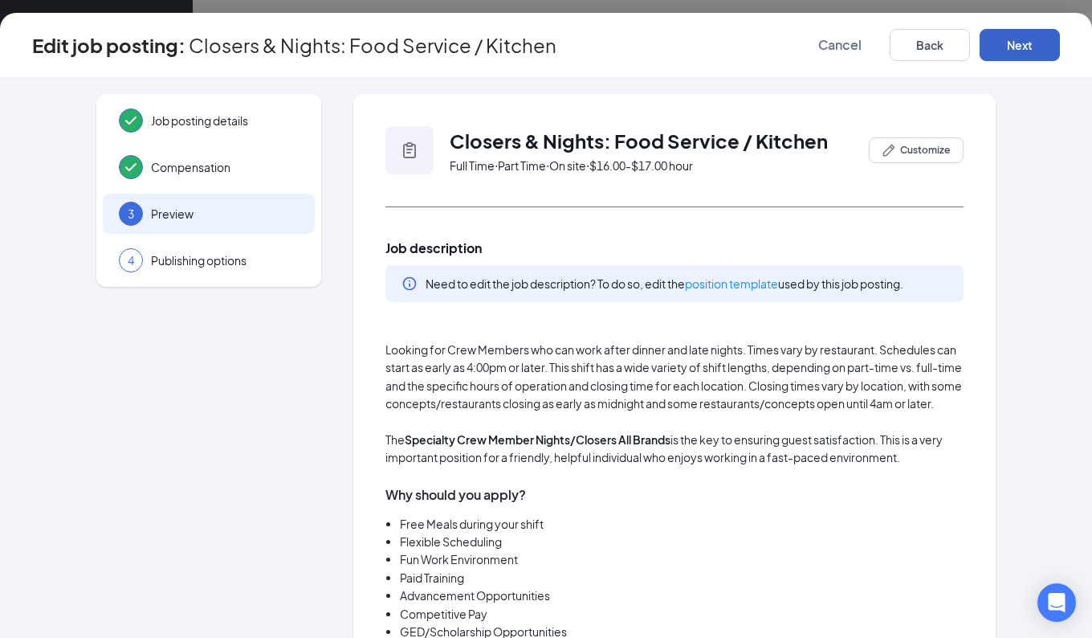
drag, startPoint x: 1038, startPoint y: 48, endPoint x: 949, endPoint y: 13, distance: 95.9
click at [1038, 47] on button "Next" at bounding box center [1020, 45] width 80 height 32
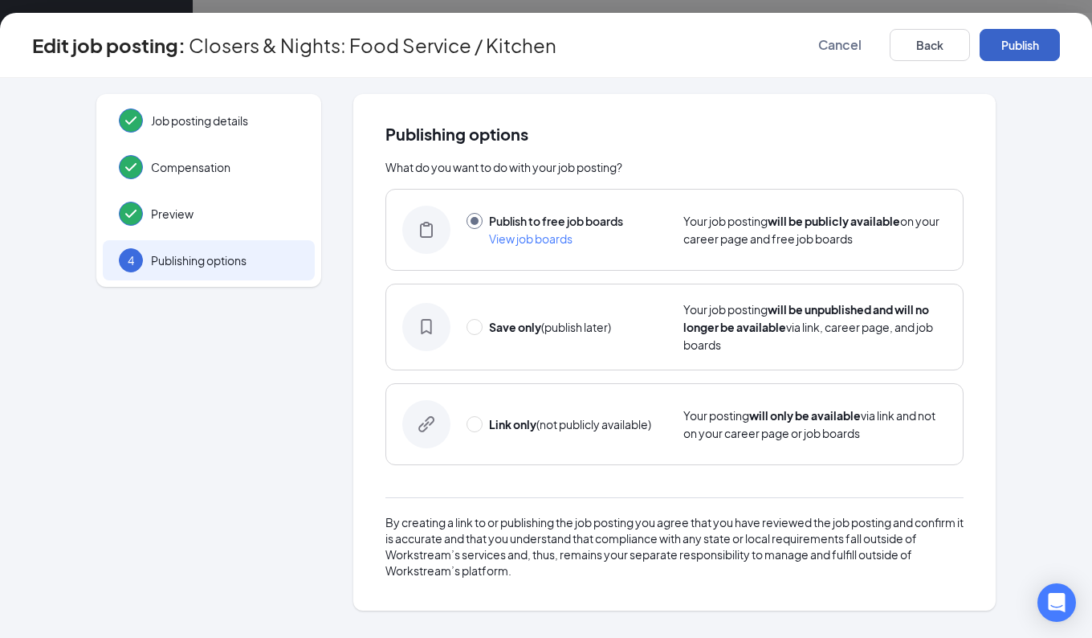
click at [1009, 47] on button "Publish" at bounding box center [1020, 45] width 80 height 32
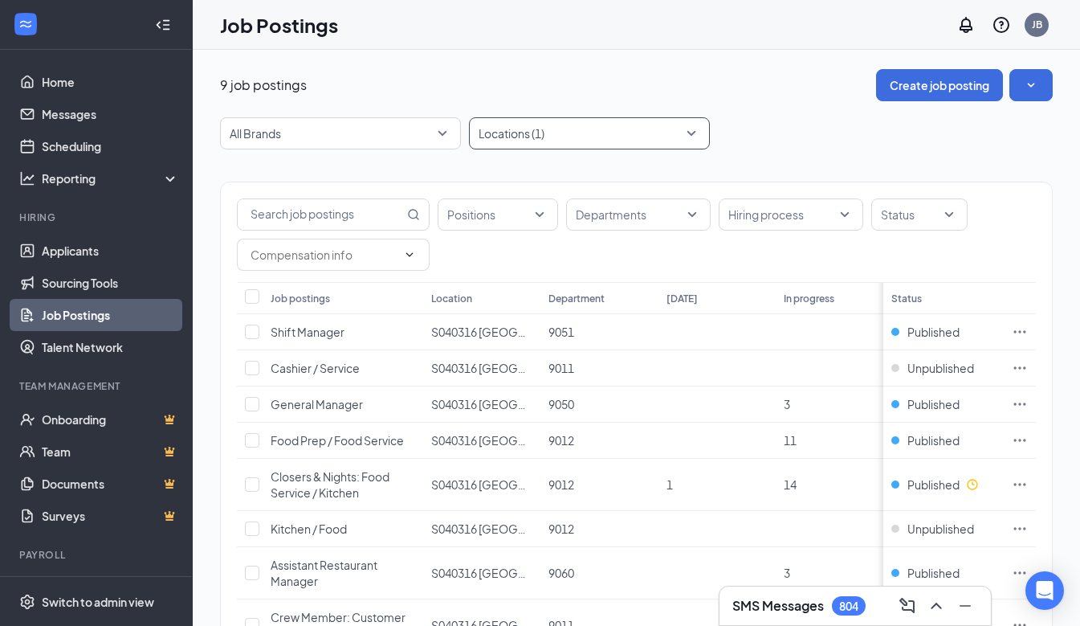
click at [694, 133] on div "Locations (1)" at bounding box center [589, 133] width 241 height 32
type input "ware"
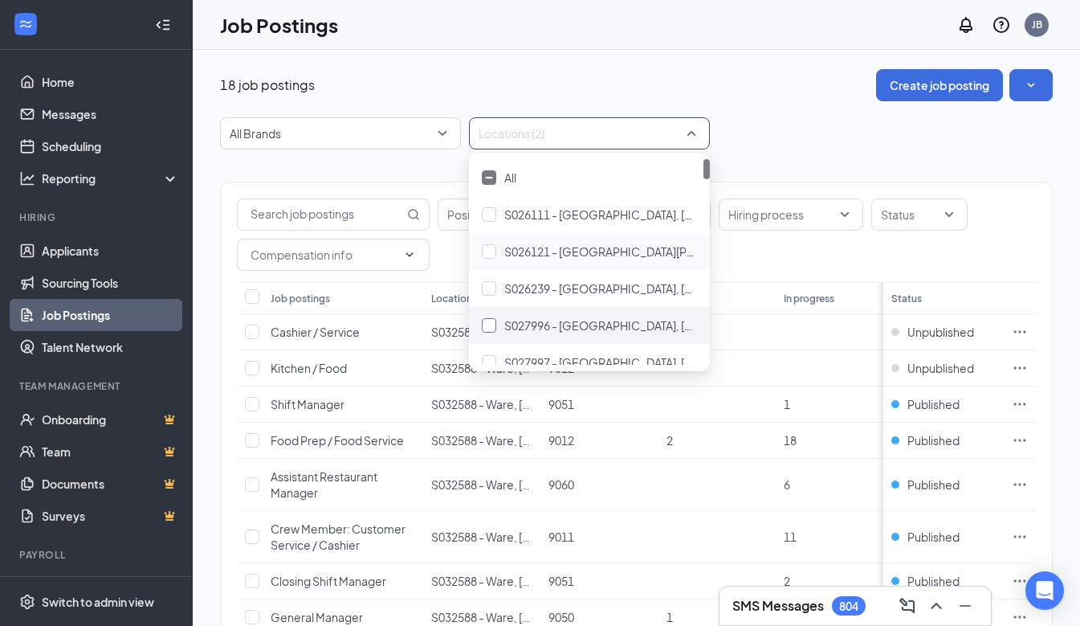
scroll to position [161, 0]
click at [763, 87] on div "18 job postings Create job posting" at bounding box center [636, 85] width 833 height 32
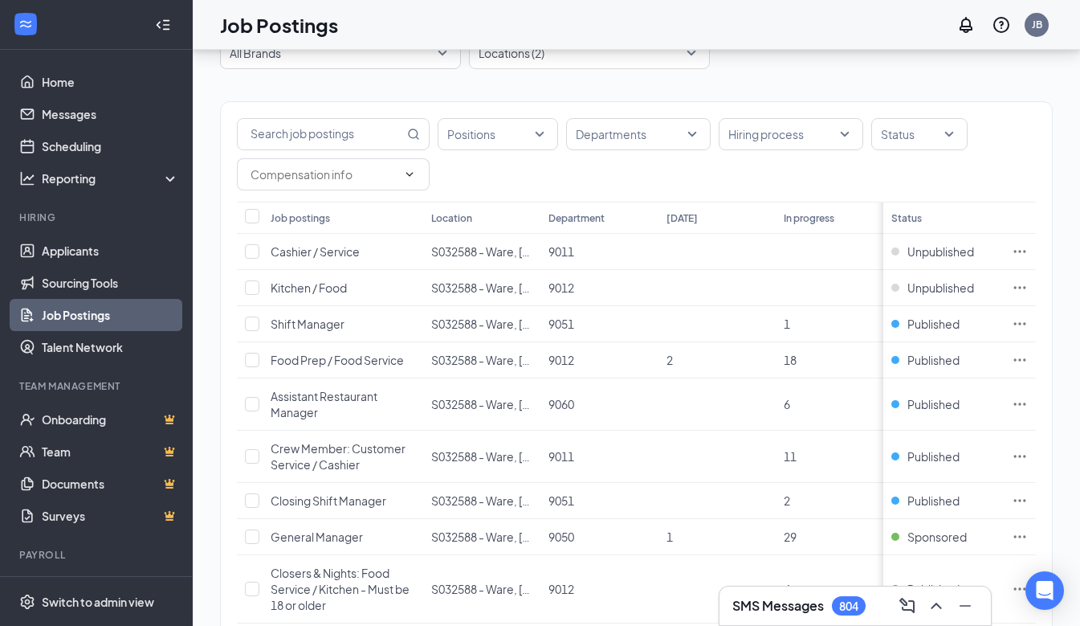
scroll to position [0, 0]
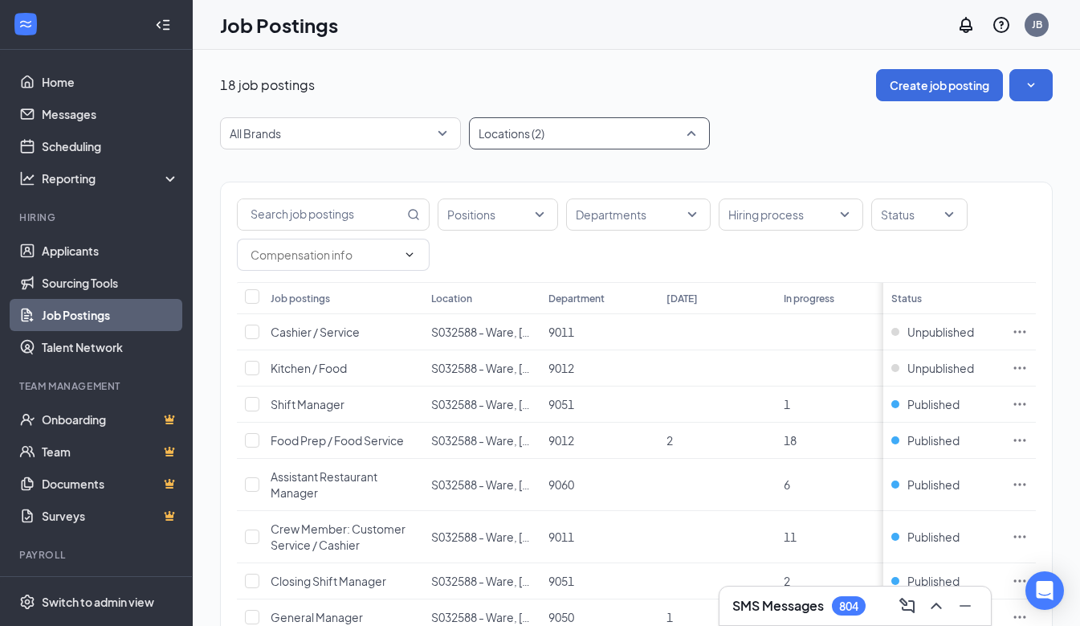
click at [692, 132] on div "Locations (2)" at bounding box center [589, 133] width 241 height 32
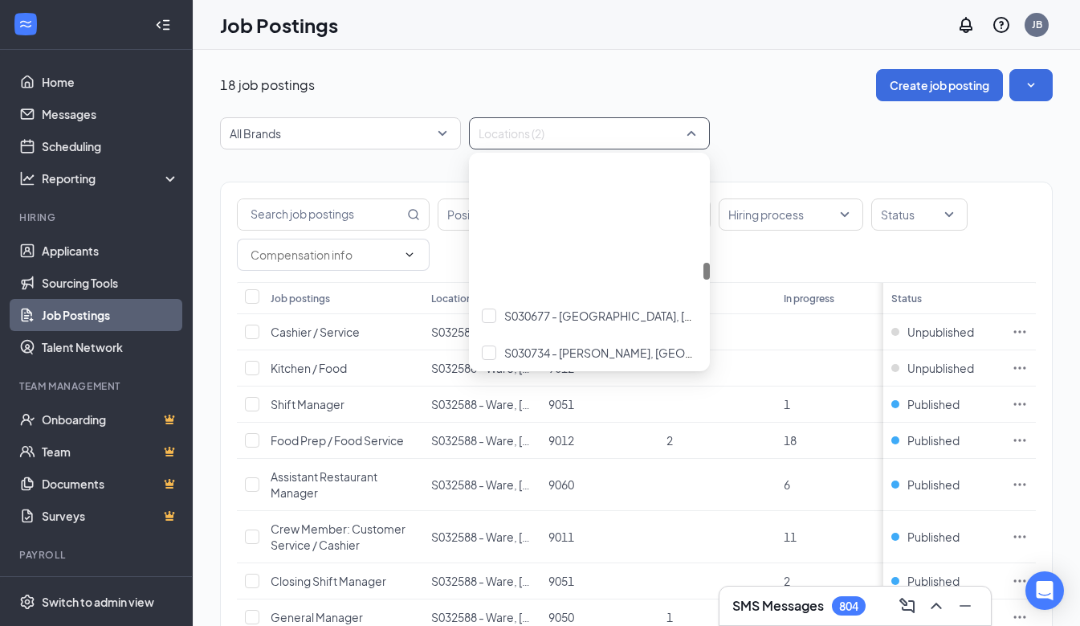
scroll to position [1526, 0]
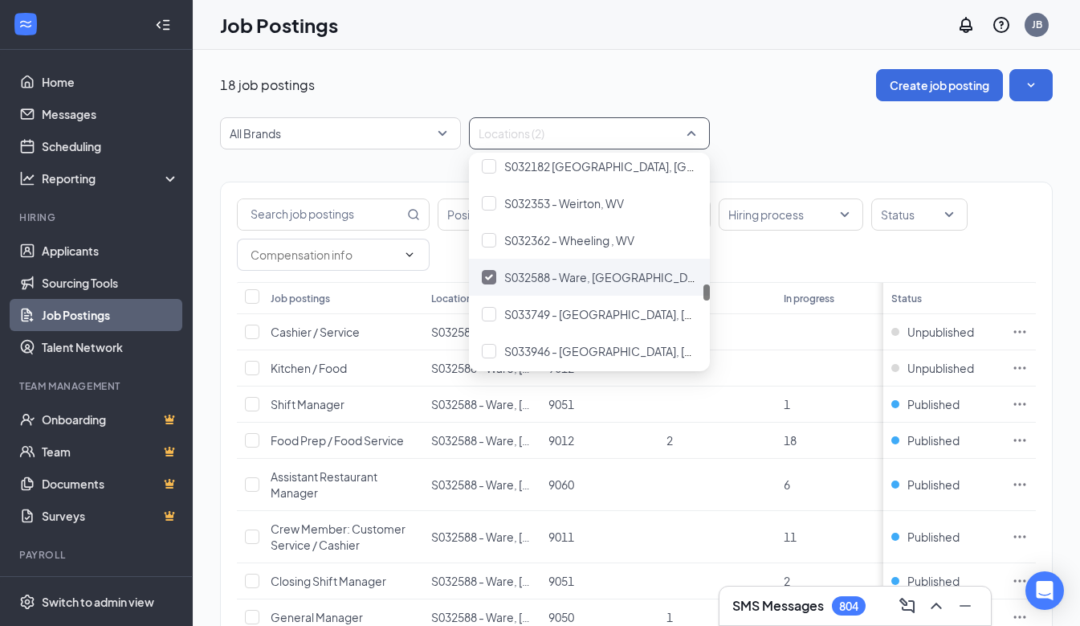
click at [488, 274] on img at bounding box center [489, 277] width 8 height 6
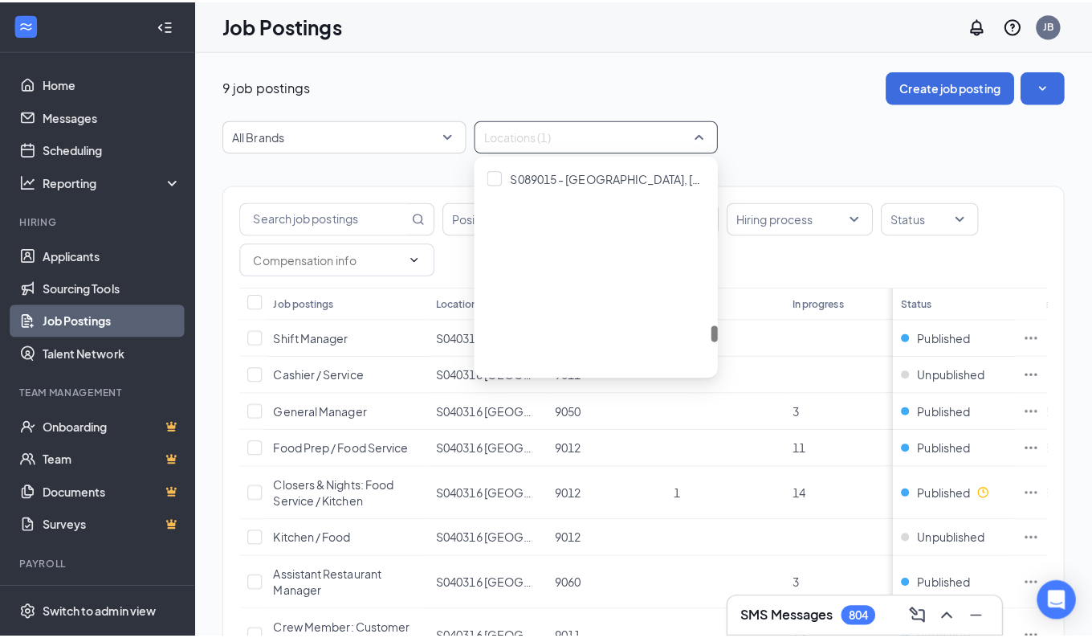
scroll to position [2237, 0]
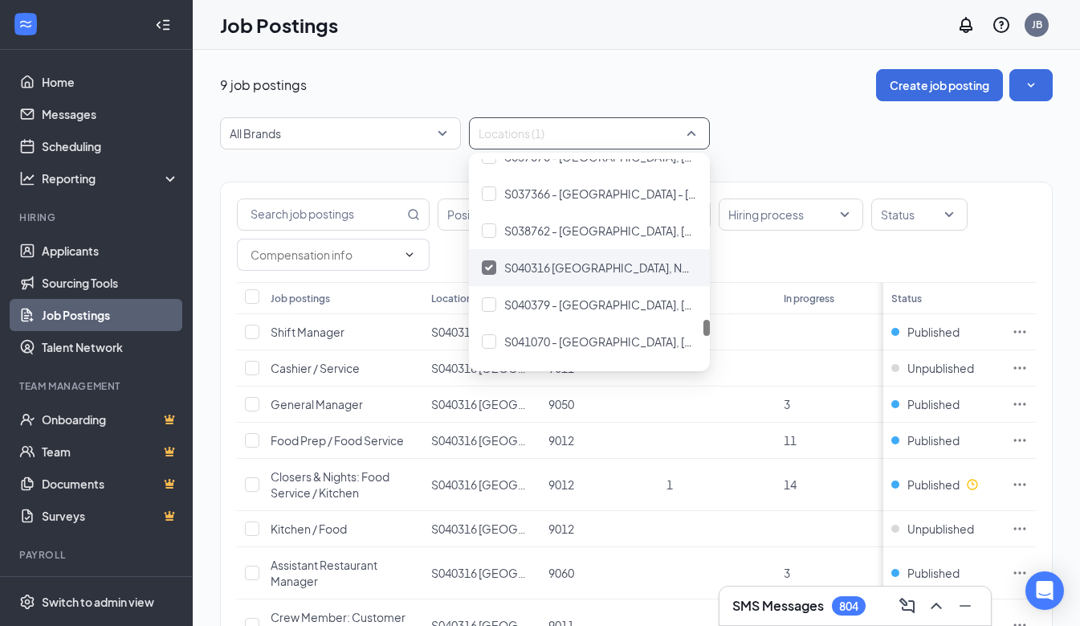
click at [489, 267] on img at bounding box center [489, 267] width 8 height 6
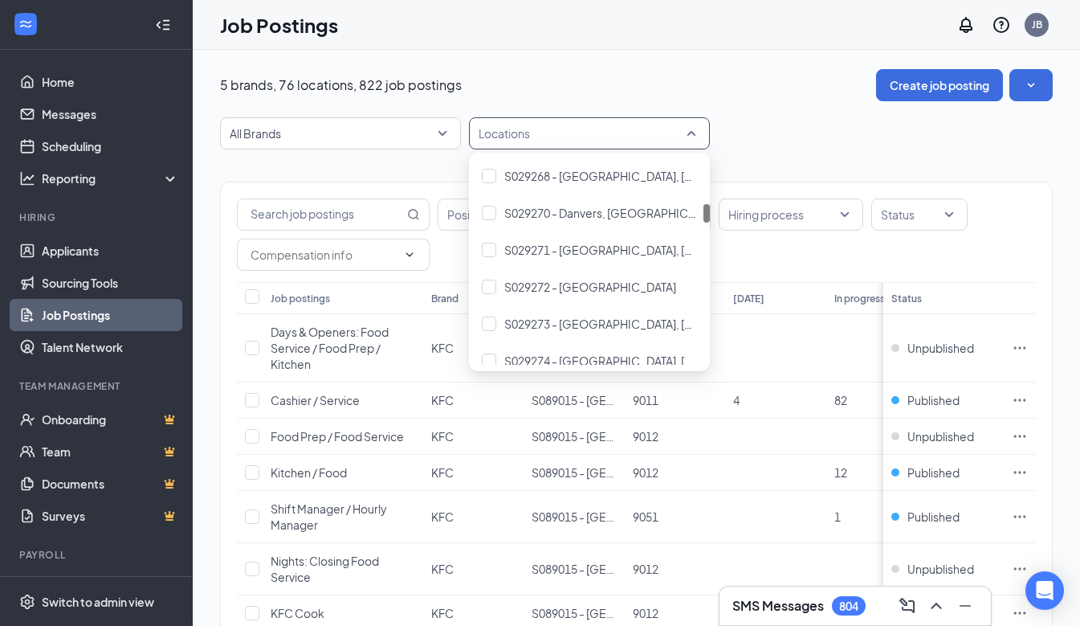
scroll to position [562, 0]
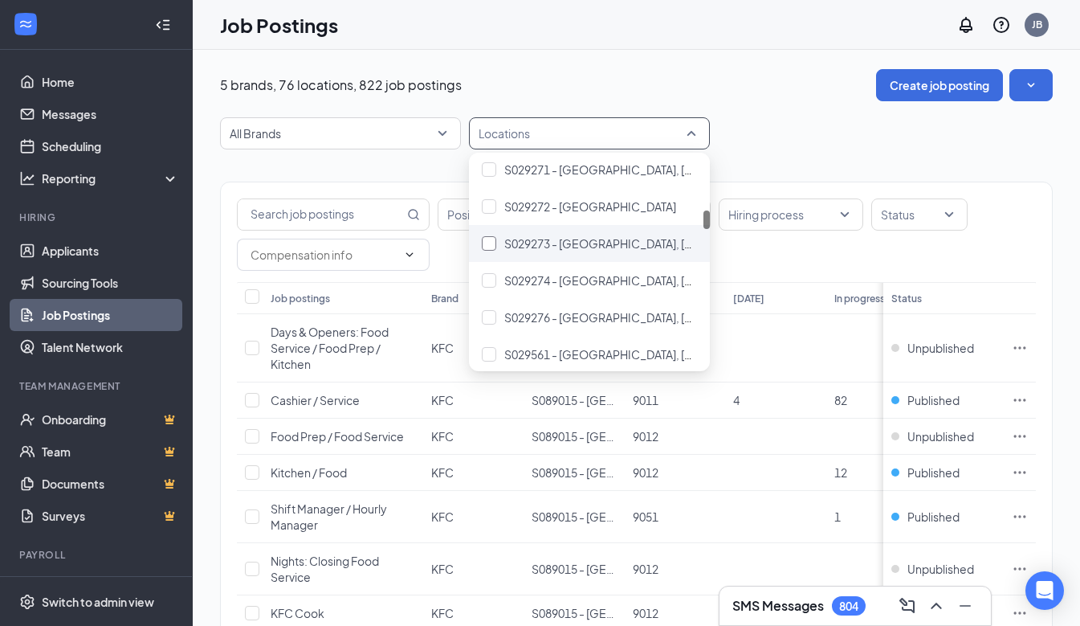
click at [491, 238] on div at bounding box center [489, 243] width 14 height 14
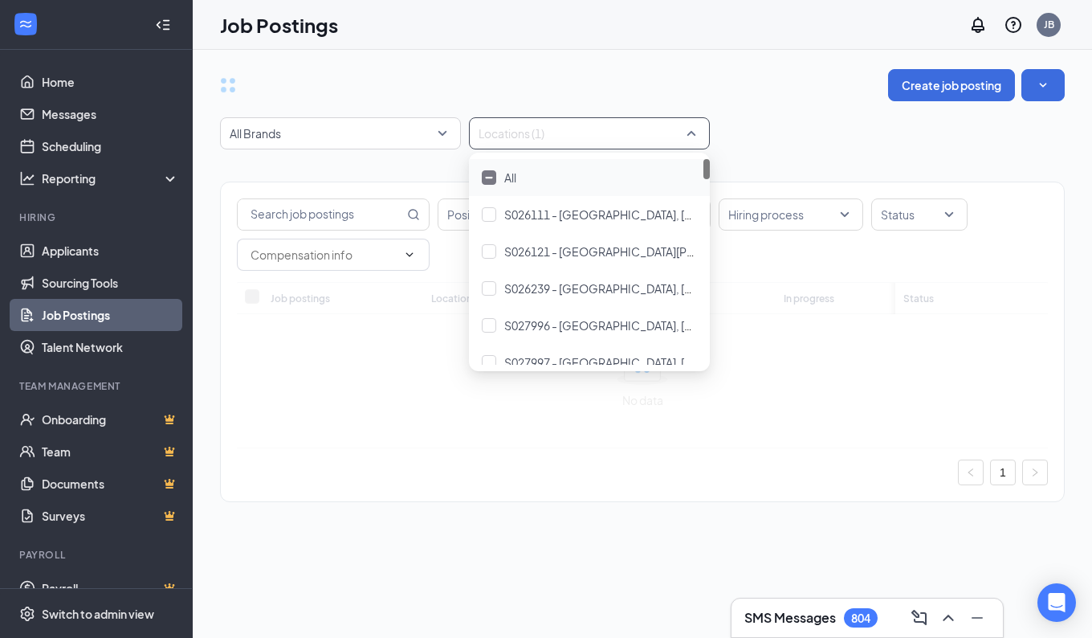
click at [787, 77] on div "Create job posting" at bounding box center [642, 85] width 845 height 32
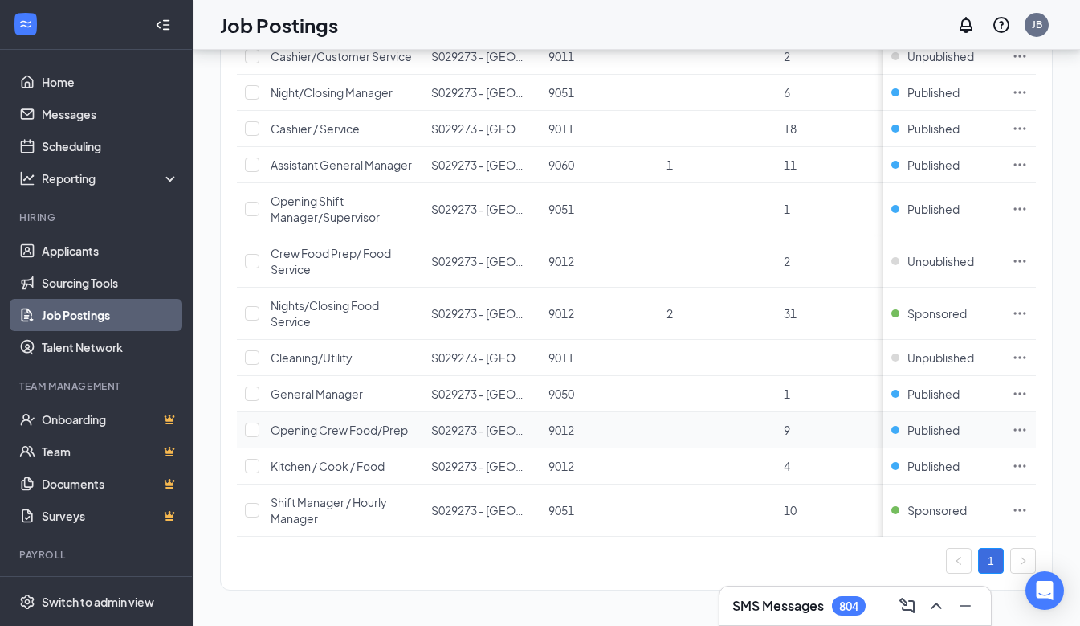
scroll to position [206, 0]
